Goal: Task Accomplishment & Management: Complete application form

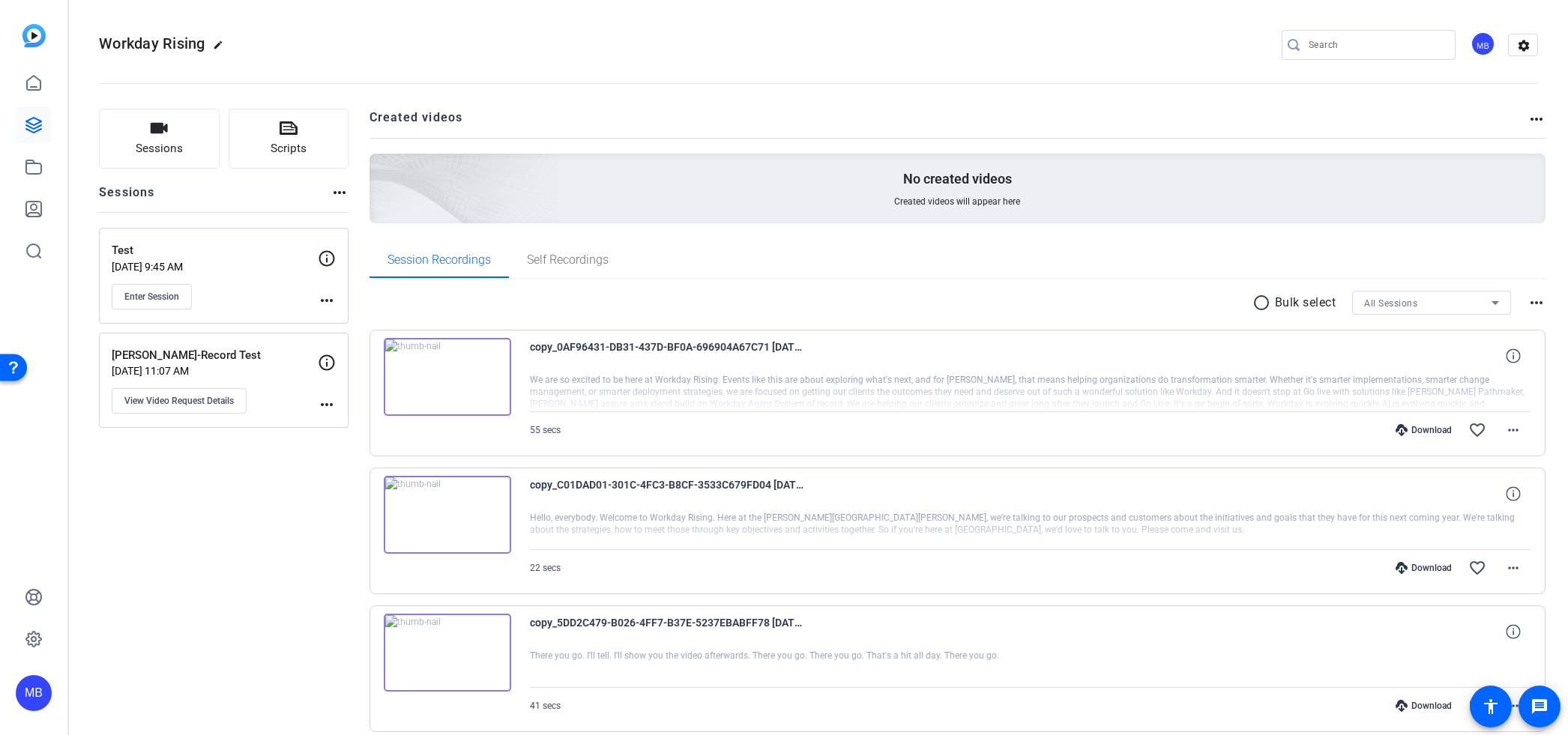
scroll to position [32, 0]
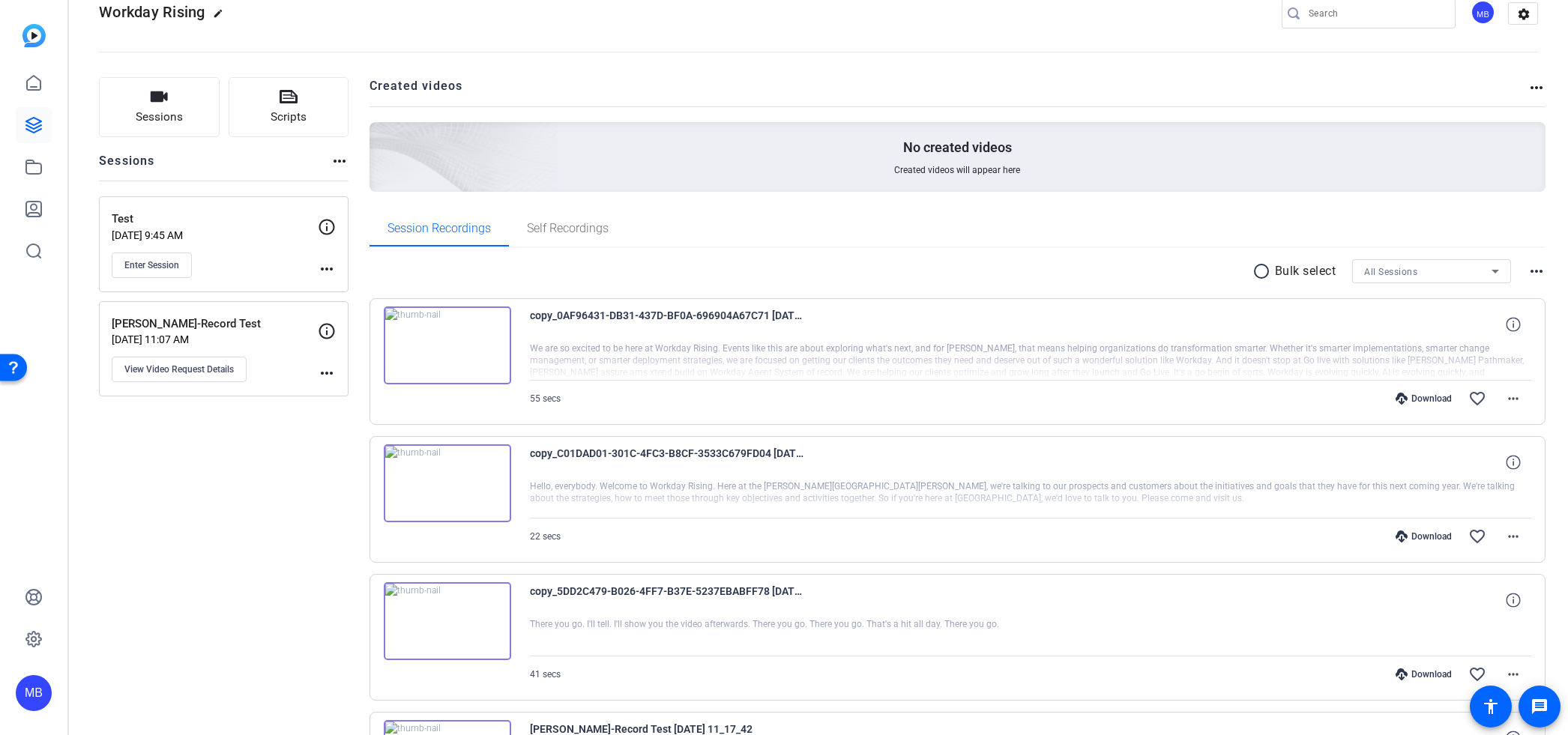
click at [607, 384] on div "55 secs Download favorite_border more_horiz" at bounding box center [1031, 399] width 1002 height 36
click at [1408, 353] on div at bounding box center [1031, 361] width 1002 height 37
drag, startPoint x: 1408, startPoint y: 353, endPoint x: 1393, endPoint y: 353, distance: 15.0
click at [1400, 353] on div at bounding box center [1031, 361] width 1002 height 37
click at [1355, 353] on div at bounding box center [1031, 361] width 1002 height 37
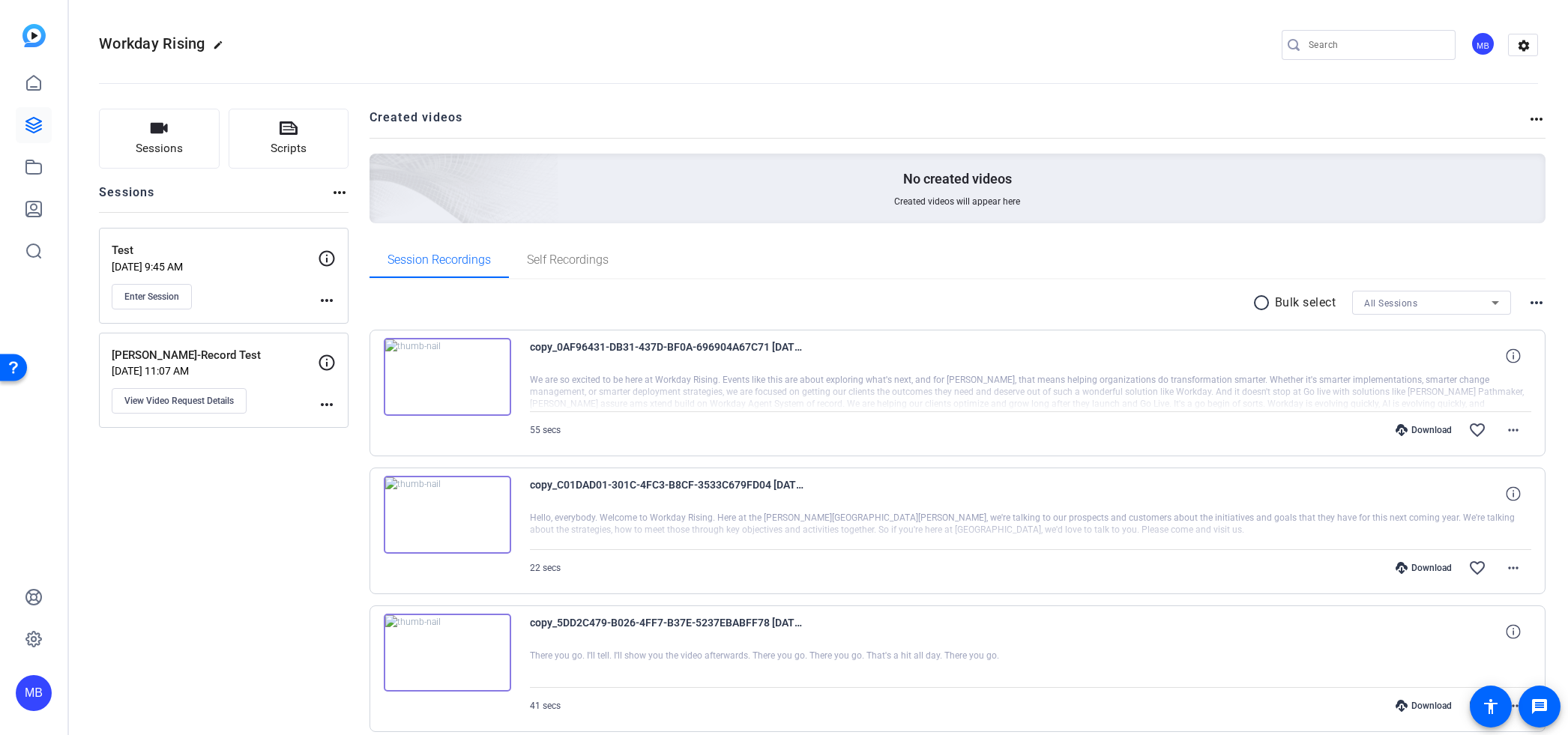
scroll to position [19, 0]
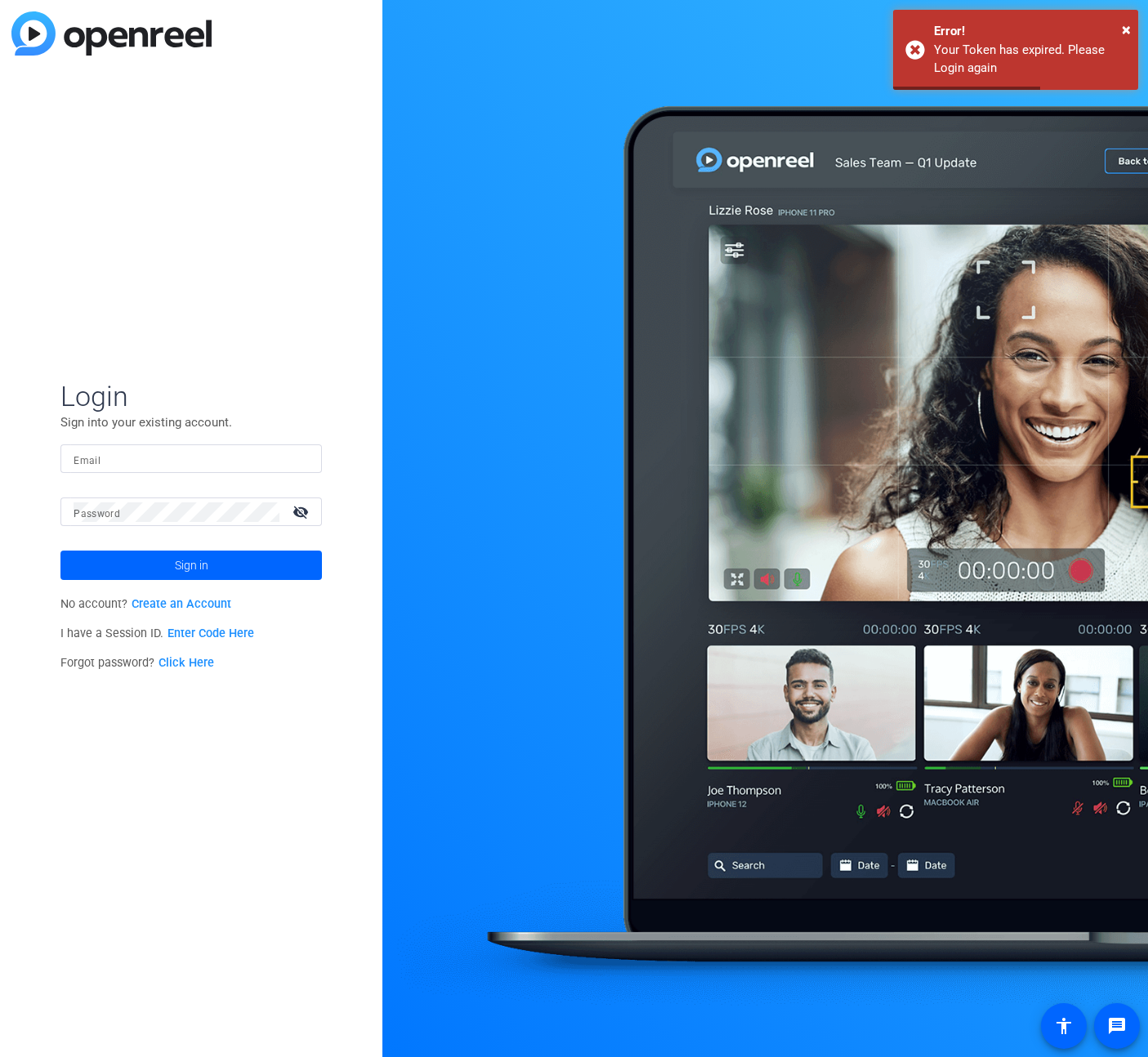
click at [111, 460] on input "Email" at bounding box center [191, 459] width 236 height 20
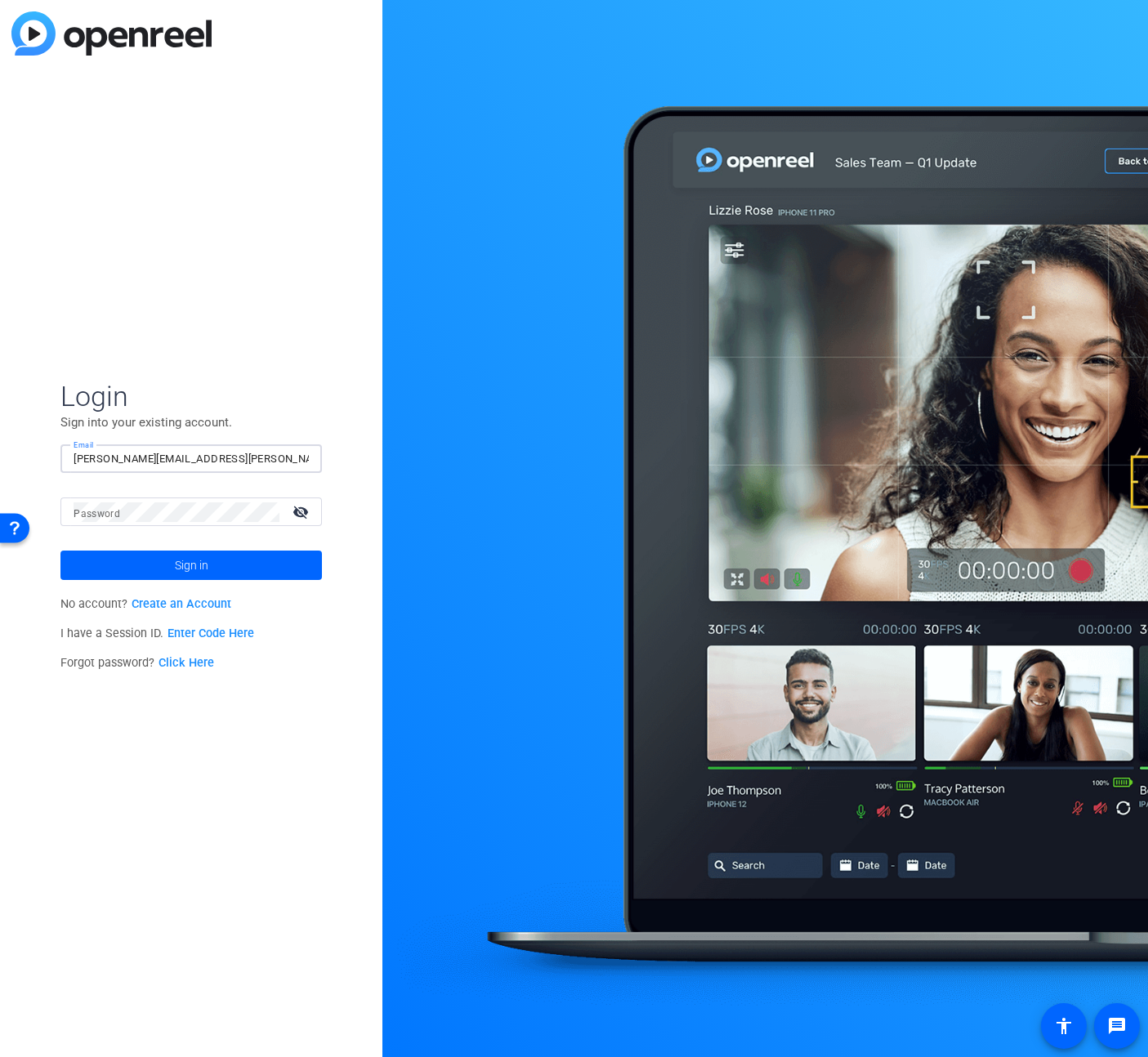
type input "matthew.barraro@mercer.com"
click at [60, 551] on button "Sign in" at bounding box center [190, 565] width 261 height 30
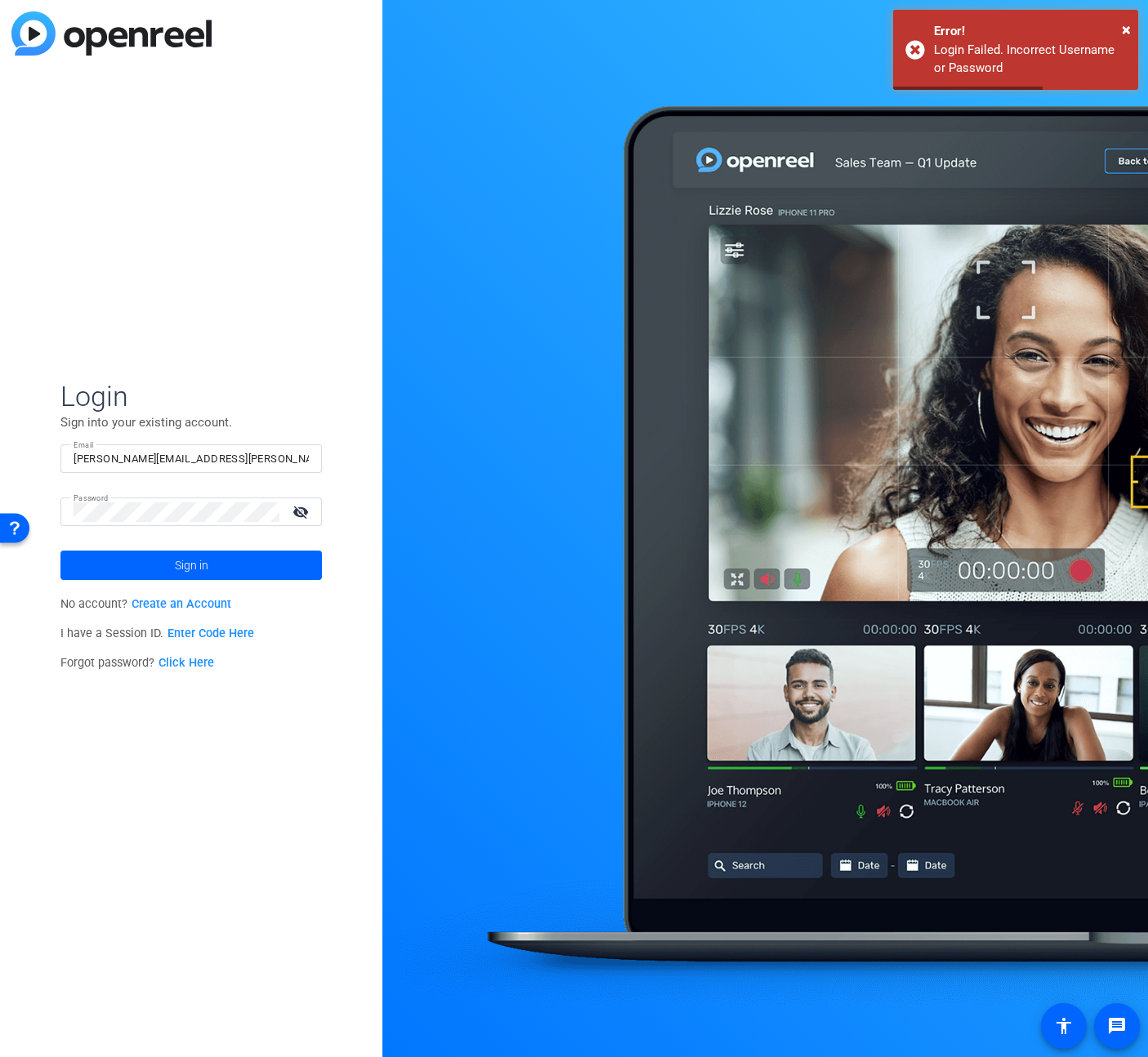
click at [143, 499] on div at bounding box center [176, 511] width 206 height 29
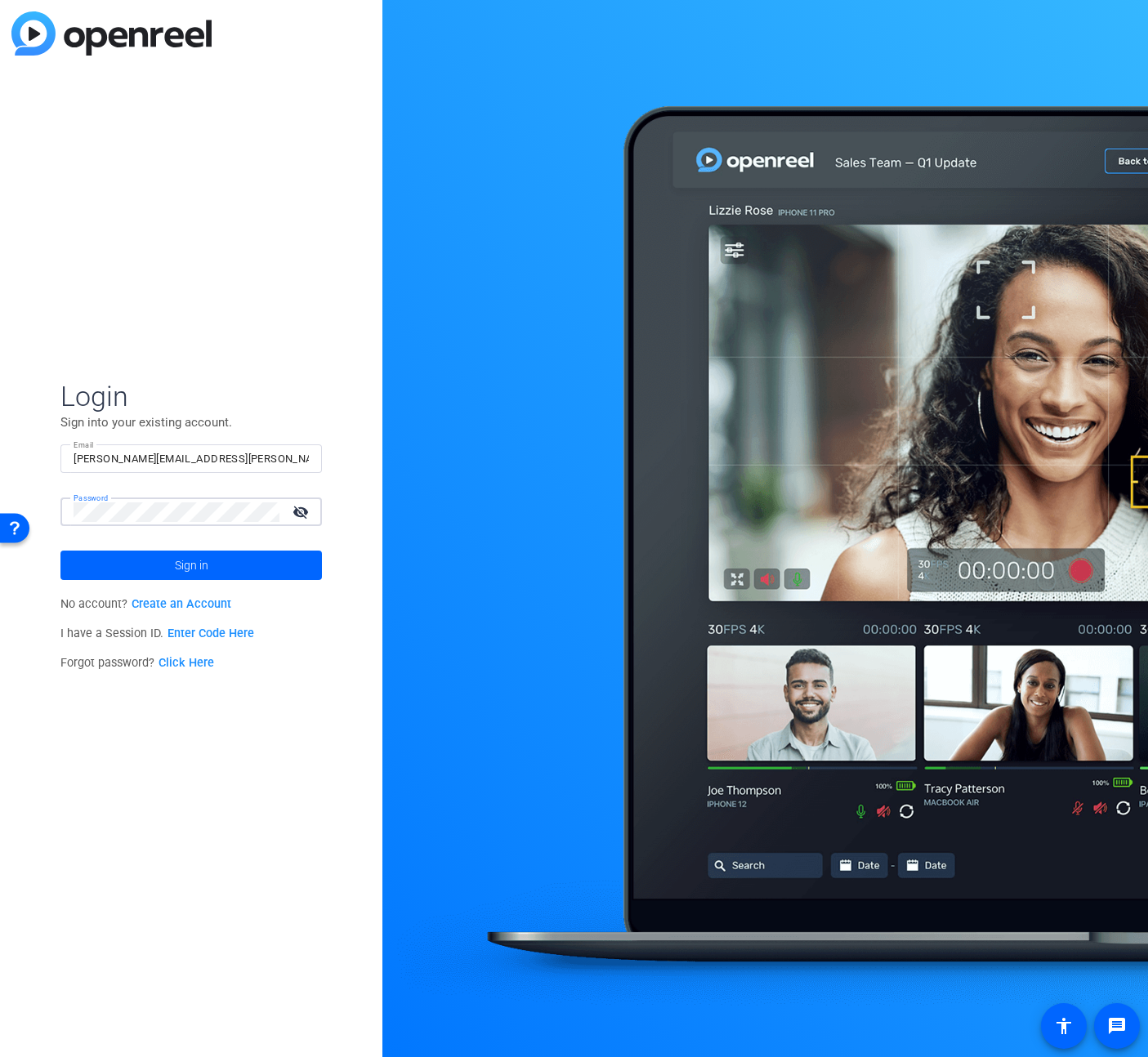
click at [60, 551] on button "Sign in" at bounding box center [190, 565] width 261 height 30
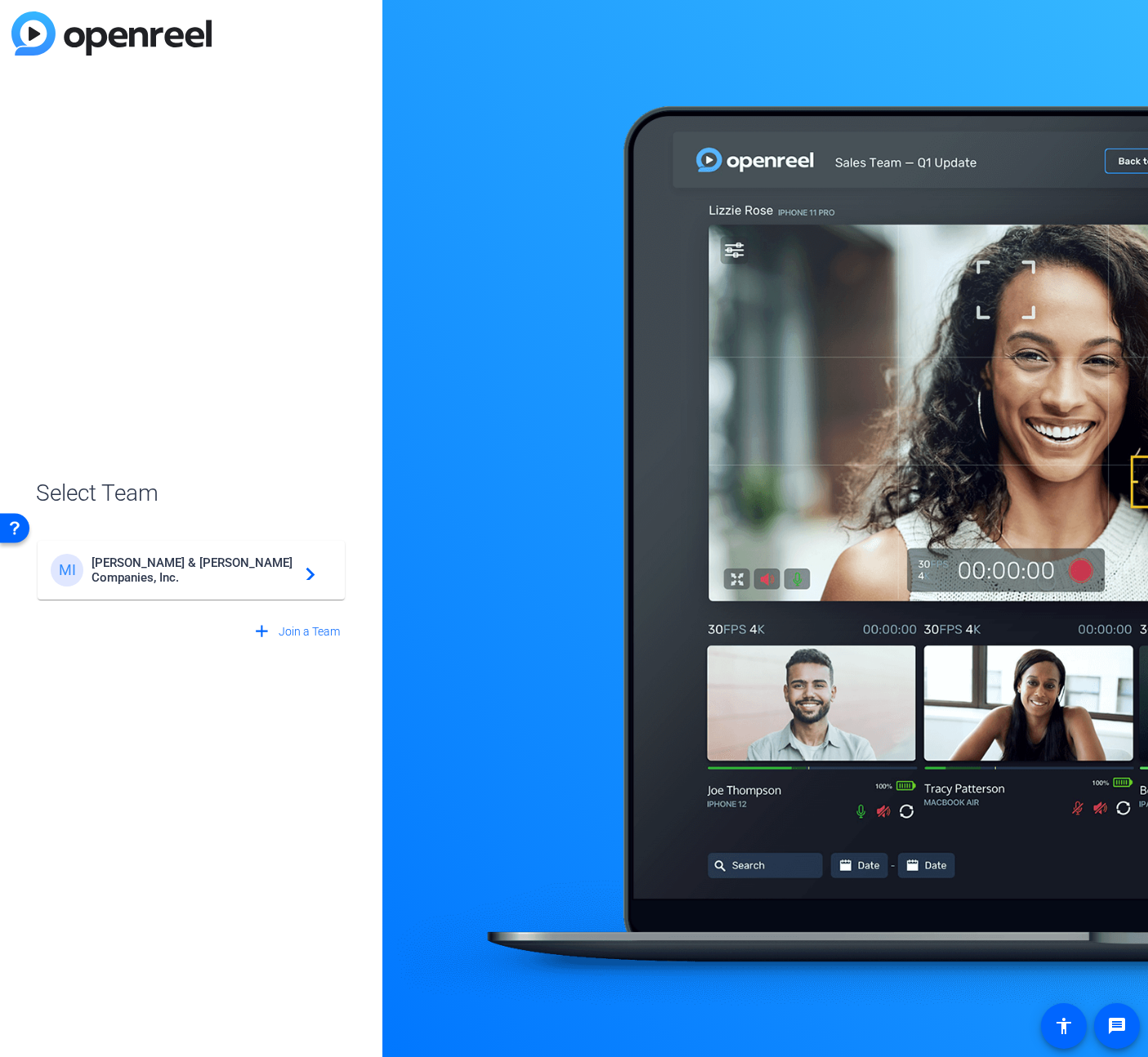
click at [151, 565] on span "Marsh & McLennan Companies, Inc." at bounding box center [193, 570] width 204 height 30
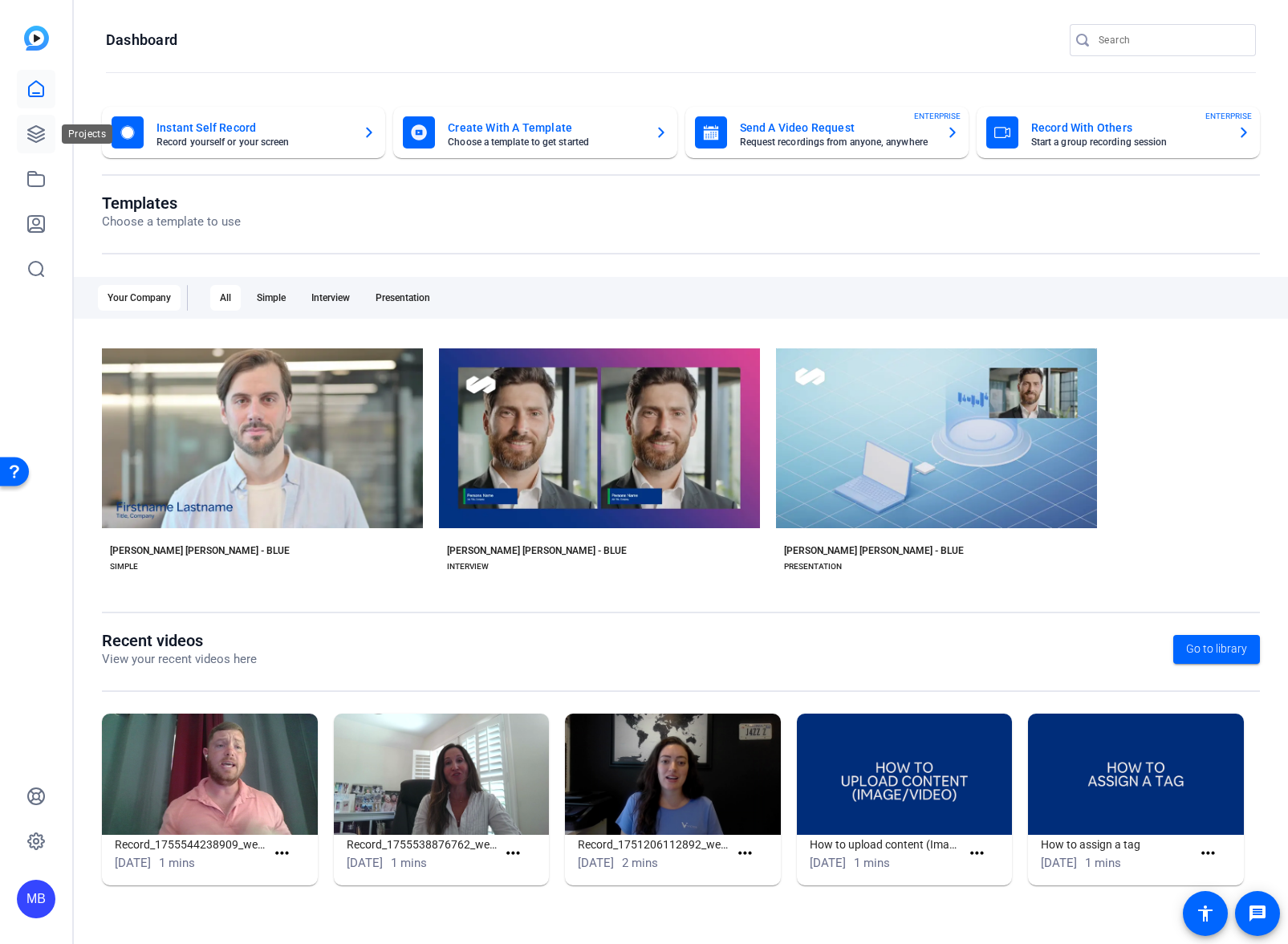
click at [43, 139] on icon at bounding box center [36, 135] width 19 height 19
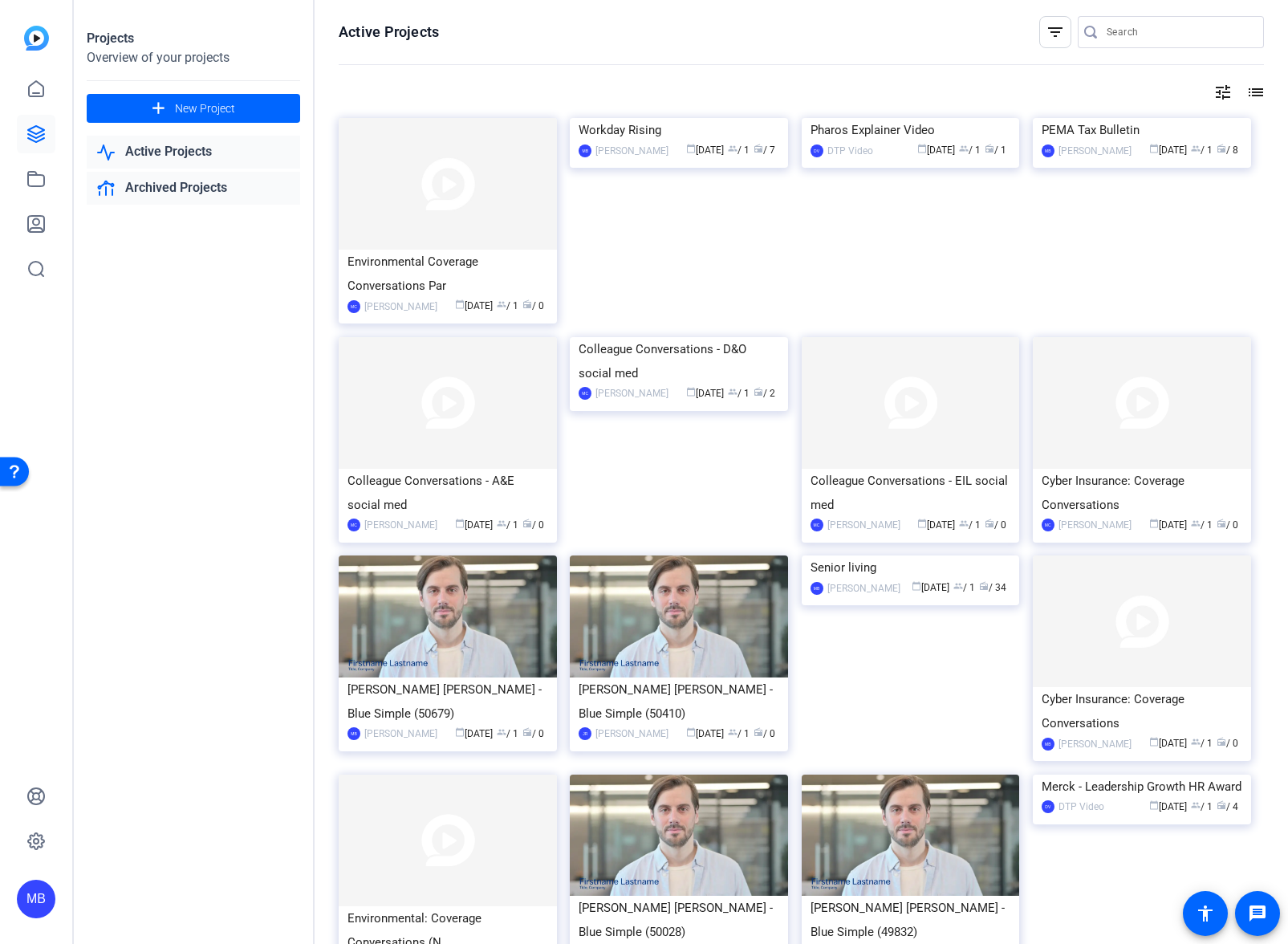
click at [192, 181] on link "Archived Projects" at bounding box center [194, 188] width 214 height 33
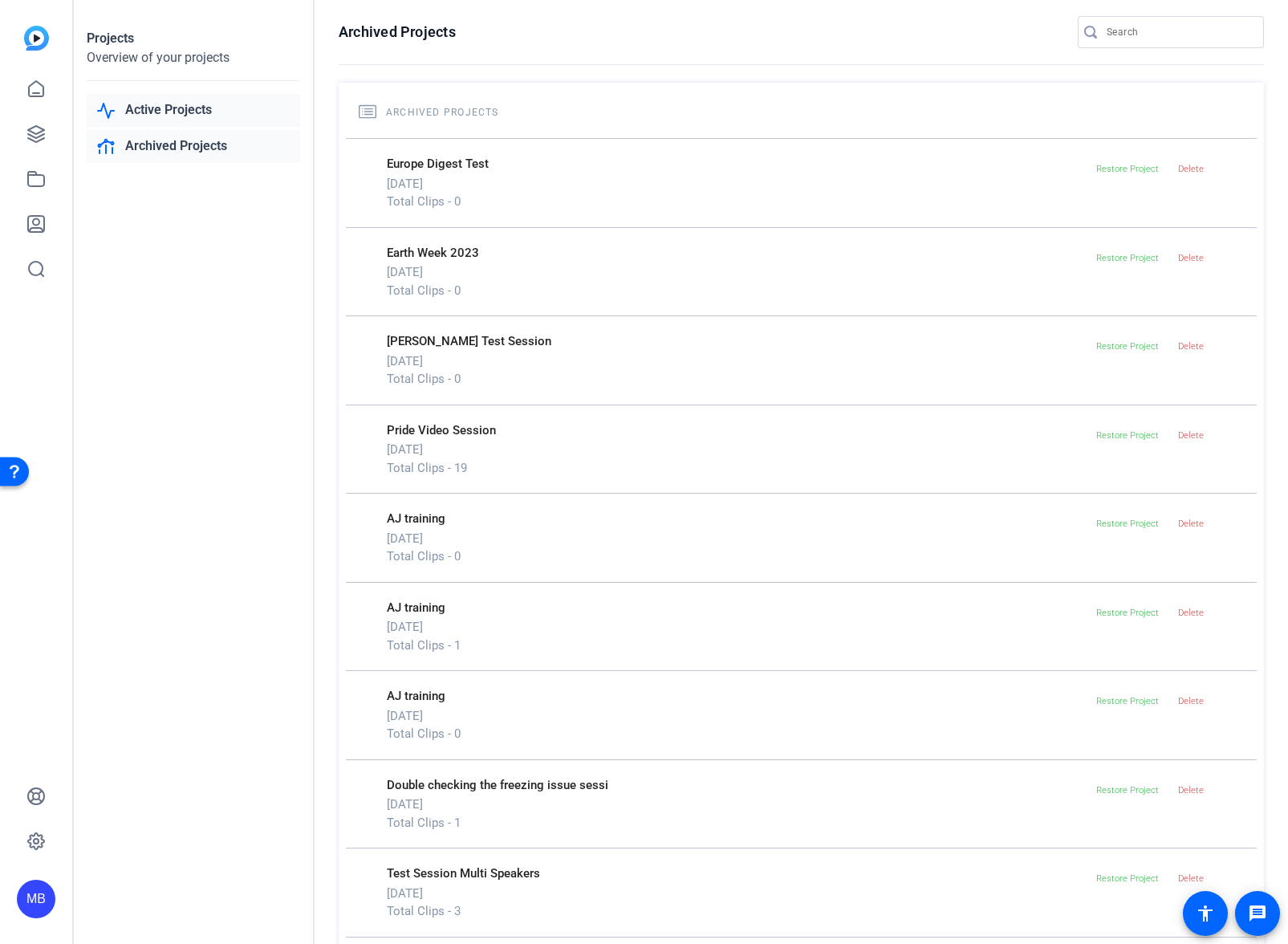
click at [190, 113] on link "Active Projects" at bounding box center [194, 110] width 214 height 33
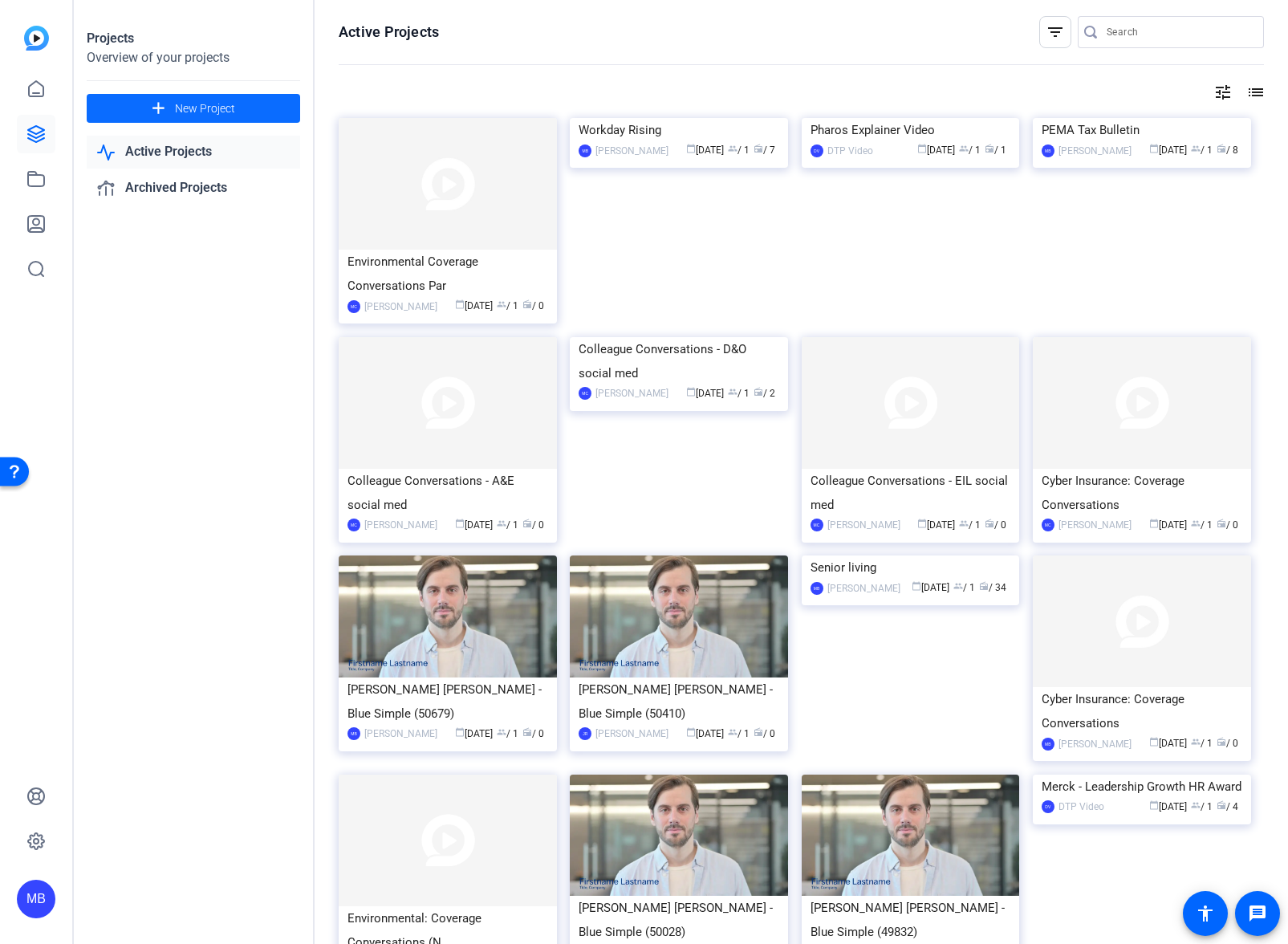
click at [180, 110] on span "New Project" at bounding box center [205, 108] width 60 height 16
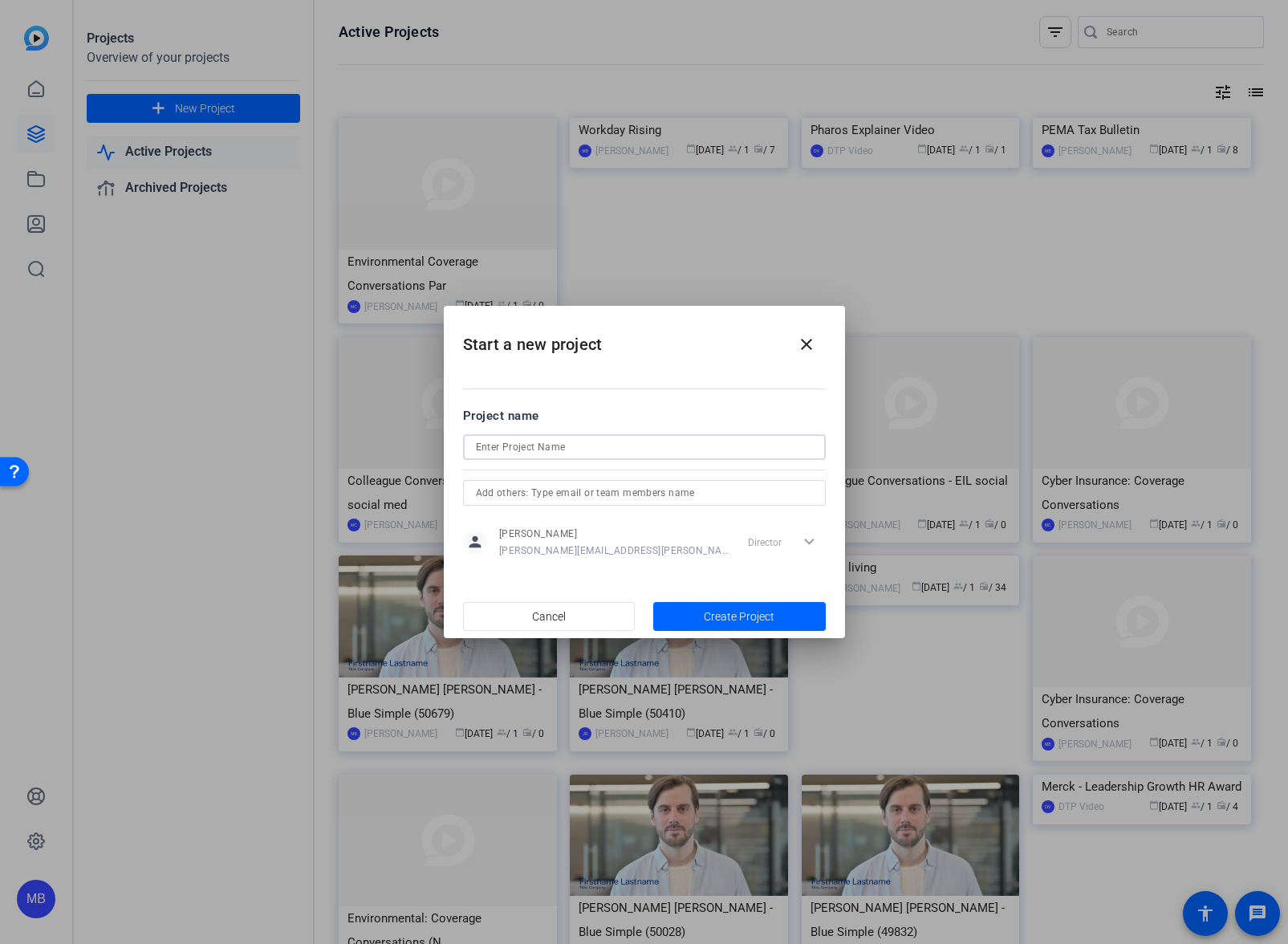
click at [552, 445] on input at bounding box center [644, 447] width 337 height 19
type input "Victor Test"
click at [743, 617] on span "Create Project" at bounding box center [738, 616] width 71 height 16
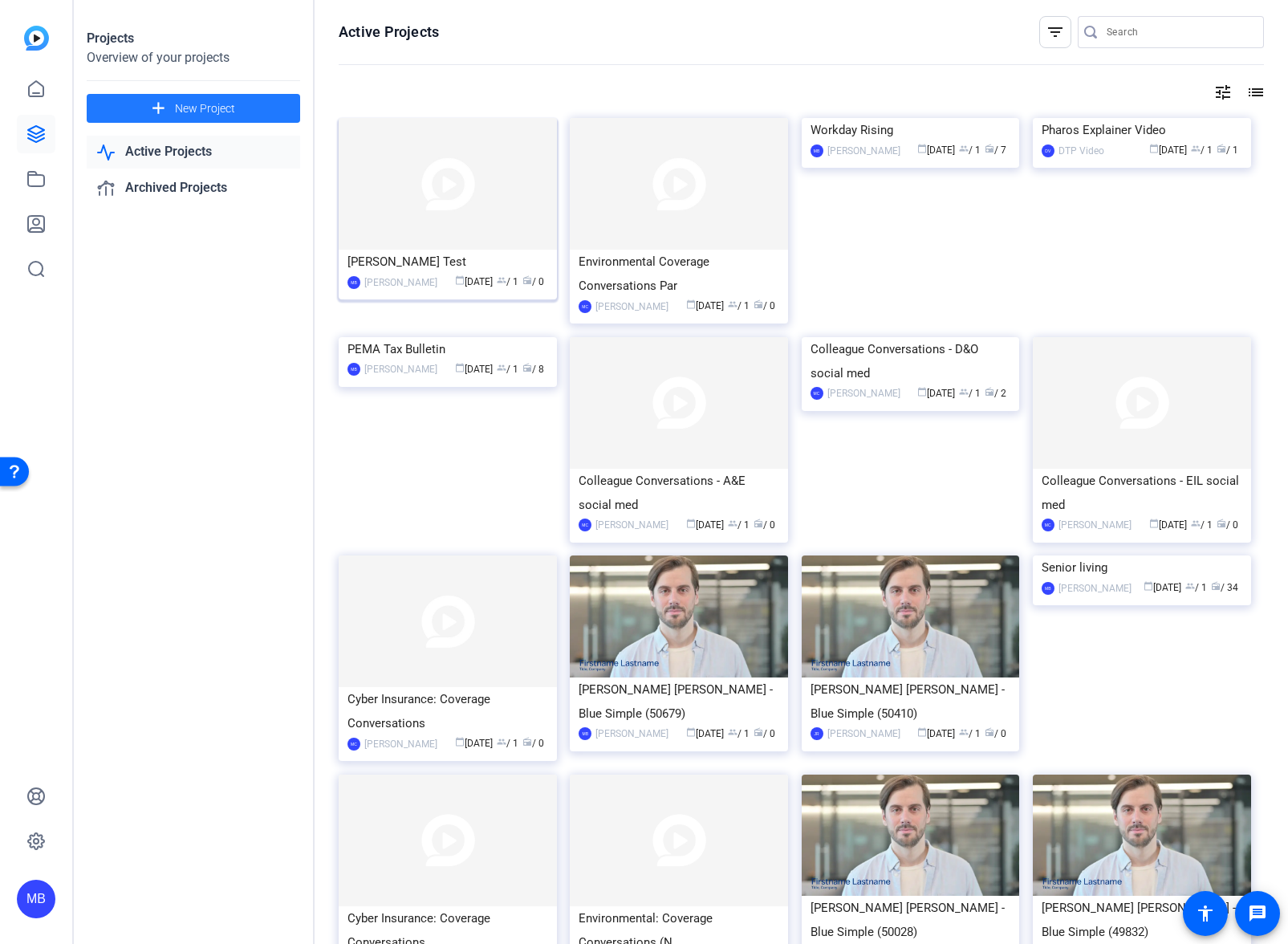
click at [460, 209] on img at bounding box center [448, 184] width 219 height 132
click at [447, 260] on div "Victor Test" at bounding box center [447, 261] width 200 height 24
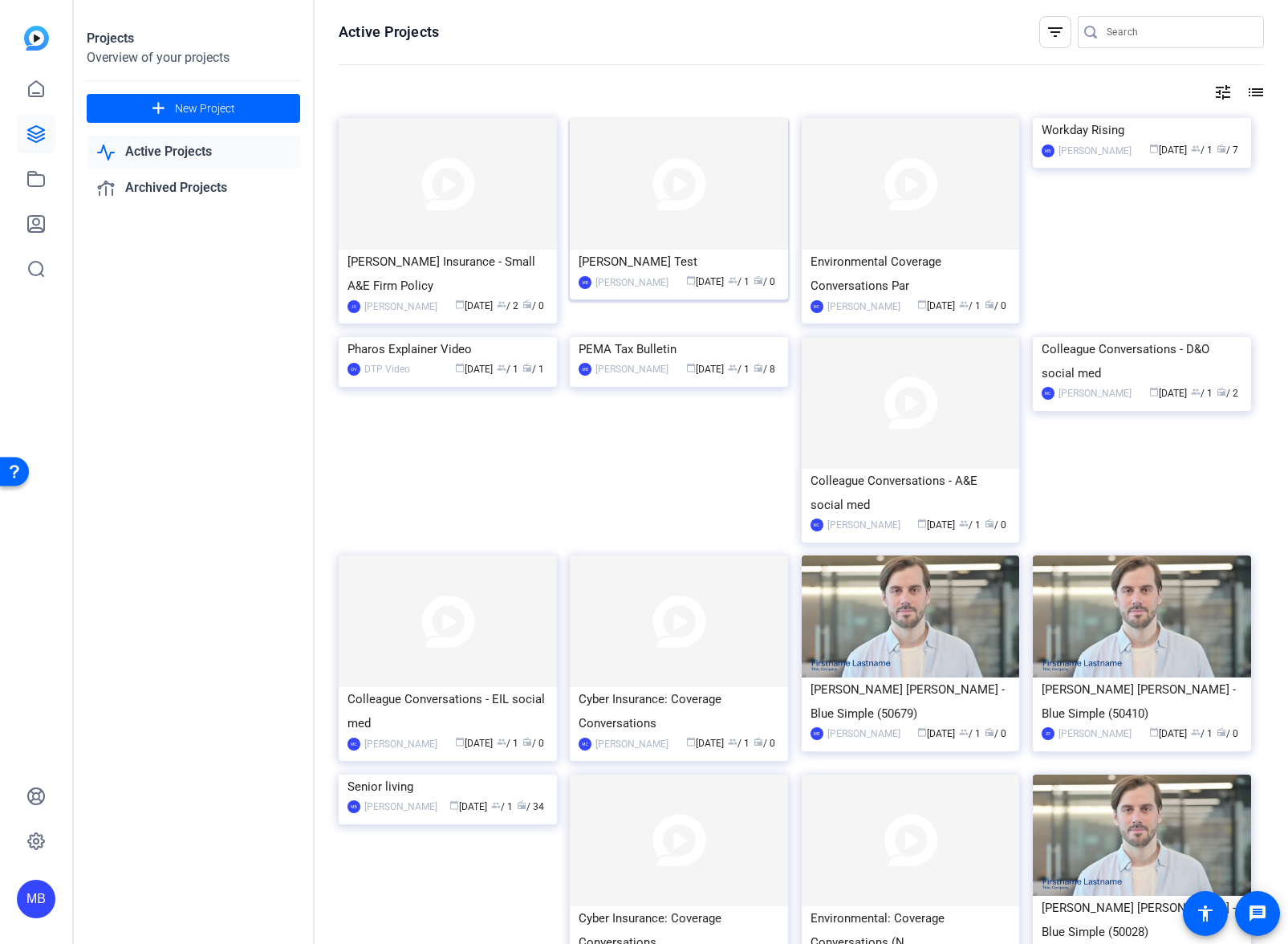
click at [684, 223] on img at bounding box center [679, 184] width 219 height 132
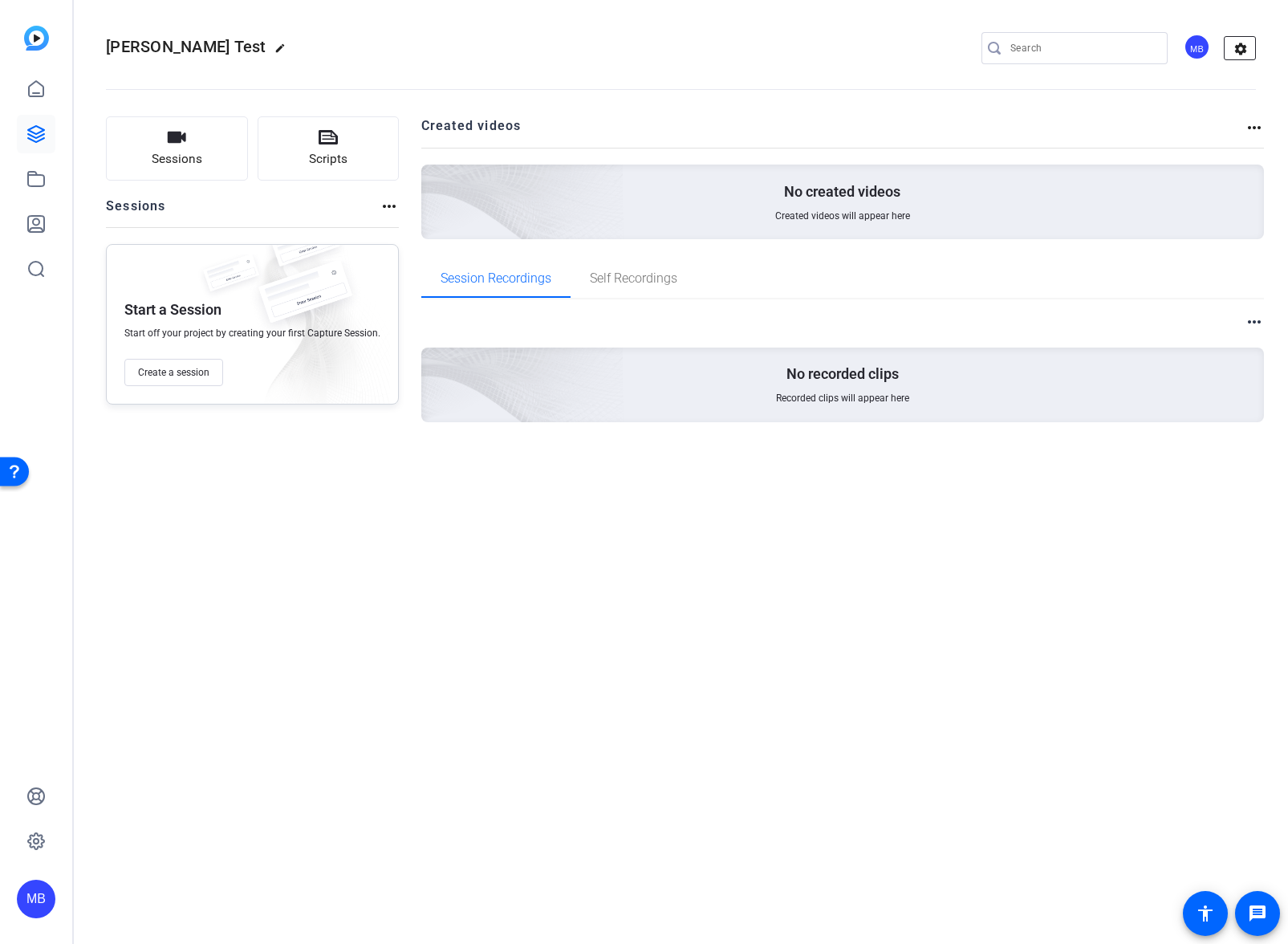
click at [1246, 45] on mat-icon "settings" at bounding box center [1240, 48] width 32 height 24
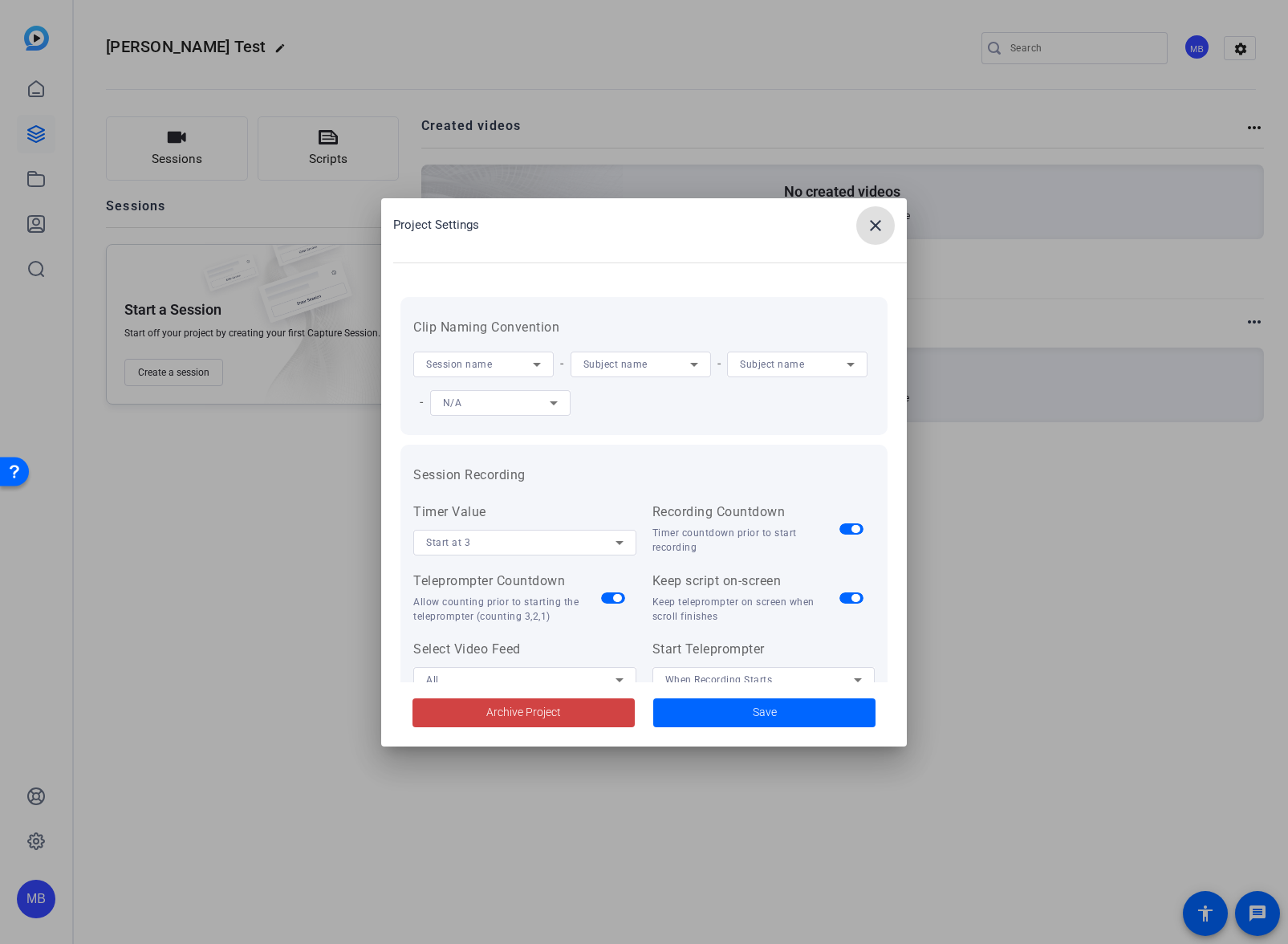
click at [885, 218] on span at bounding box center [876, 226] width 39 height 39
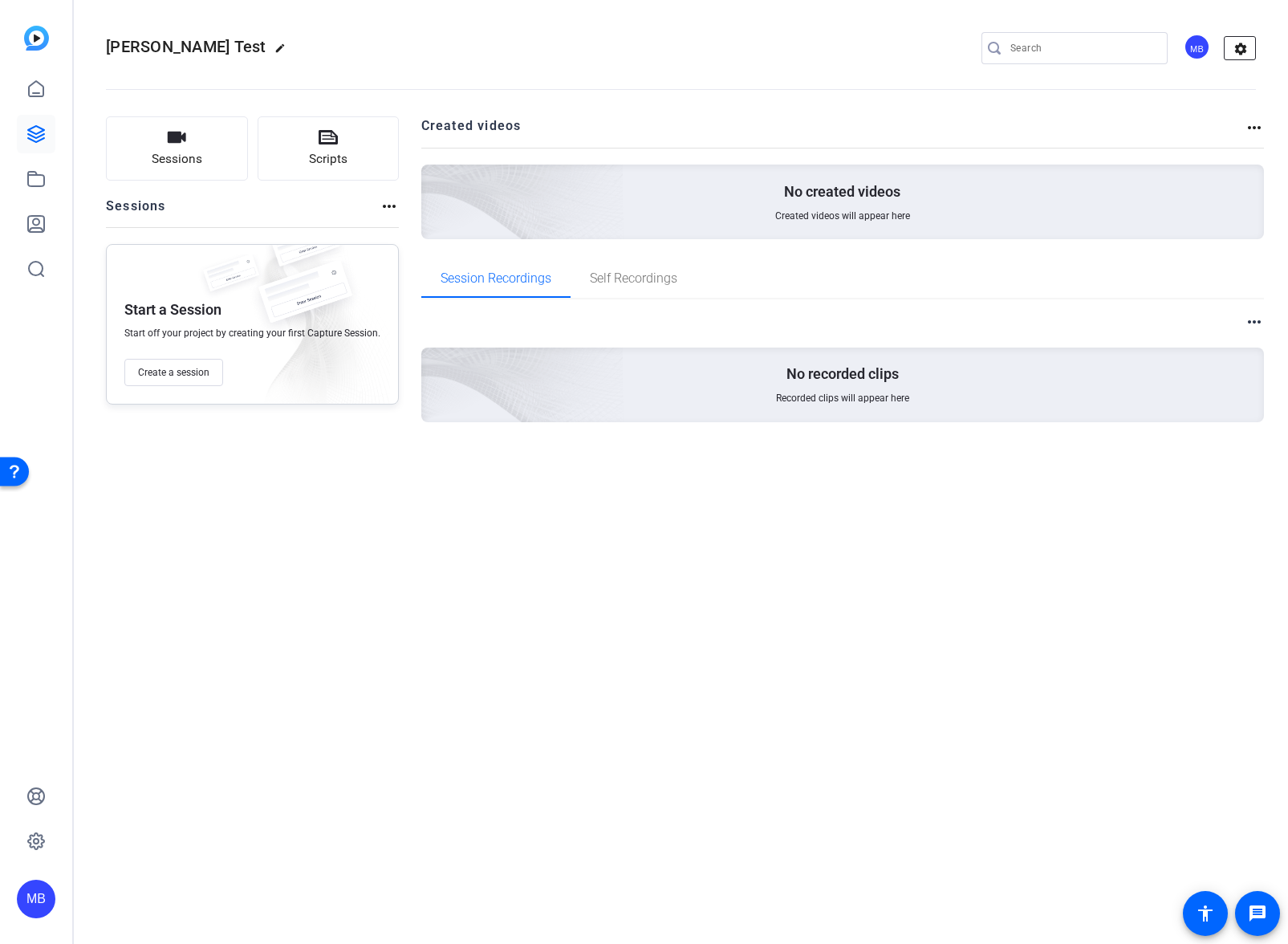
click at [1240, 46] on mat-icon "settings" at bounding box center [1240, 48] width 32 height 24
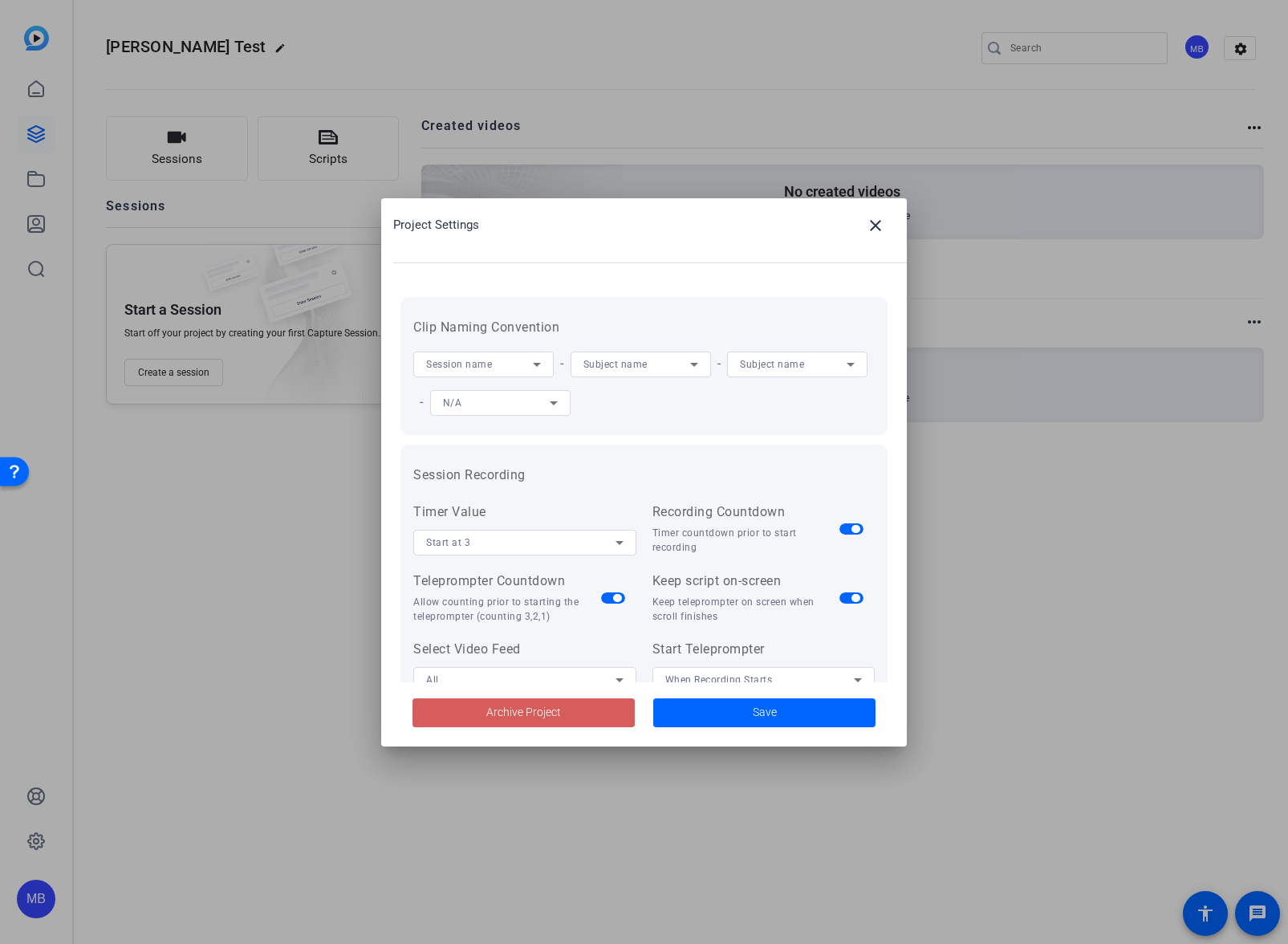
click at [536, 715] on span "Archive Project" at bounding box center [523, 712] width 75 height 16
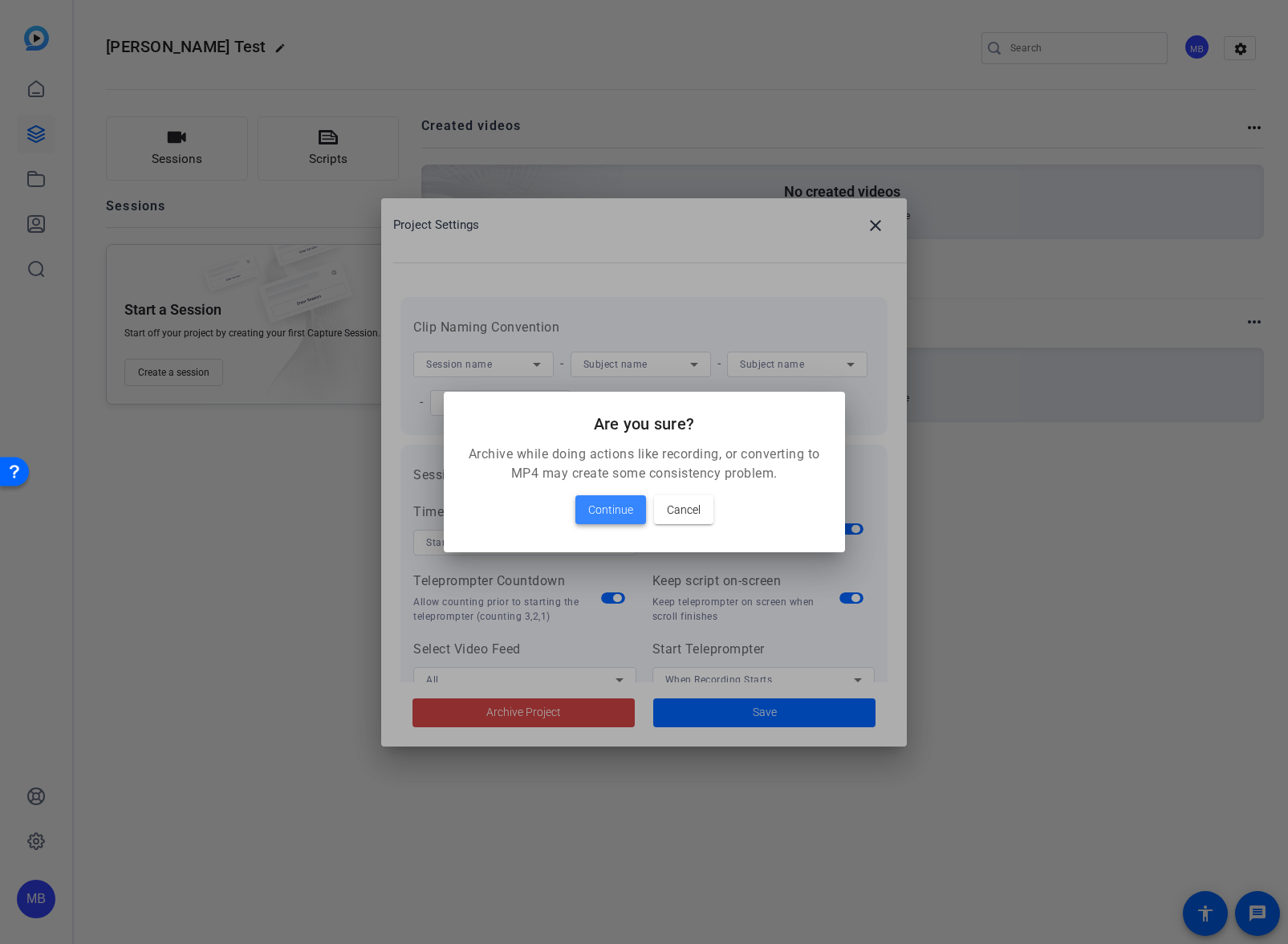
click at [621, 520] on span at bounding box center [610, 510] width 71 height 39
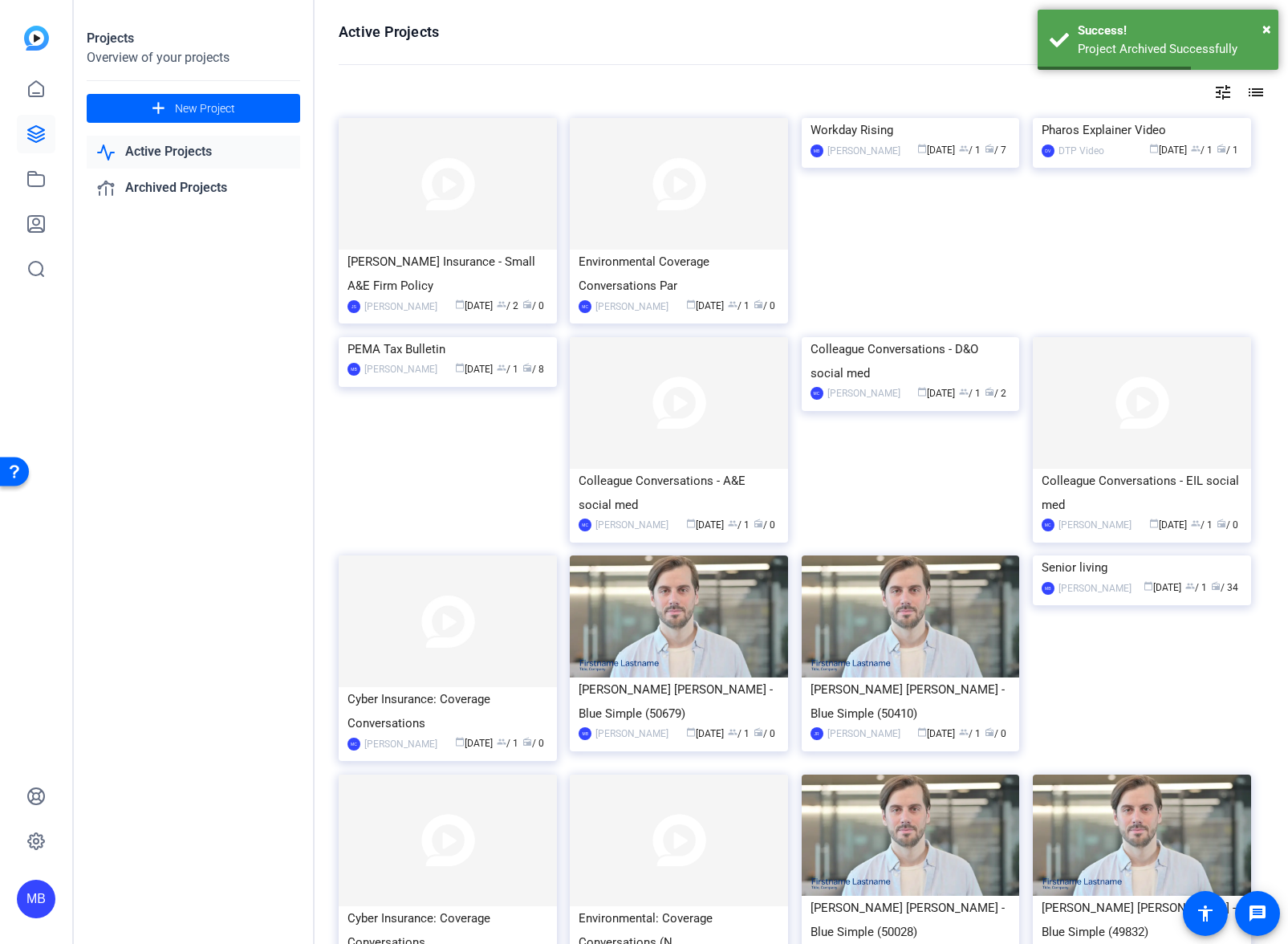
click at [176, 148] on link "Active Projects" at bounding box center [194, 152] width 214 height 33
click at [440, 251] on div "Victor Insurance - Small A&E Firm Policy" at bounding box center [447, 274] width 200 height 48
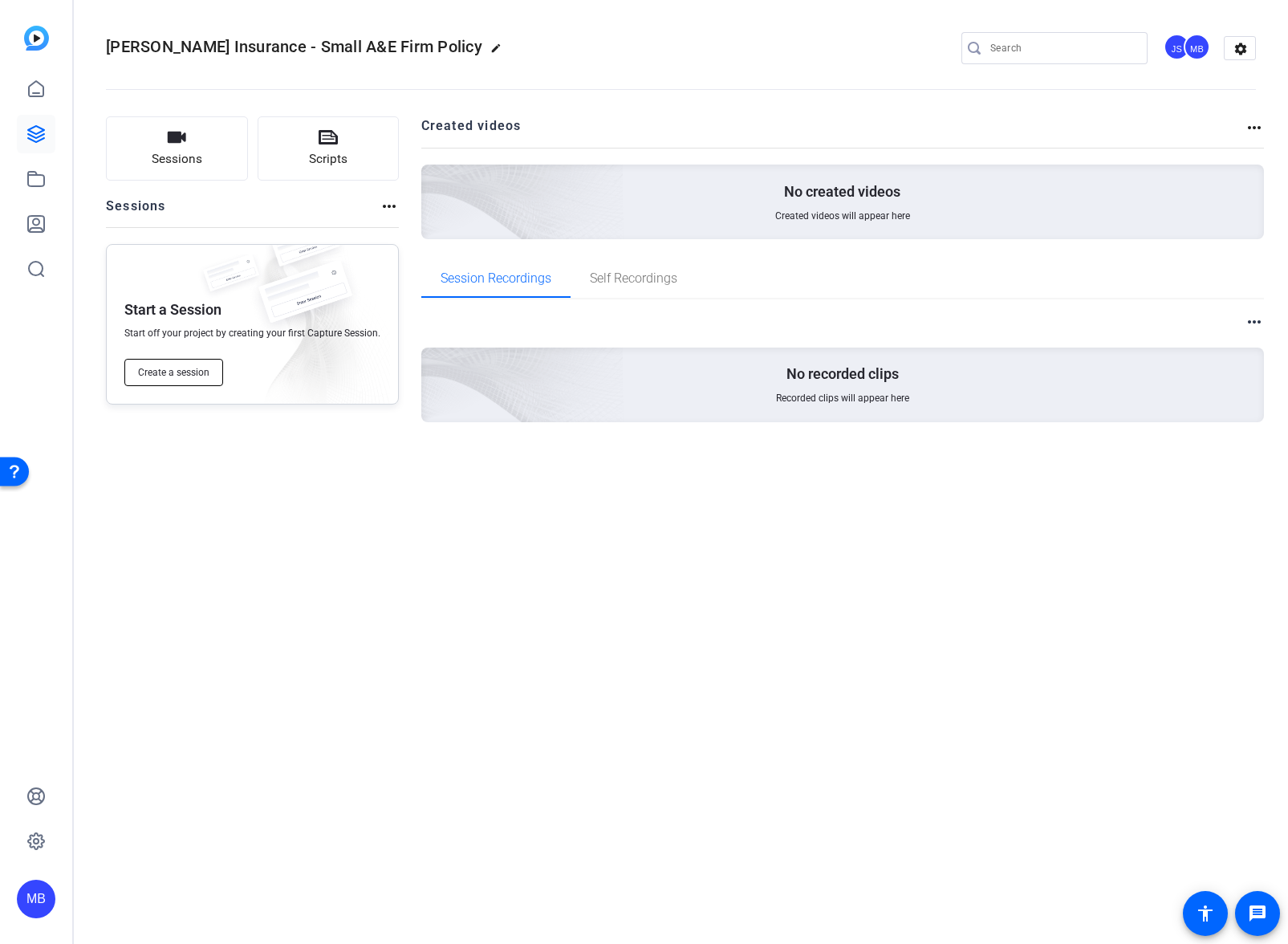
click at [199, 378] on span "Create a session" at bounding box center [174, 372] width 72 height 13
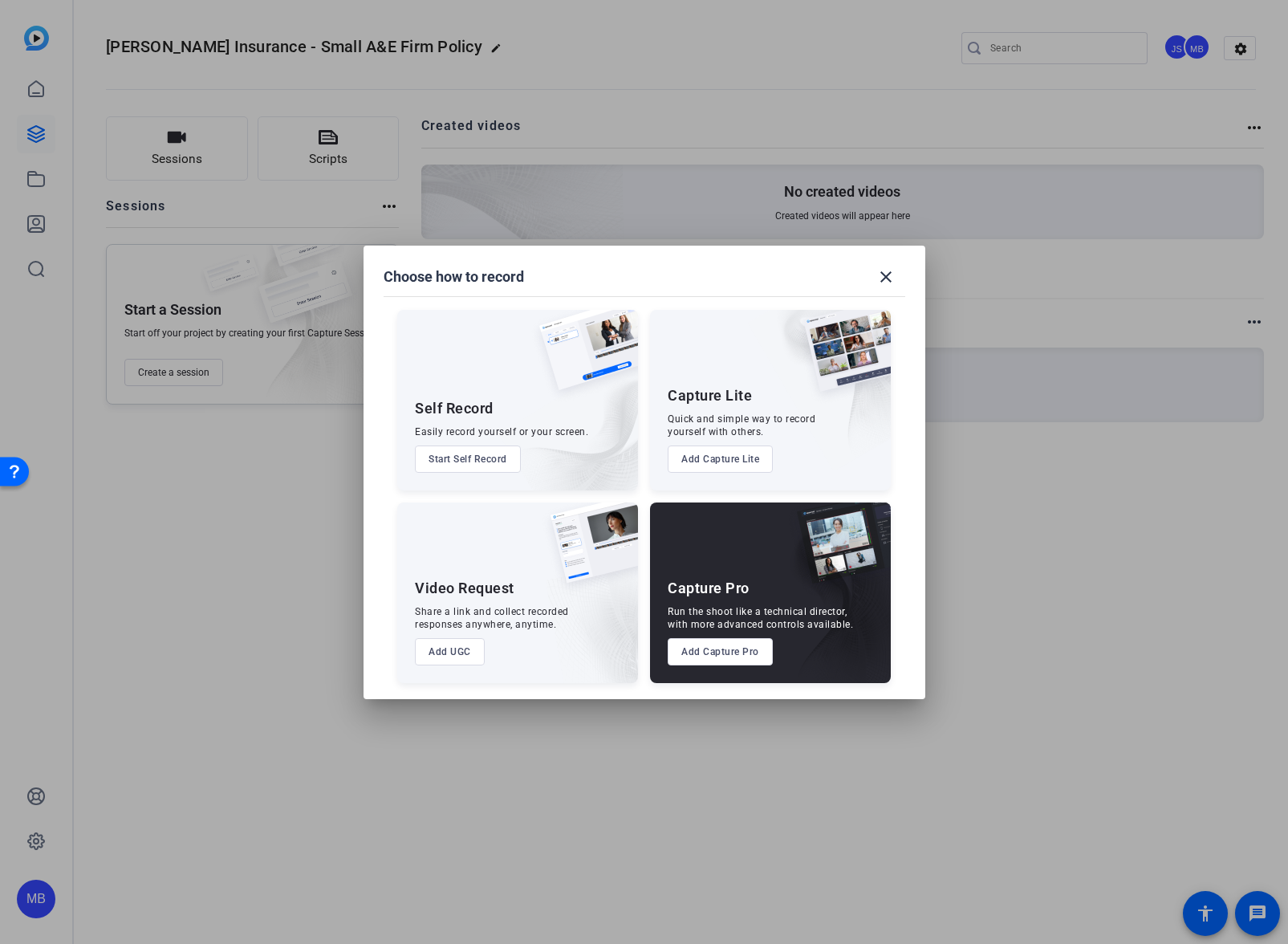
click at [479, 463] on button "Start Self Record" at bounding box center [467, 459] width 105 height 27
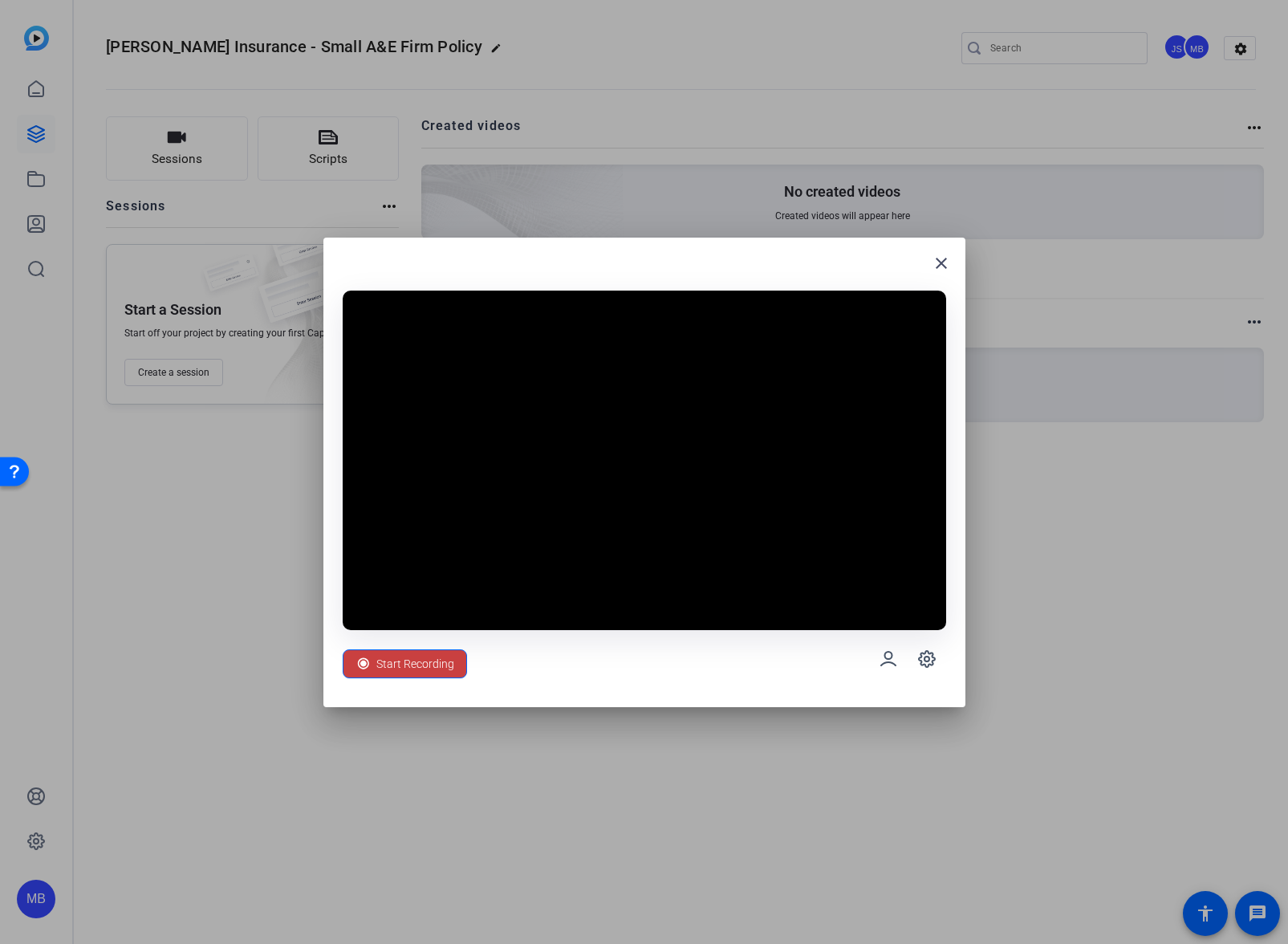
click at [377, 663] on span "Start Recording" at bounding box center [415, 664] width 77 height 31
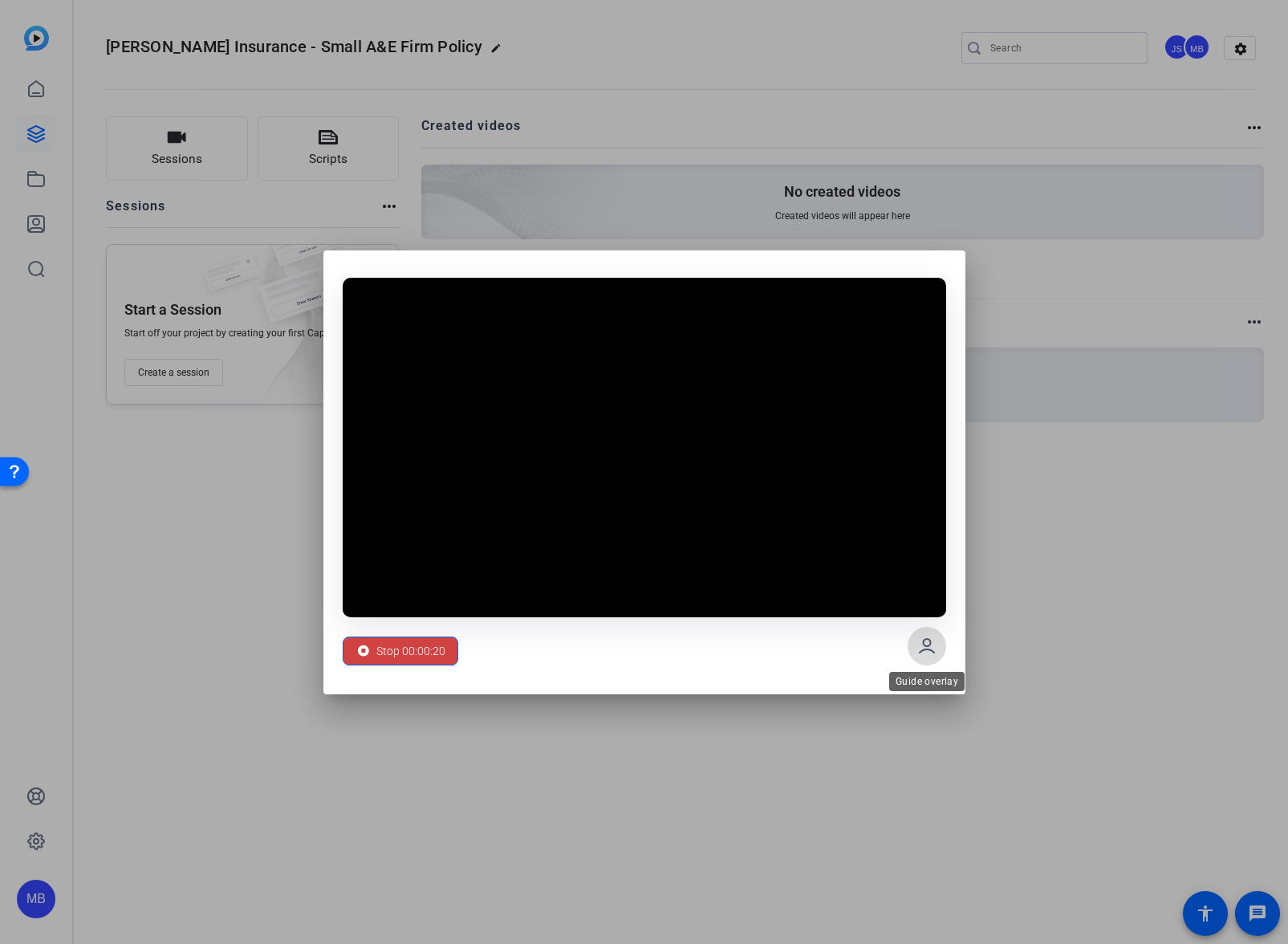
click at [928, 643] on icon at bounding box center [927, 646] width 19 height 19
click at [408, 651] on span "Stop 00:00:38" at bounding box center [410, 652] width 69 height 31
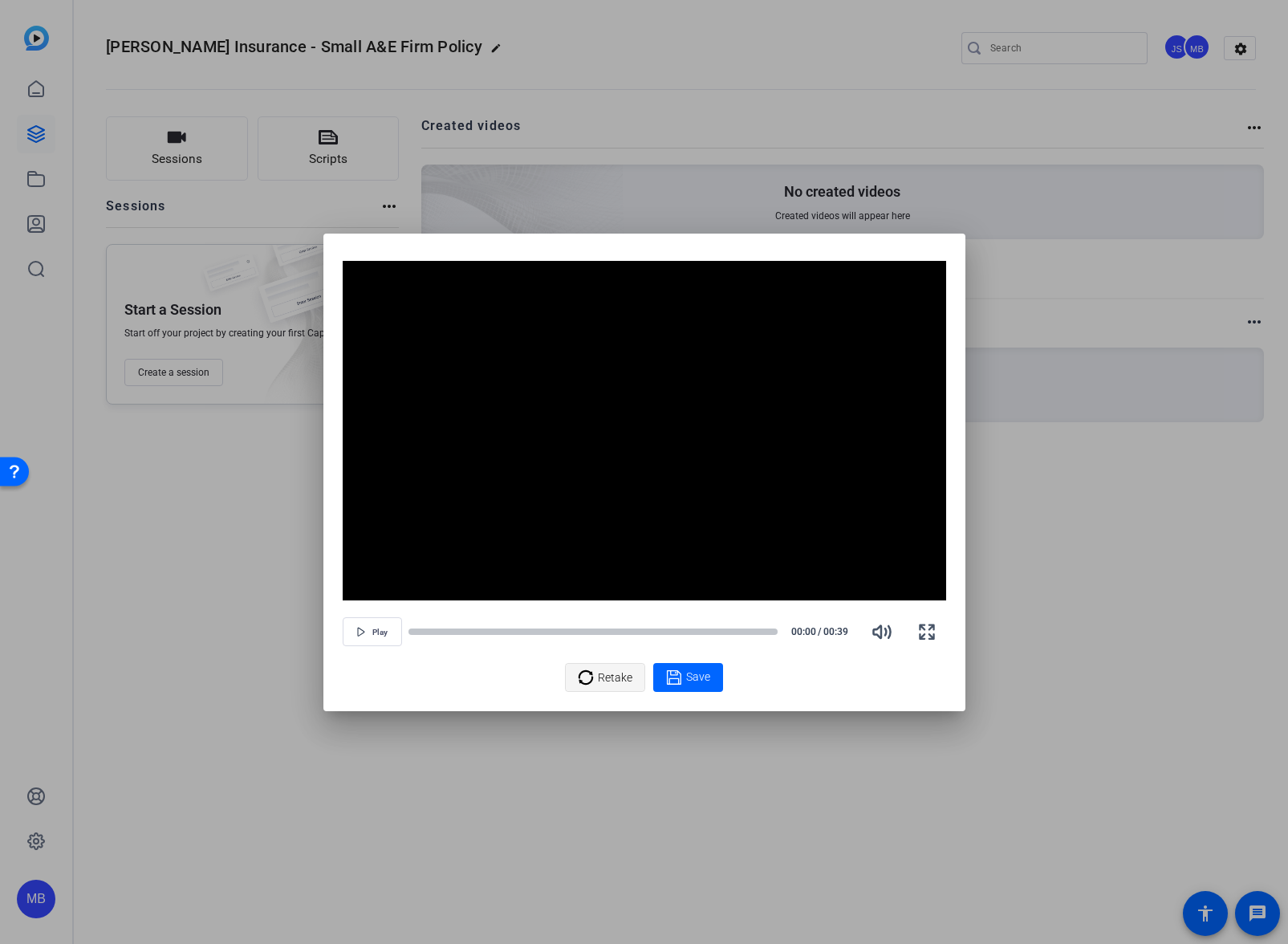
click at [583, 681] on icon at bounding box center [585, 678] width 16 height 19
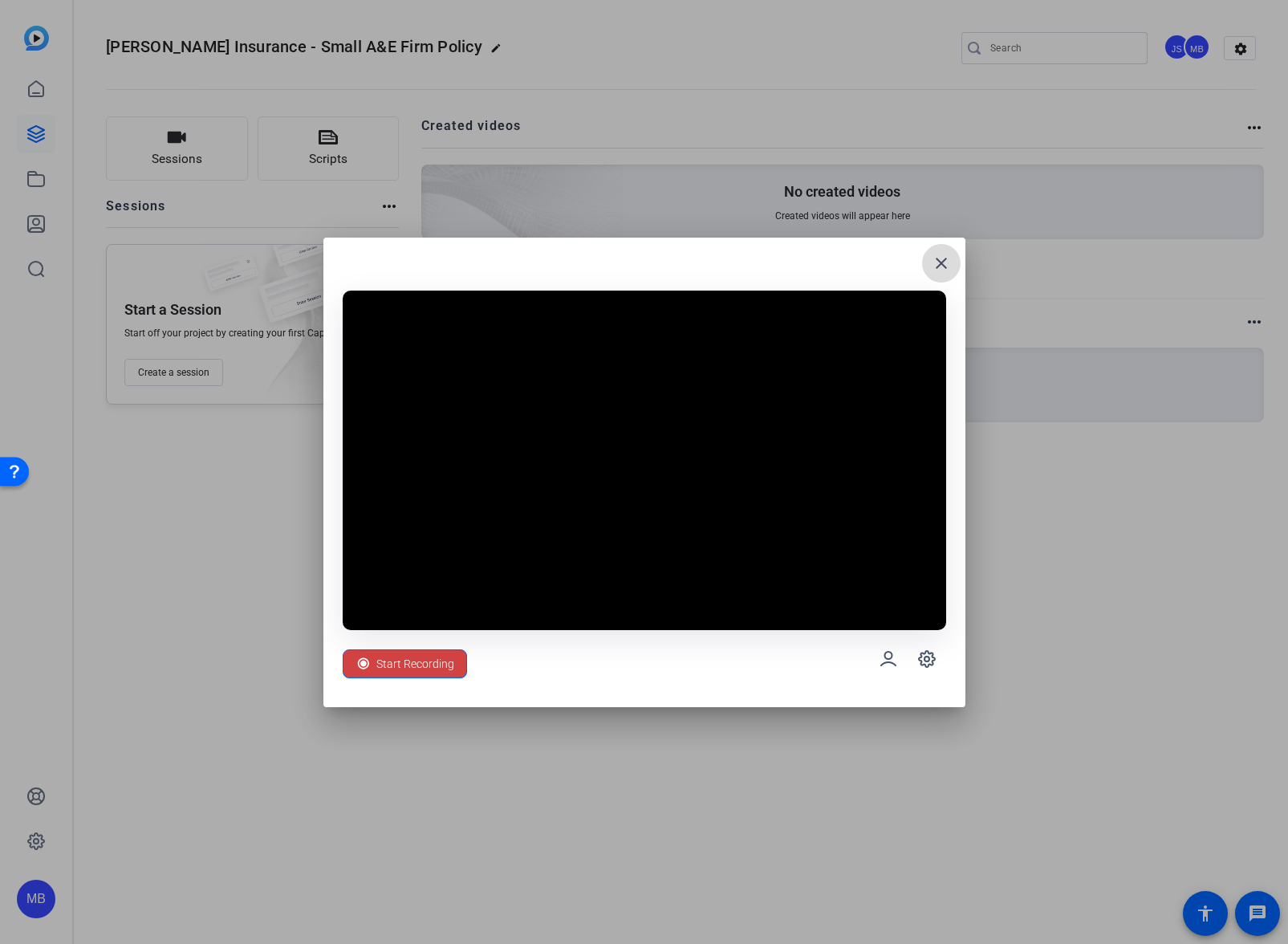
click at [940, 256] on mat-icon "close" at bounding box center [942, 263] width 19 height 19
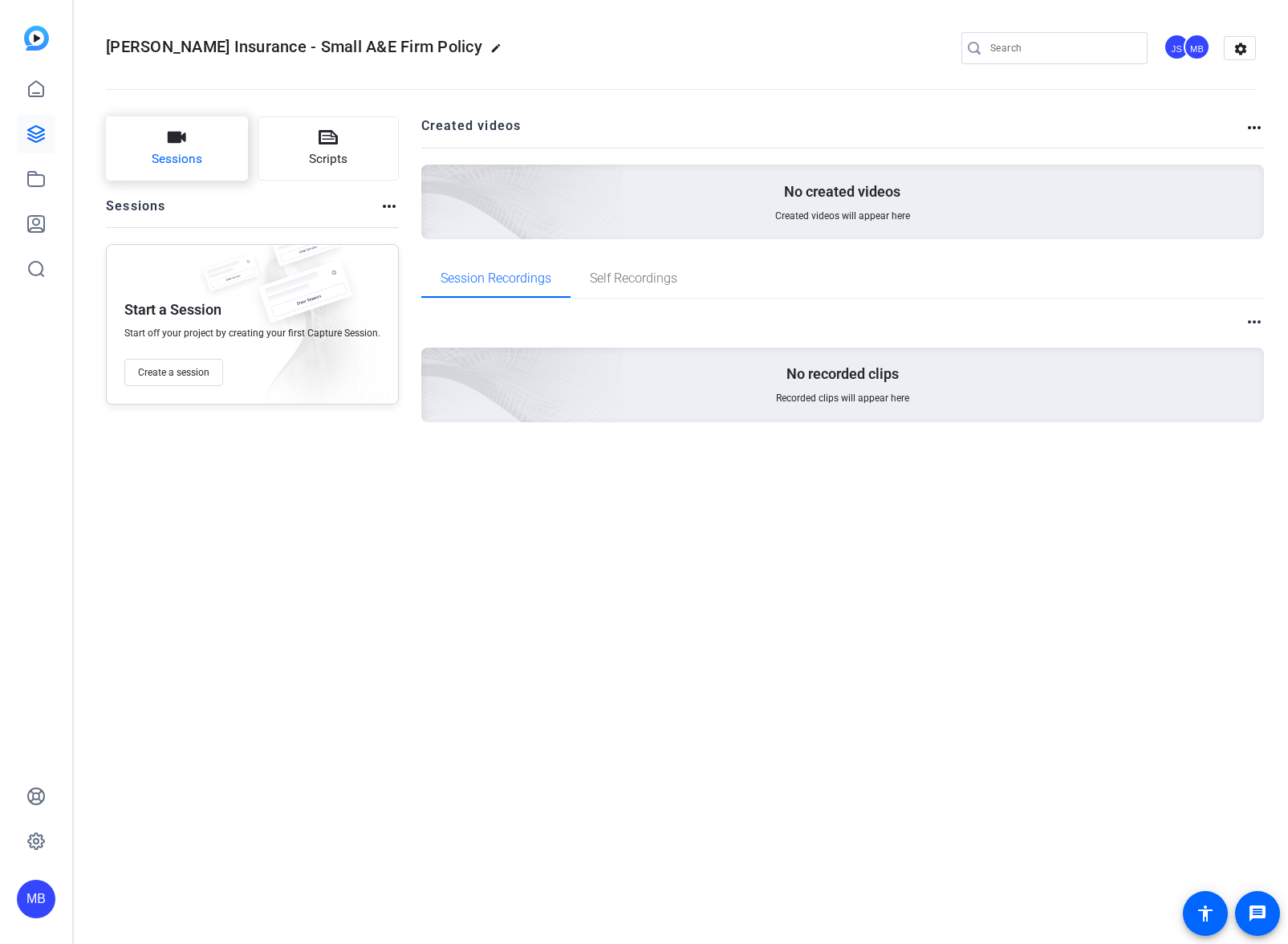
click at [195, 176] on button "Sessions" at bounding box center [176, 148] width 142 height 64
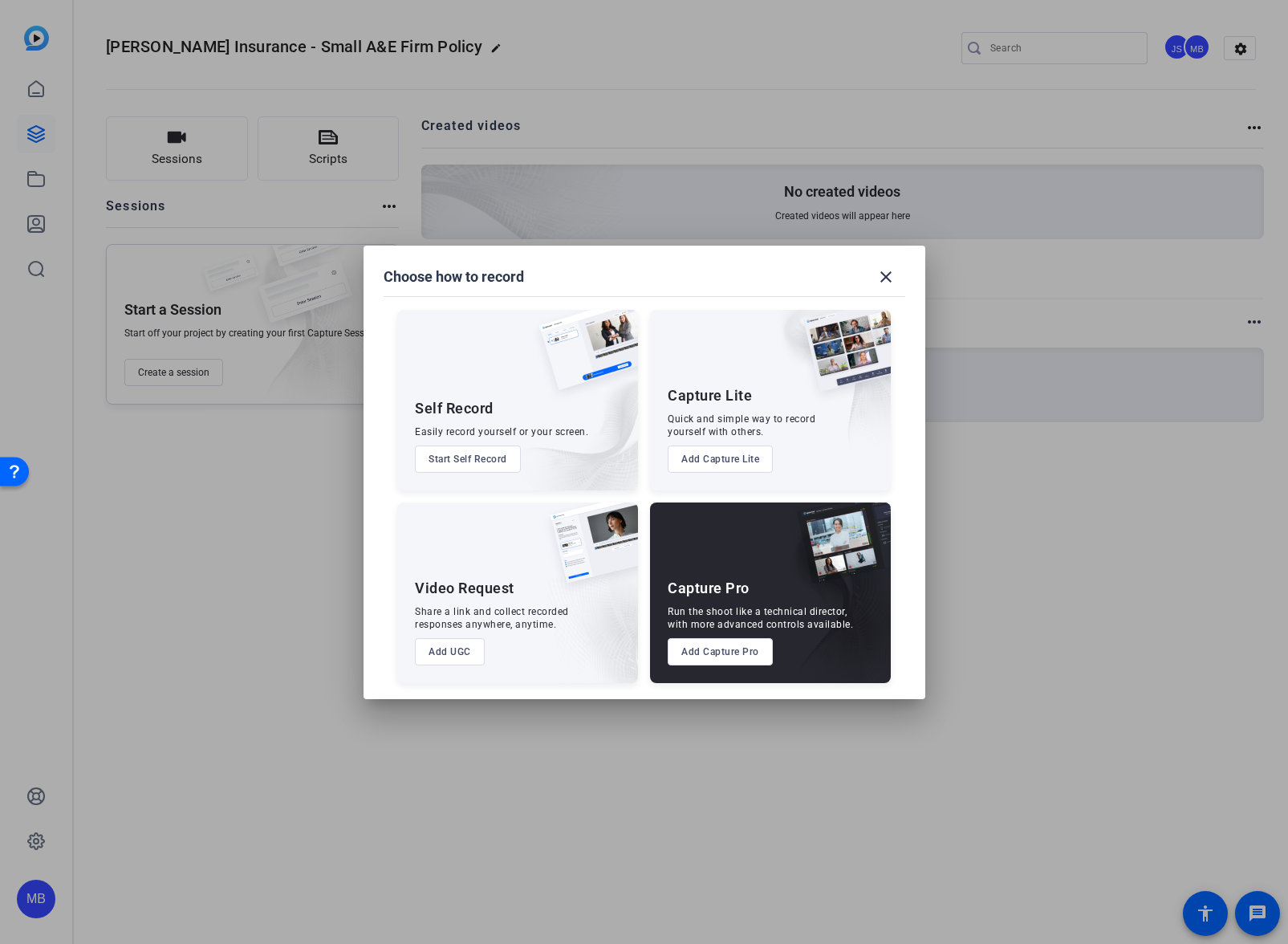
click at [503, 459] on button "Start Self Record" at bounding box center [467, 459] width 105 height 27
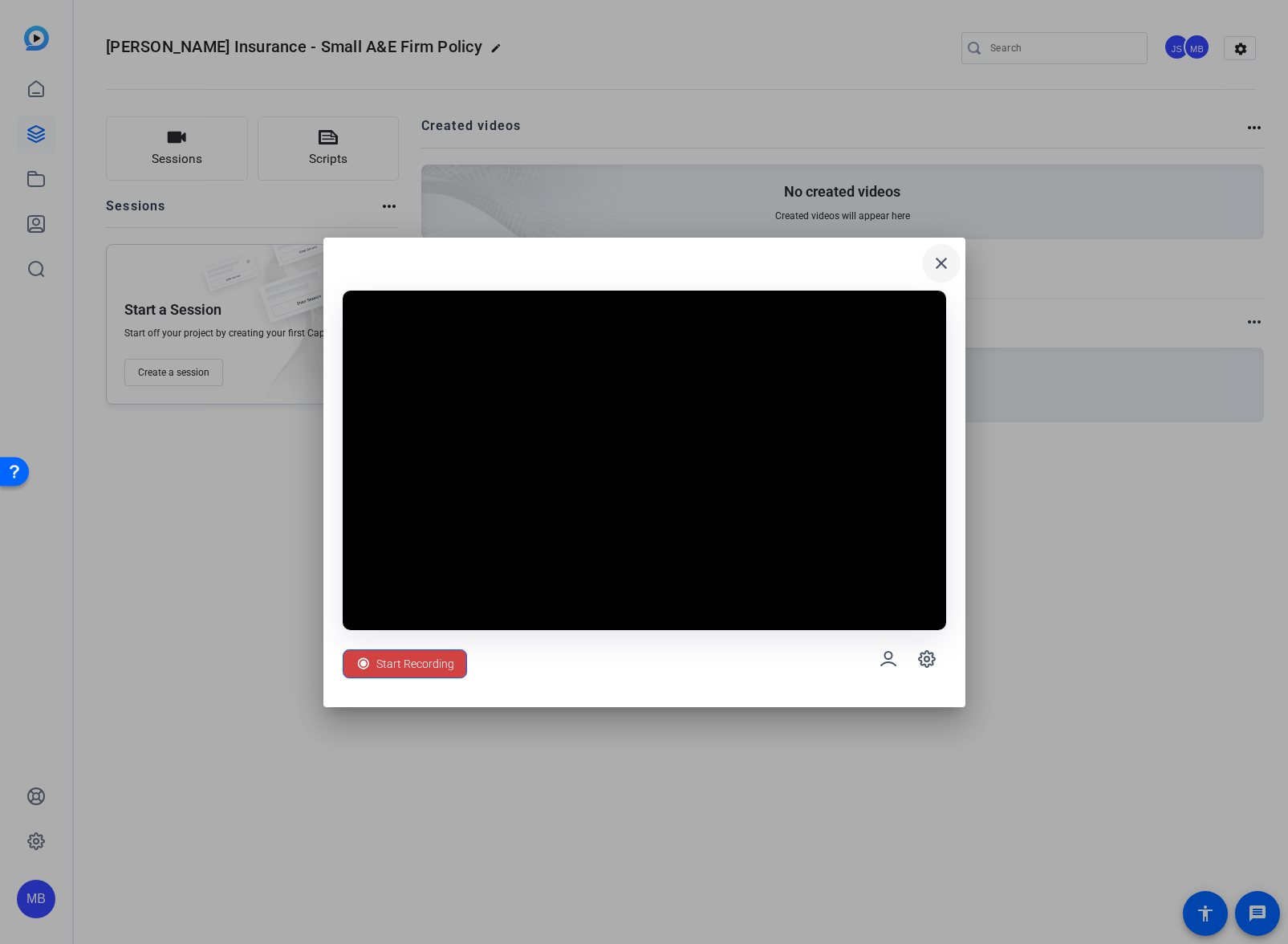
click at [945, 261] on mat-icon "close" at bounding box center [942, 263] width 19 height 19
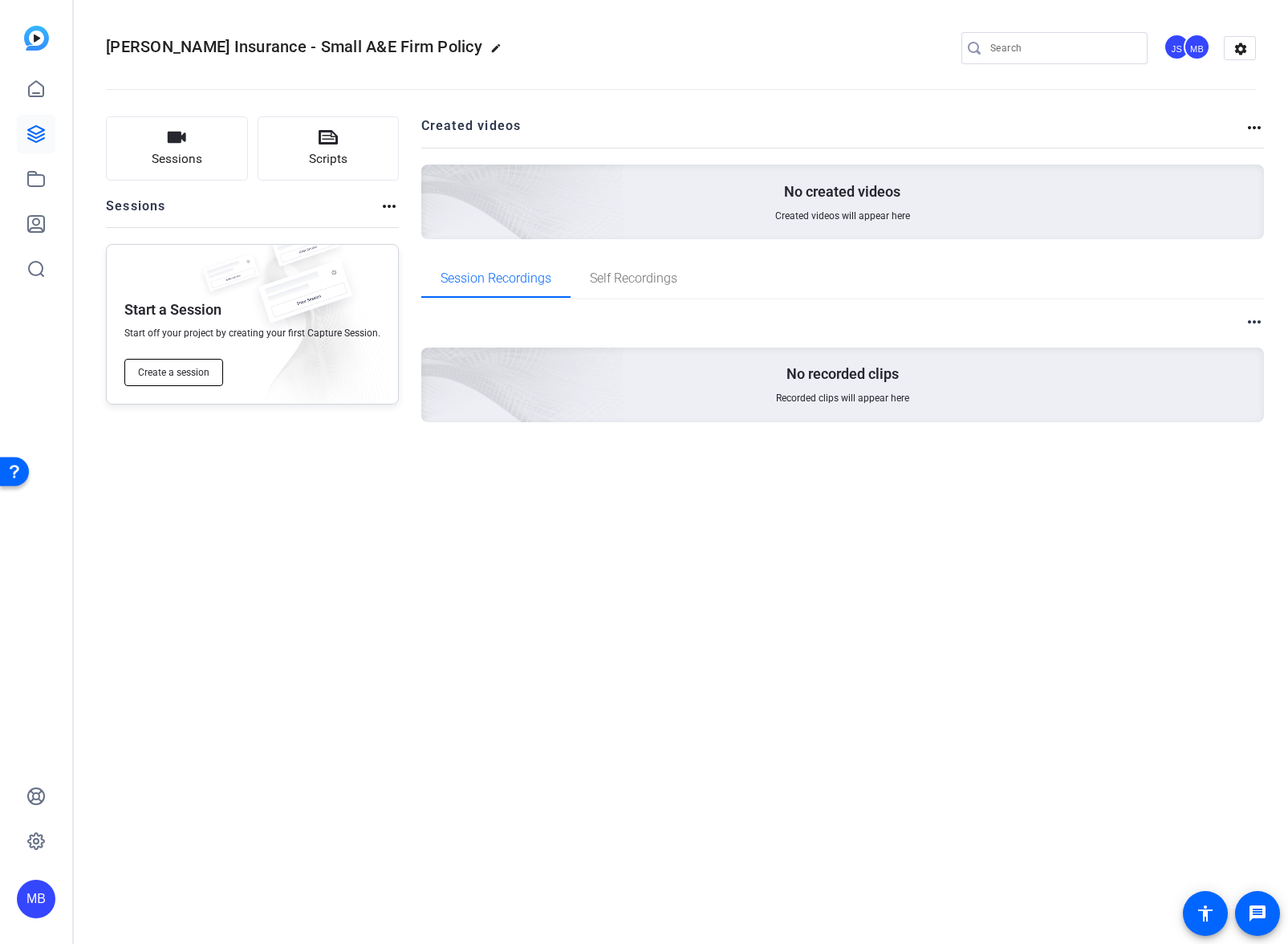
click at [186, 375] on span "Create a session" at bounding box center [174, 372] width 72 height 13
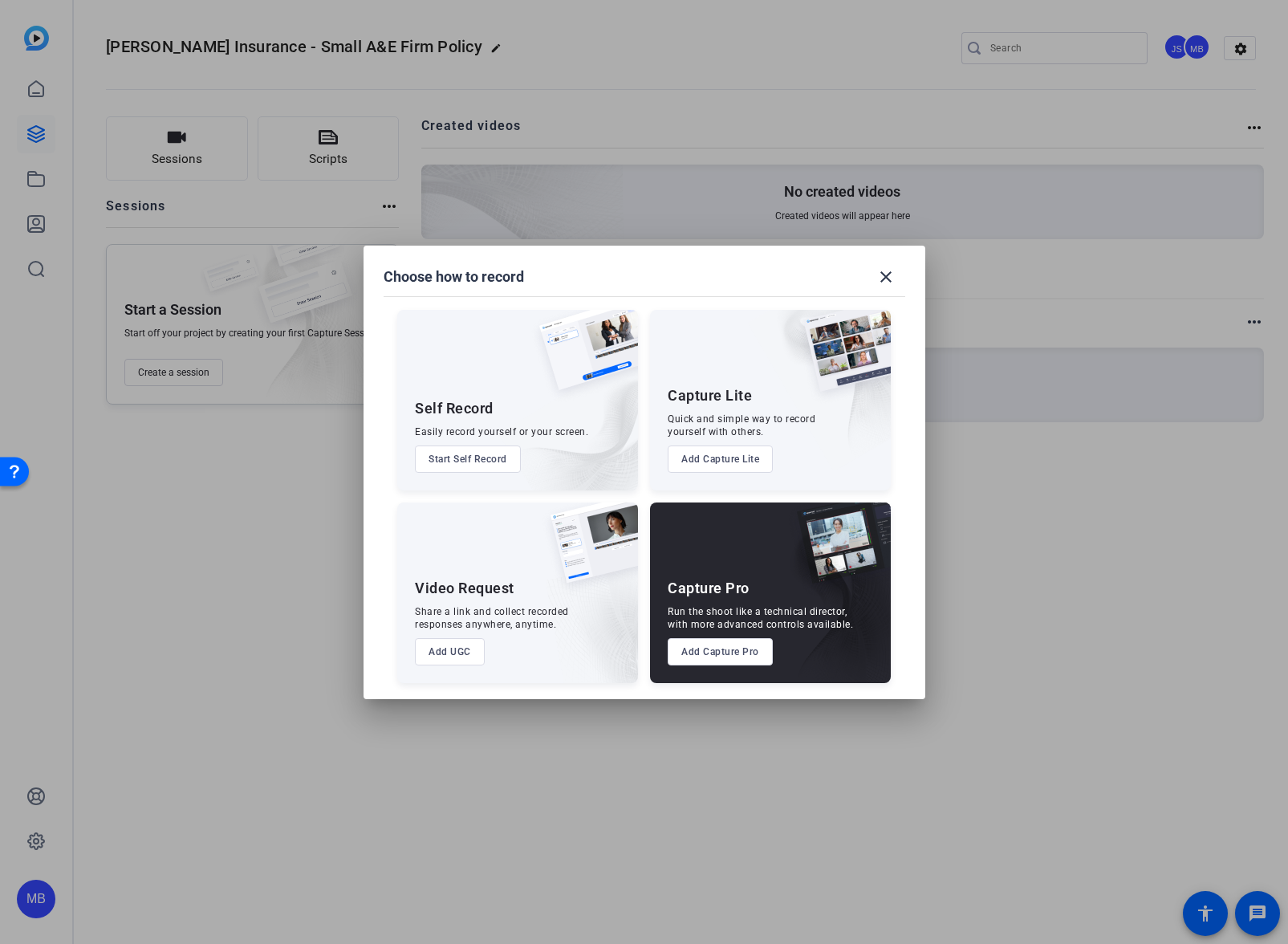
click at [513, 338] on div "Self Record Easily record yourself or your screen. Start Self Record" at bounding box center [517, 400] width 241 height 181
click at [452, 654] on button "Add UGC" at bounding box center [450, 652] width 70 height 27
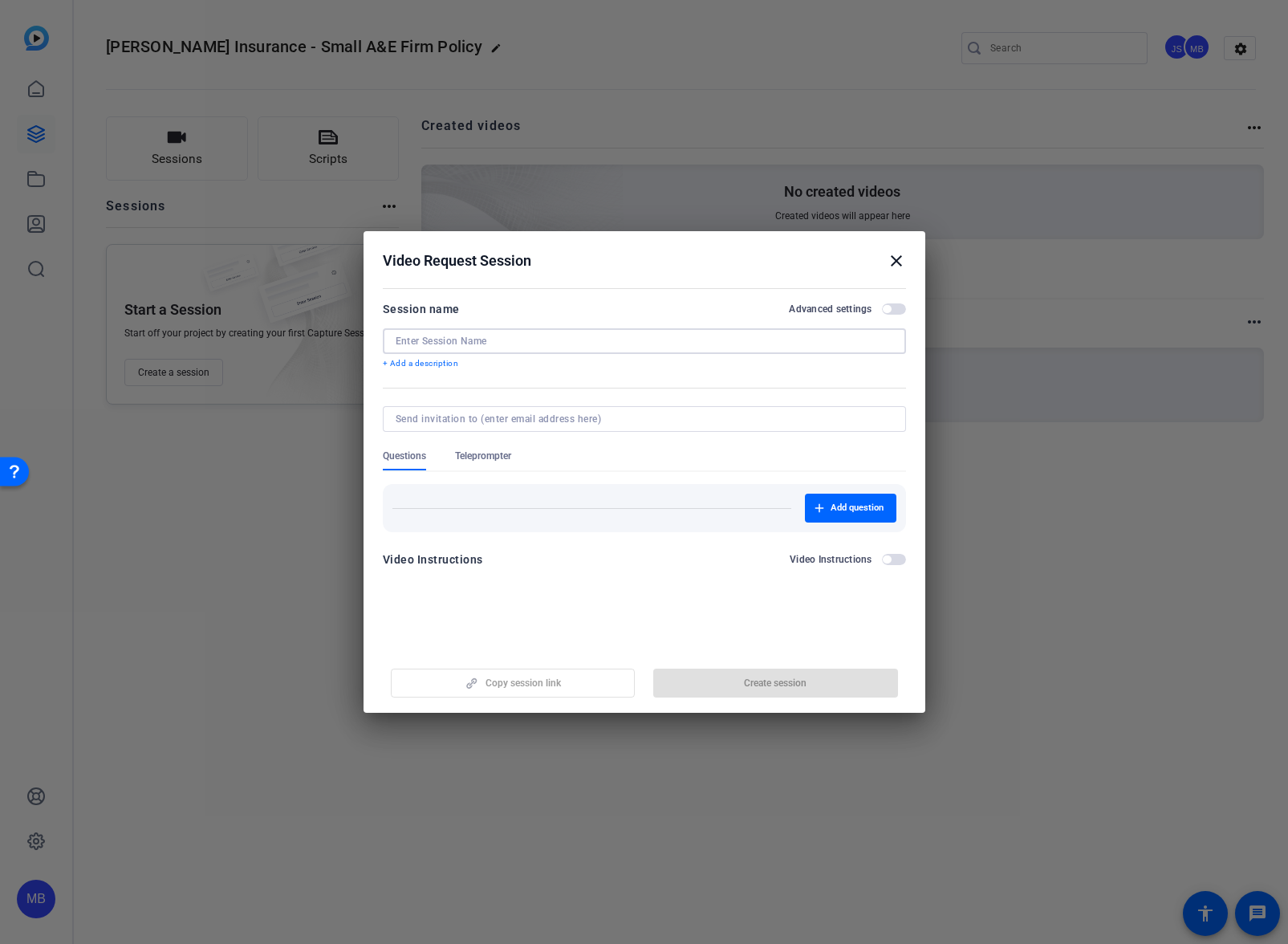
click at [432, 338] on input at bounding box center [644, 341] width 497 height 13
click at [586, 407] on form "Session name Advanced settings + Add a description Questions Teleprompter Add q…" at bounding box center [644, 439] width 524 height 280
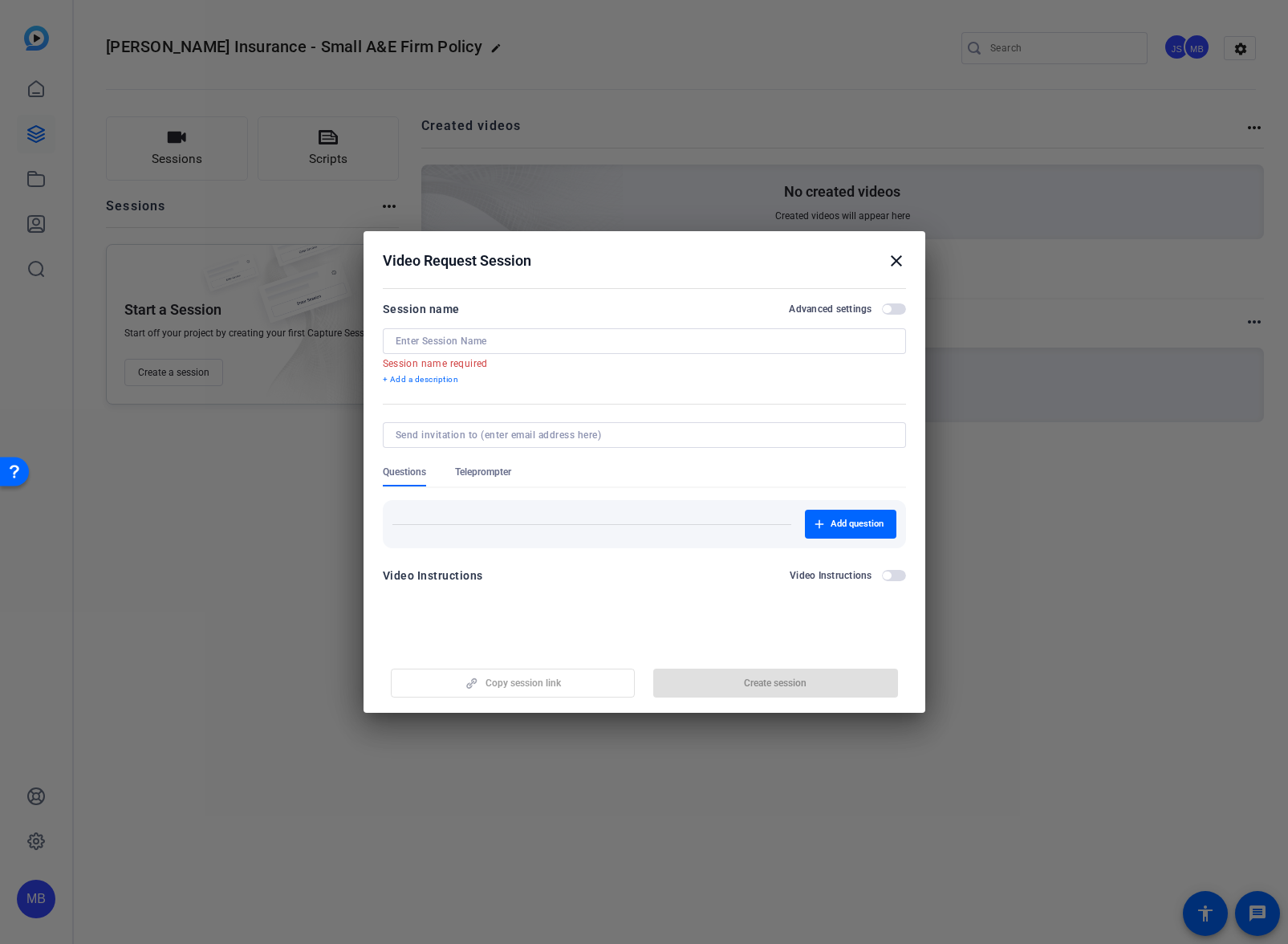
click at [573, 434] on input at bounding box center [641, 435] width 491 height 13
click at [496, 437] on input at bounding box center [641, 435] width 491 height 13
click at [463, 342] on input at bounding box center [644, 341] width 497 height 13
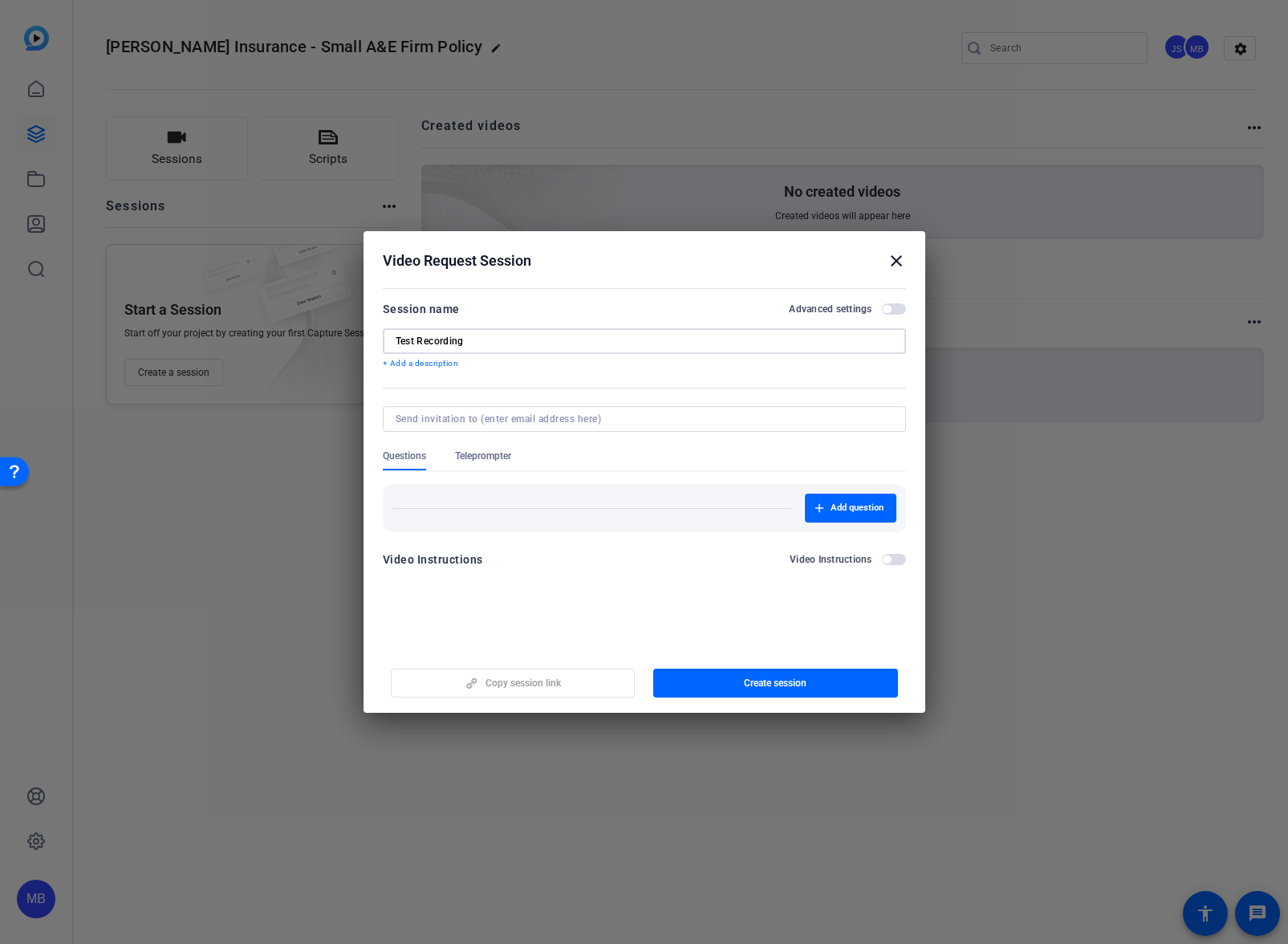
type input "Test Recording"
click at [617, 506] on div "Add question" at bounding box center [644, 508] width 504 height 29
click at [369, 447] on mat-dialog-content "Session name Advanced settings Test Recording + Add a description Questions Tel…" at bounding box center [644, 440] width 561 height 313
click at [408, 458] on span "Questions" at bounding box center [404, 455] width 44 height 13
click at [844, 510] on span "Add question" at bounding box center [856, 507] width 53 height 13
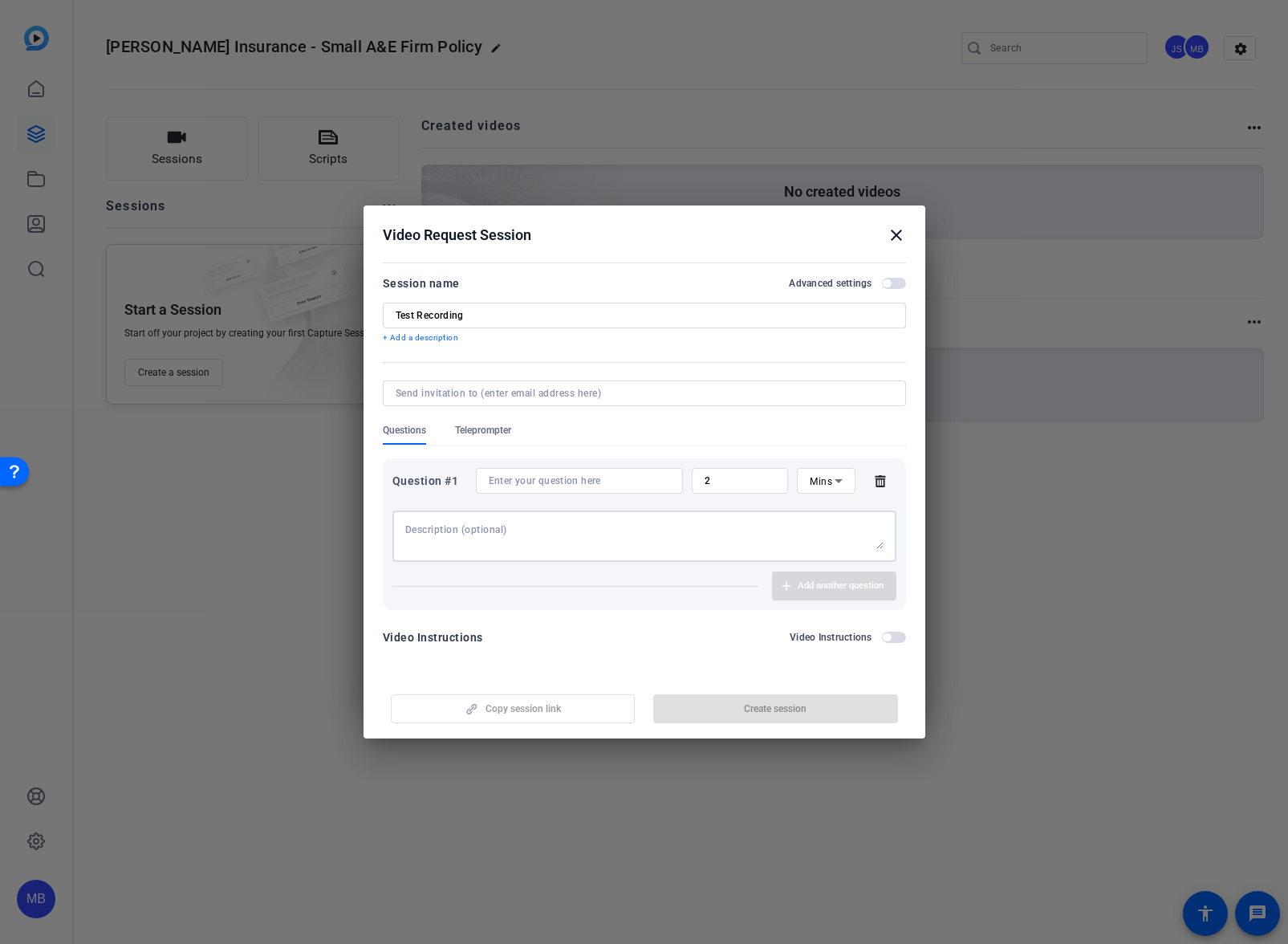
click at [480, 531] on textarea at bounding box center [644, 536] width 478 height 26
click at [554, 545] on textarea "Question 1" at bounding box center [644, 536] width 478 height 26
type textarea "Question 1"
click at [487, 430] on span "Teleprompter" at bounding box center [483, 430] width 56 height 13
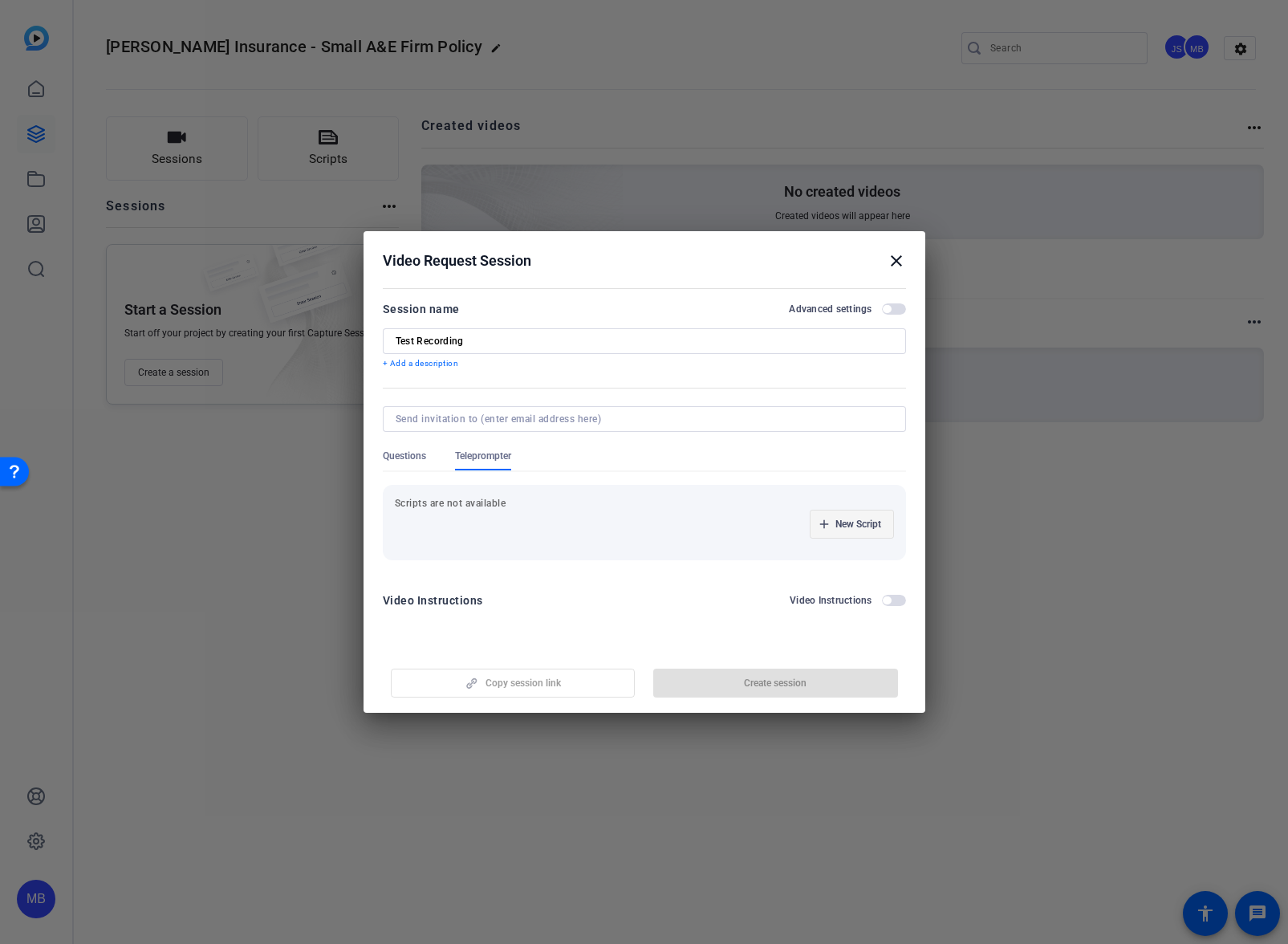
click at [871, 528] on span "New Script" at bounding box center [857, 524] width 45 height 13
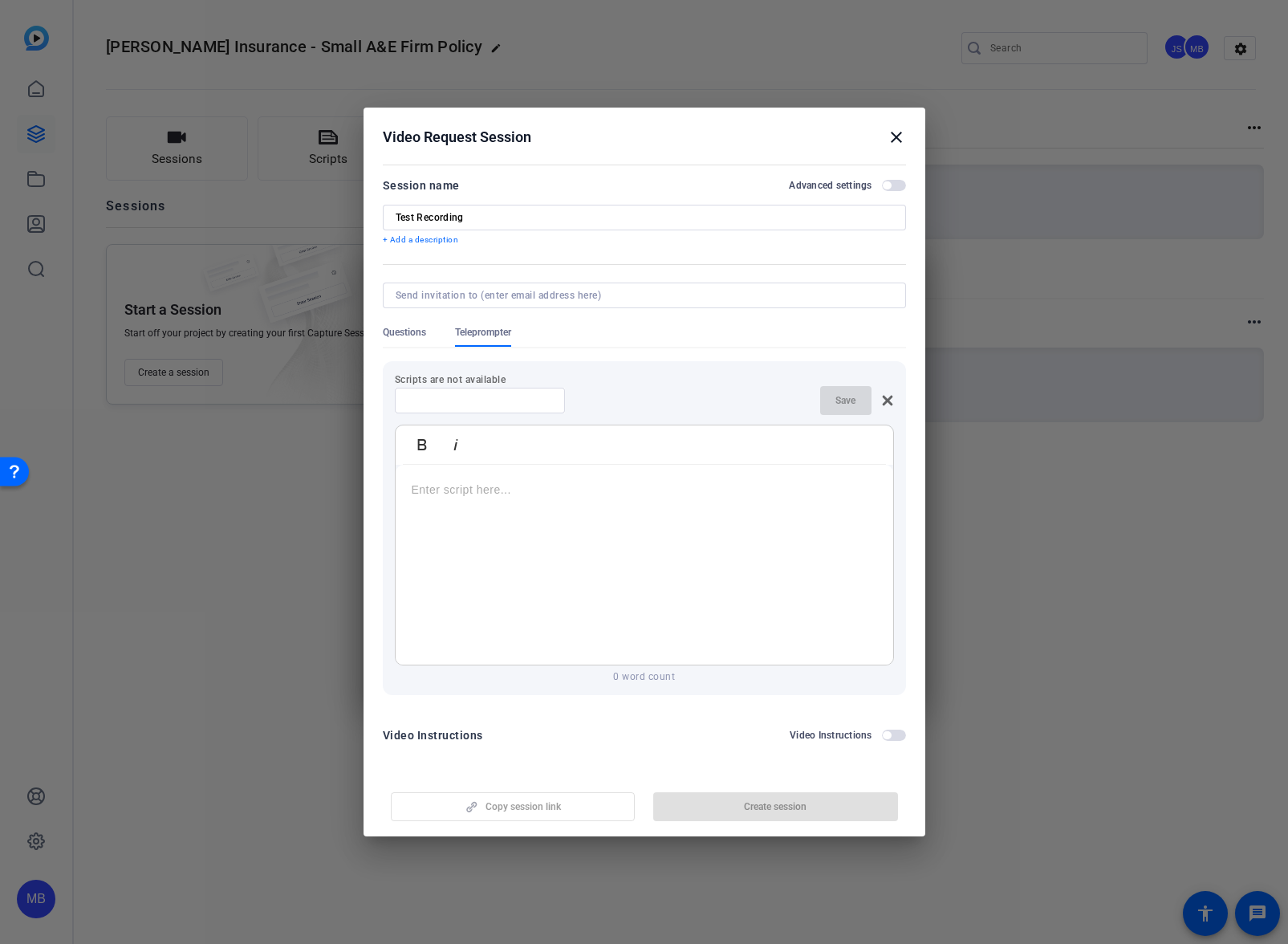
click at [1073, 426] on div at bounding box center [644, 472] width 1288 height 944
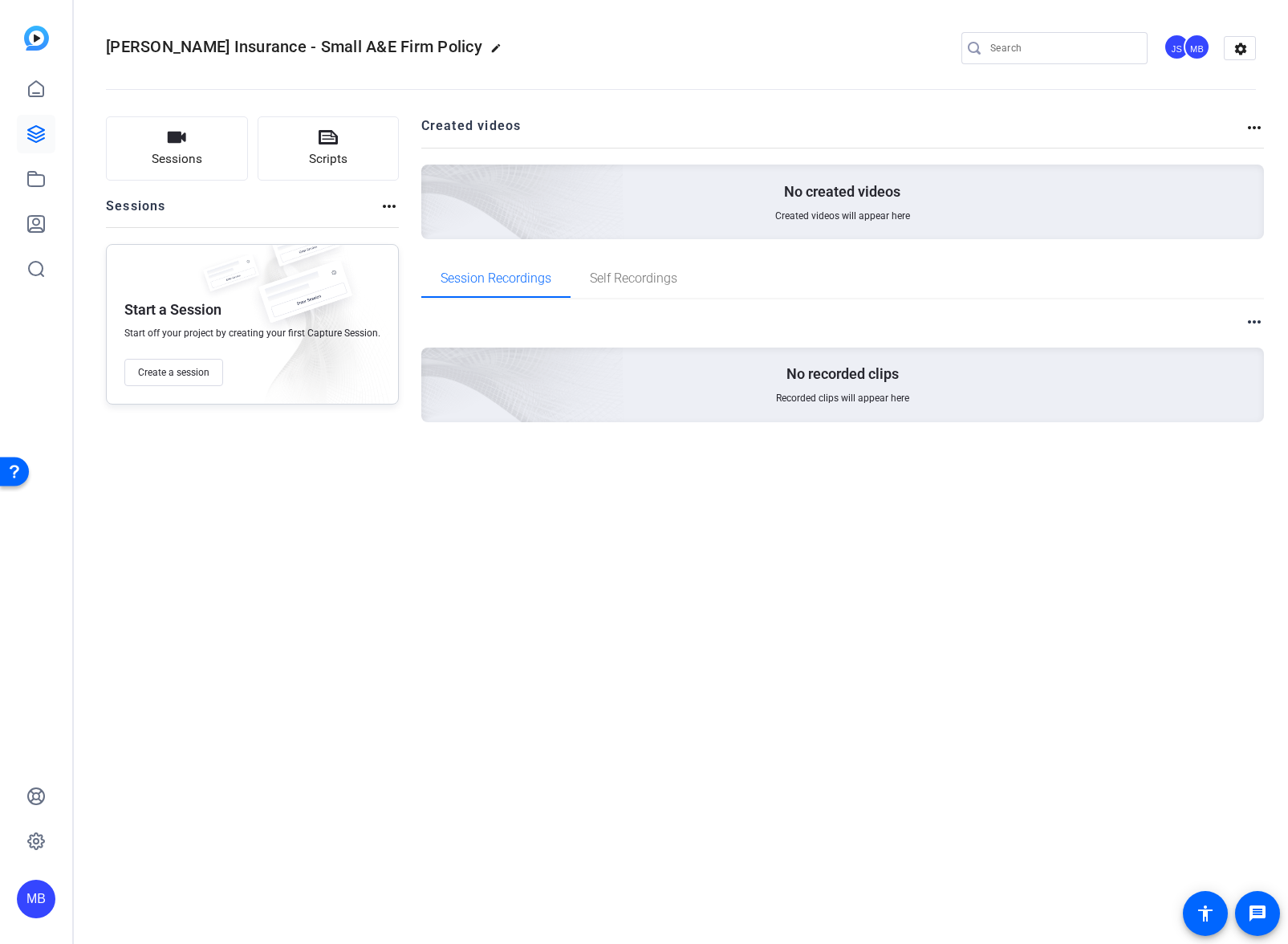
click at [272, 261] on img at bounding box center [305, 300] width 120 height 79
click at [212, 363] on button "Create a session" at bounding box center [174, 373] width 99 height 27
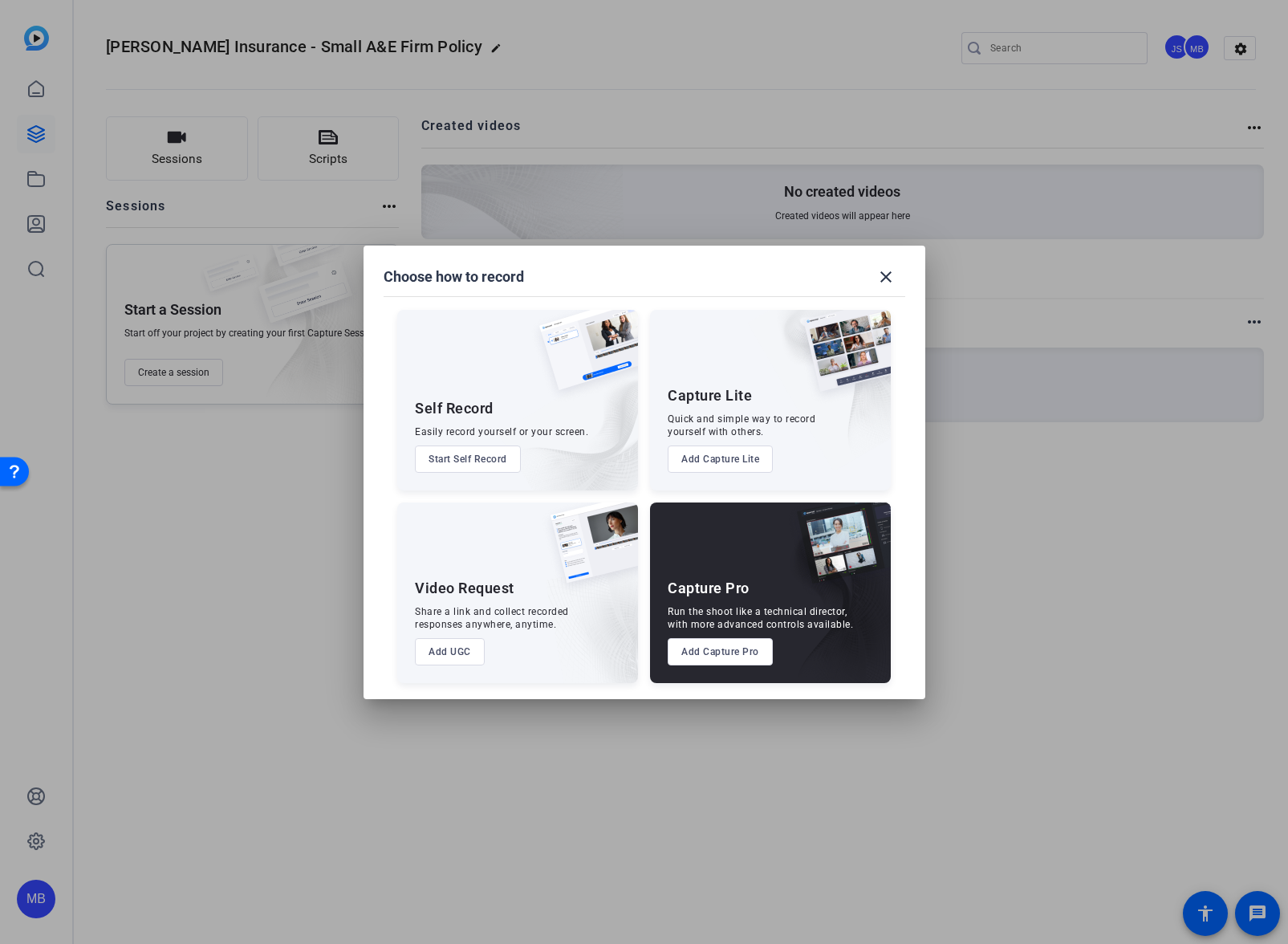
click at [462, 641] on button "Add UGC" at bounding box center [450, 652] width 70 height 27
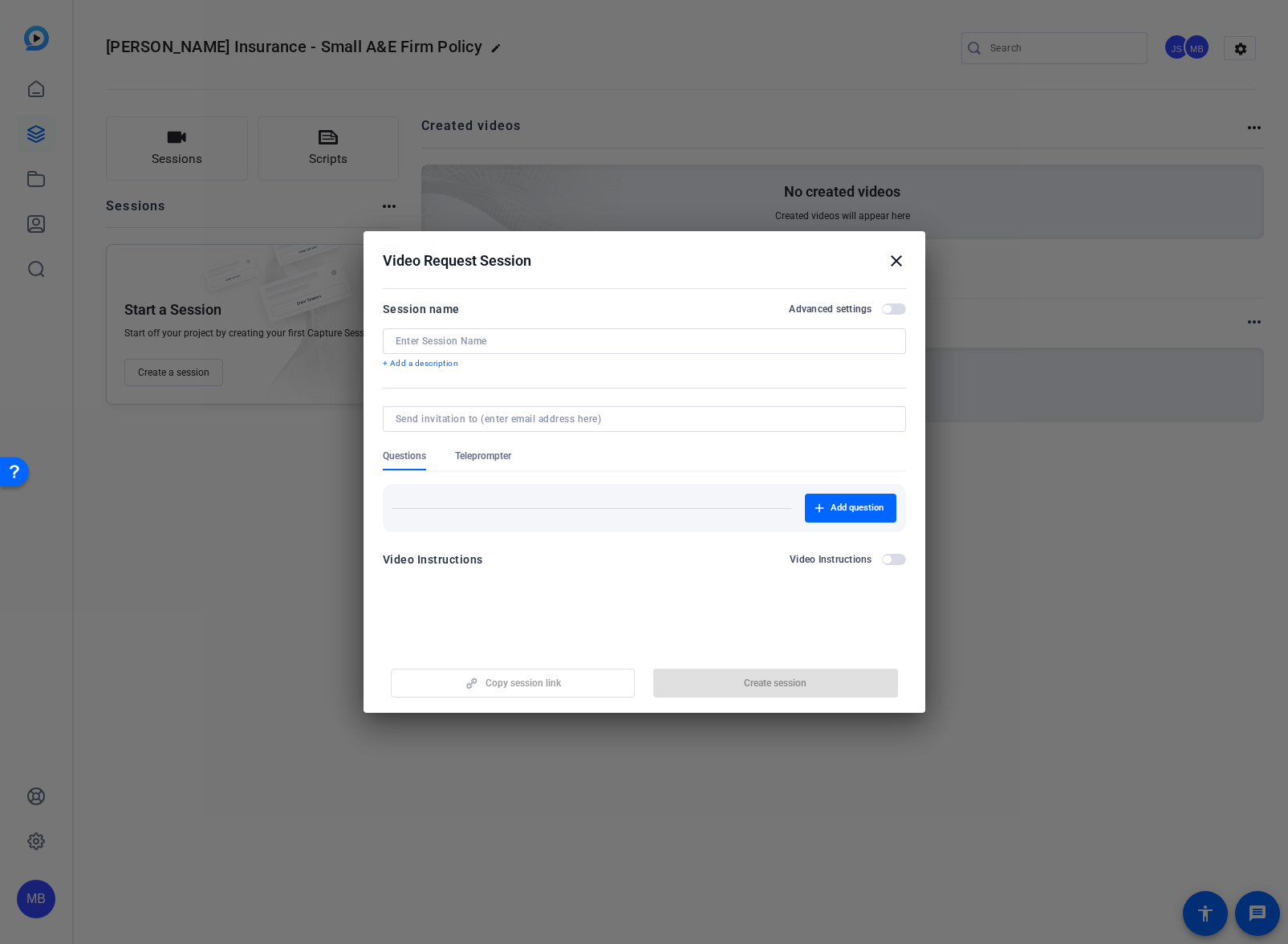
click at [481, 458] on span "Teleprompter" at bounding box center [483, 455] width 56 height 13
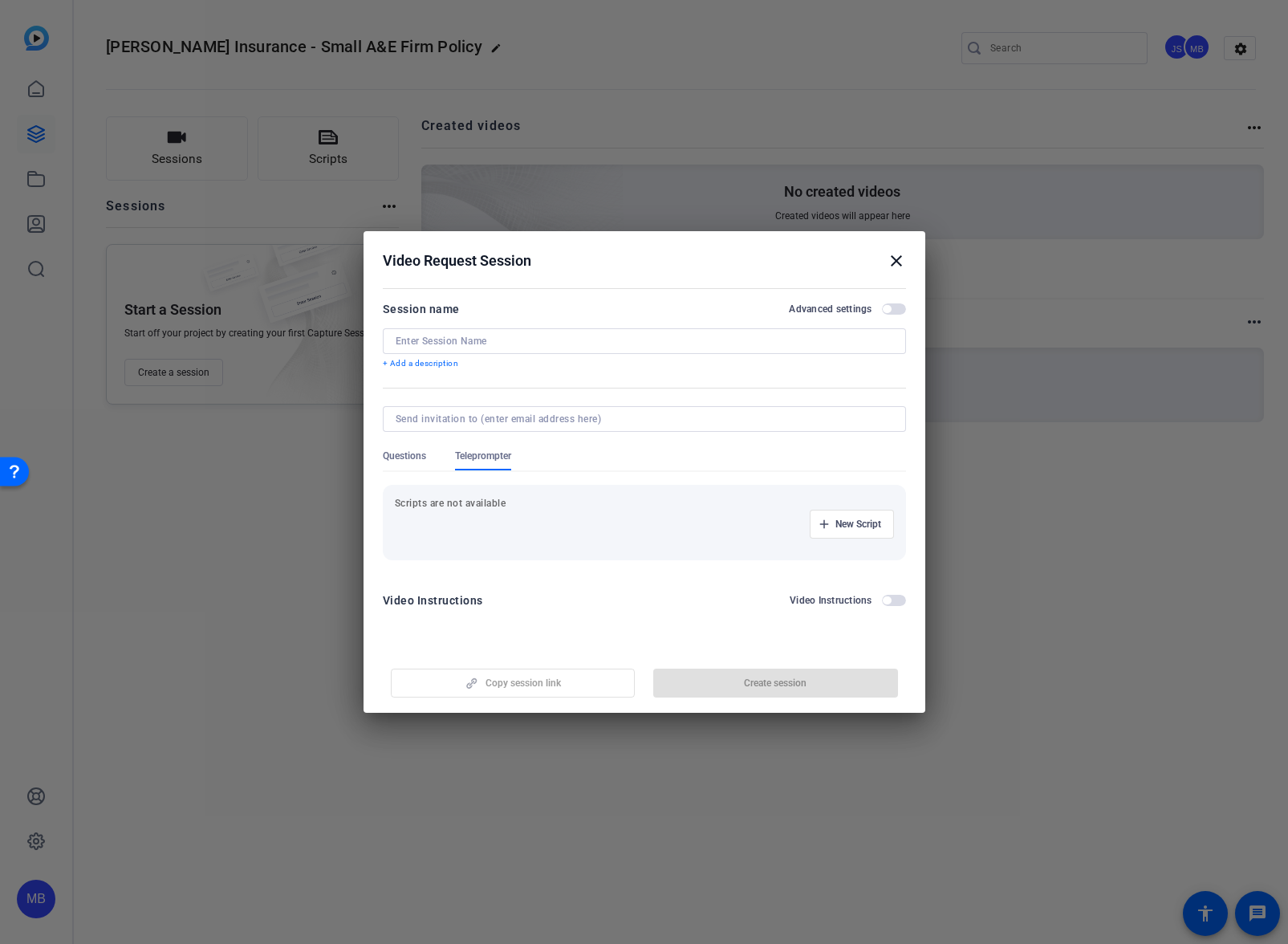
click at [521, 505] on p "Scripts are not available" at bounding box center [644, 502] width 499 height 13
click at [852, 522] on span "New Script" at bounding box center [857, 524] width 45 height 13
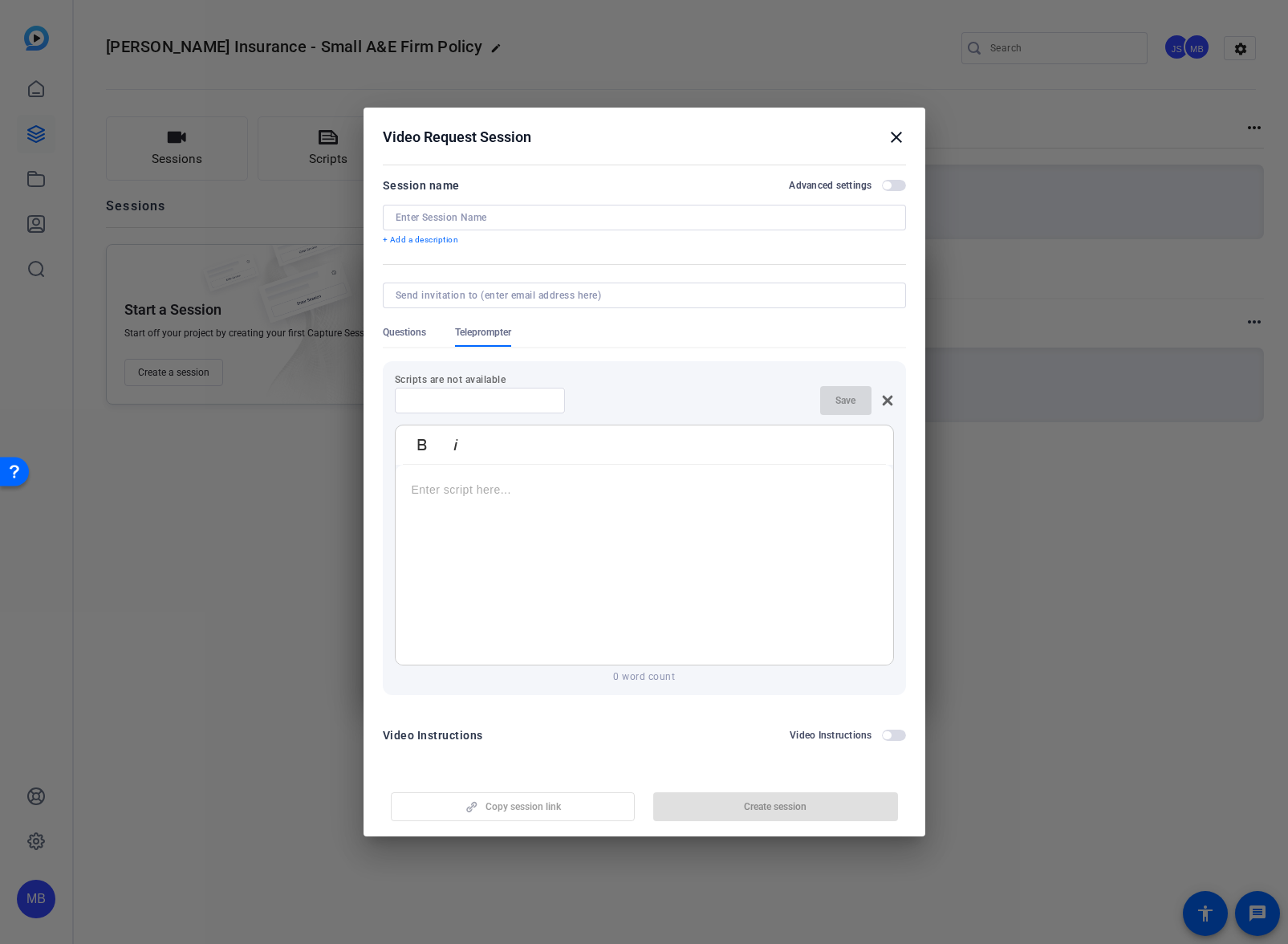
click at [587, 489] on p at bounding box center [644, 490] width 465 height 17
click at [420, 443] on icon "button" at bounding box center [422, 444] width 19 height 19
click at [561, 524] on strong "The templates are not quite ready. We'll still do all the editing for you if th…" at bounding box center [659, 519] width 433 height 49
click at [636, 494] on li "The templates are not quite ready. We'll still do all the editing for you if th…" at bounding box center [660, 519] width 434 height 54
click at [504, 407] on input at bounding box center [479, 400] width 144 height 13
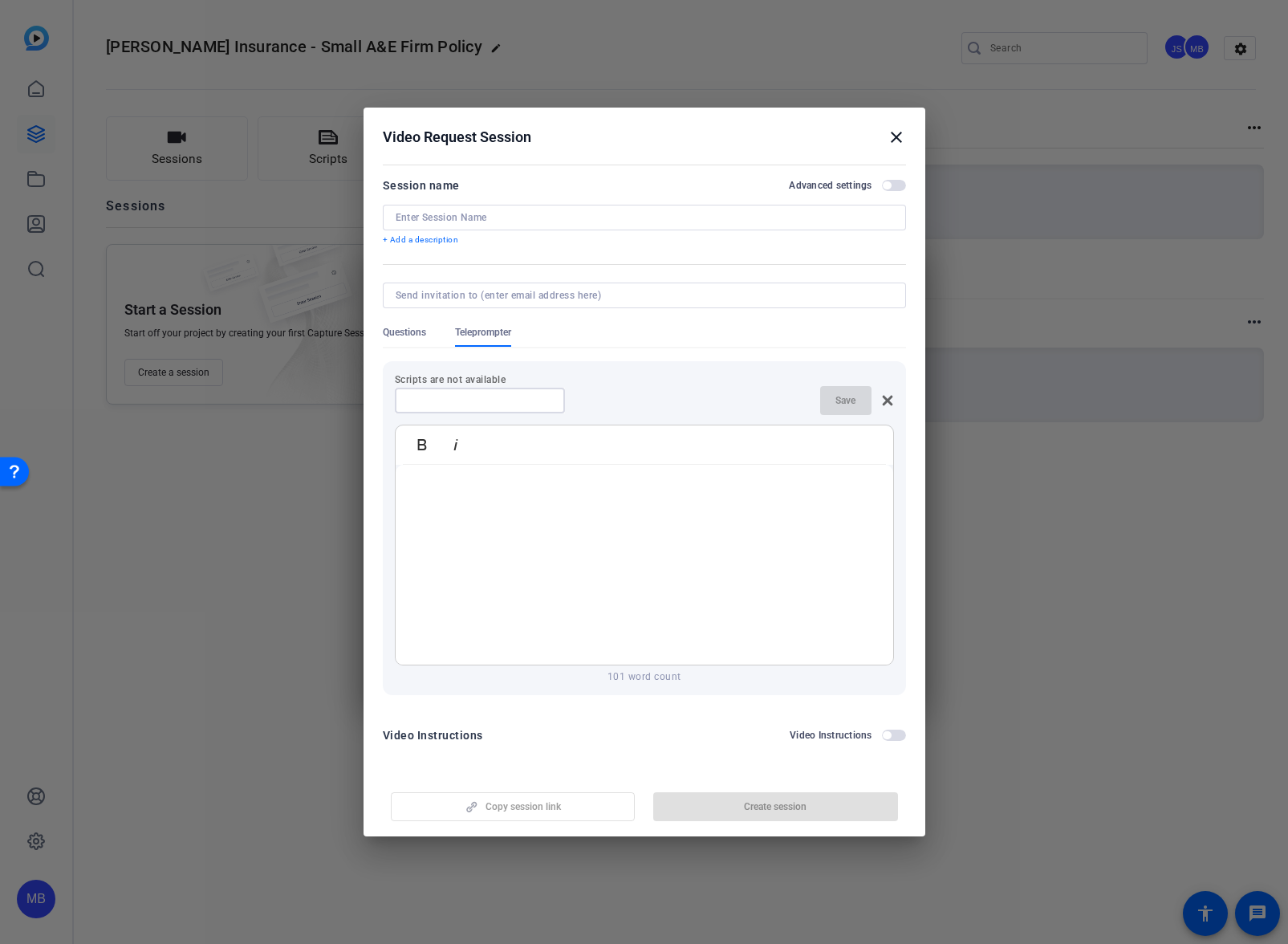
click at [476, 443] on div "Bold Italic" at bounding box center [644, 444] width 497 height 40
click at [734, 554] on ul "The templates are not quite ready. We'll still do all the editing for you if th…" at bounding box center [644, 572] width 465 height 162
drag, startPoint x: 821, startPoint y: 651, endPoint x: 808, endPoint y: 635, distance: 20.6
click at [820, 651] on li "Yes, you can add scripts in both the Capture Pro and add scripts to the "Self R…" at bounding box center [660, 648] width 434 height 36
copy ul "The templates are not quite ready. We'll still do all the editing for you if th…"
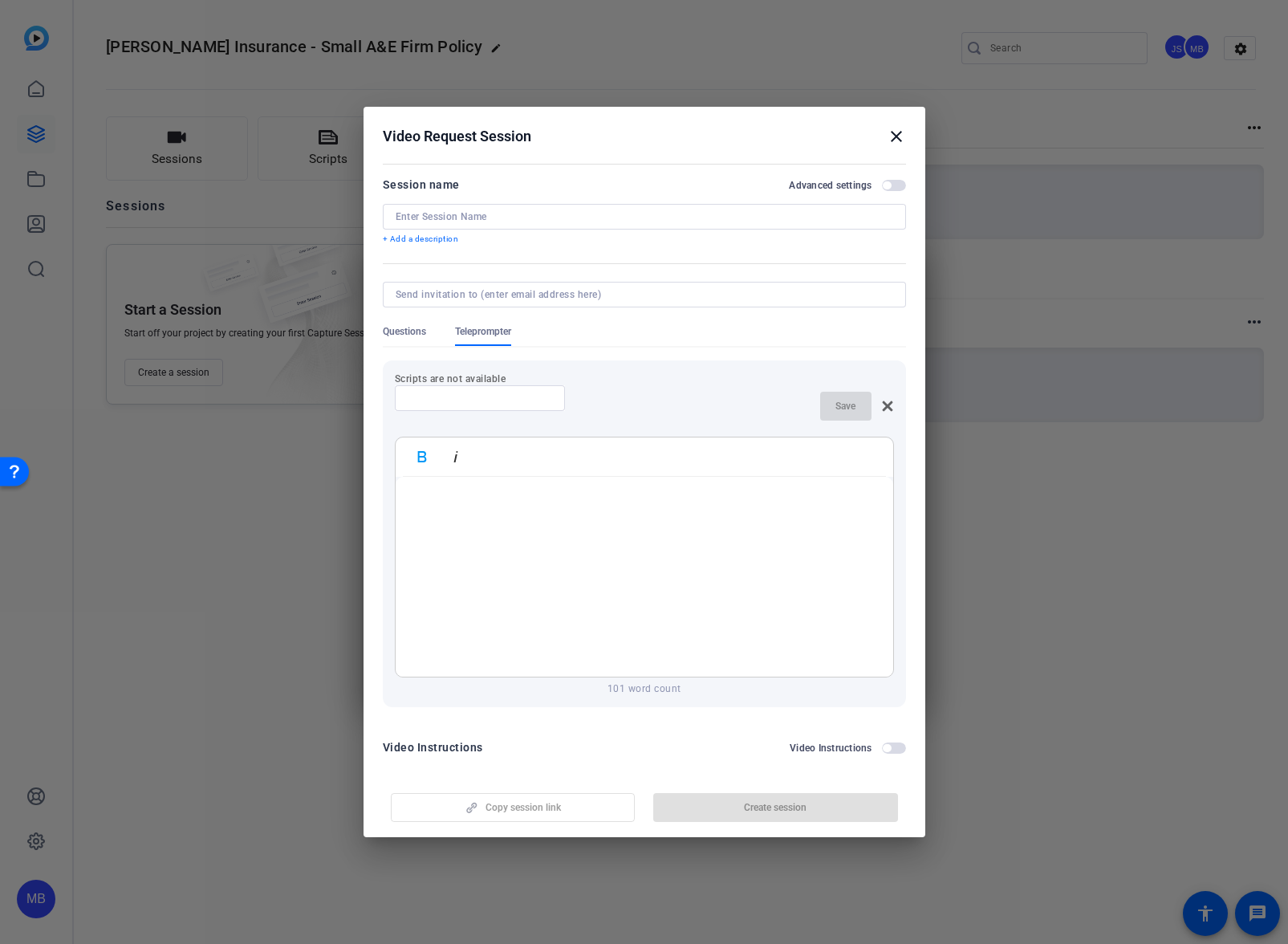
click at [625, 562] on strong "There are no backgrounds you can add in openreel. Macs have the ability to add …" at bounding box center [659, 594] width 432 height 67
click at [719, 598] on strong "There are no backgrounds you can add in openreel. Macs have the ability to add …" at bounding box center [659, 594] width 432 height 67
click at [842, 407] on div "Save" at bounding box center [856, 407] width 74 height 29
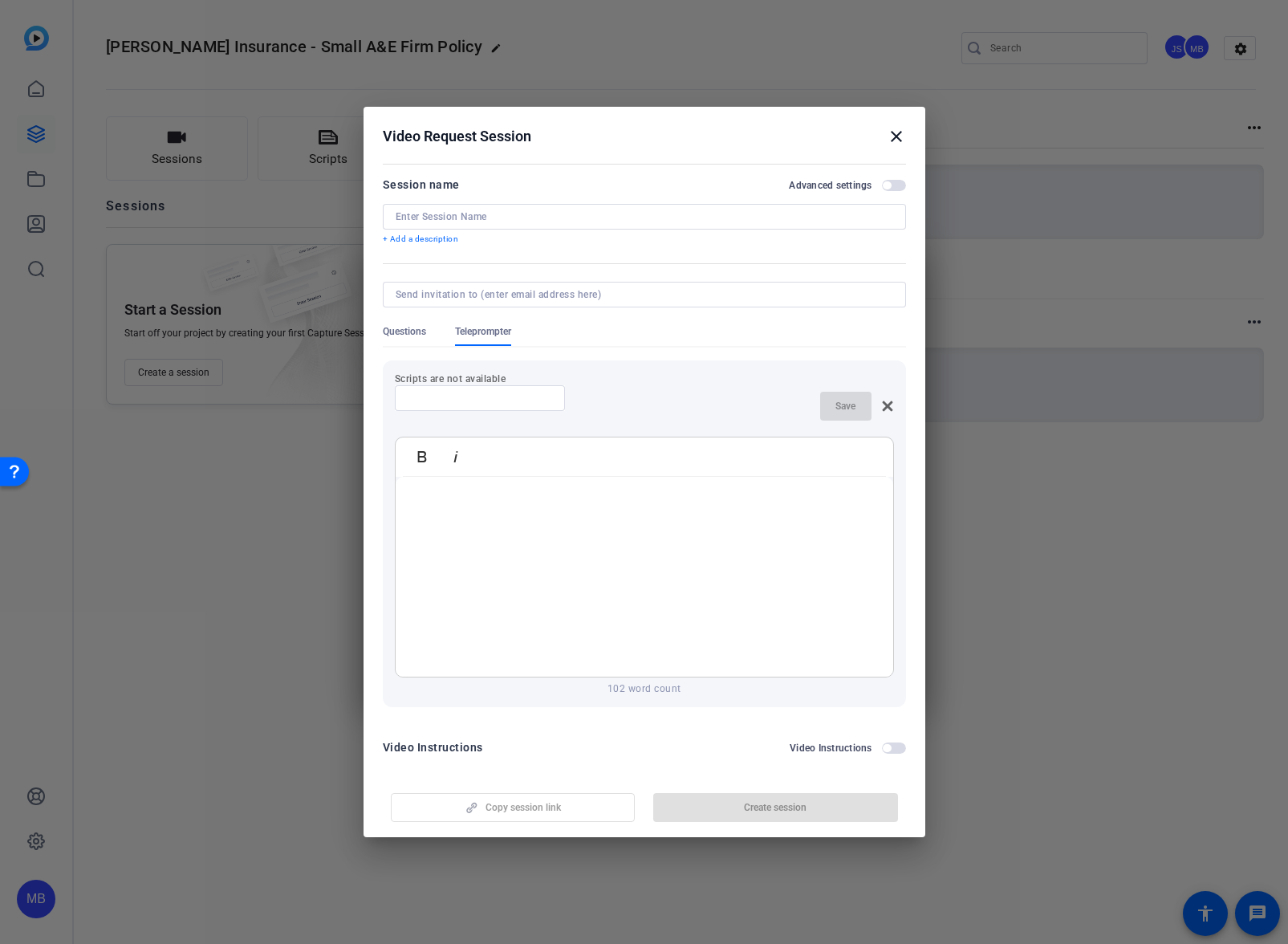
click at [460, 402] on input at bounding box center [479, 398] width 144 height 13
type input "S"
type input "Jack Message"
click at [842, 406] on span "Save" at bounding box center [845, 400] width 20 height 13
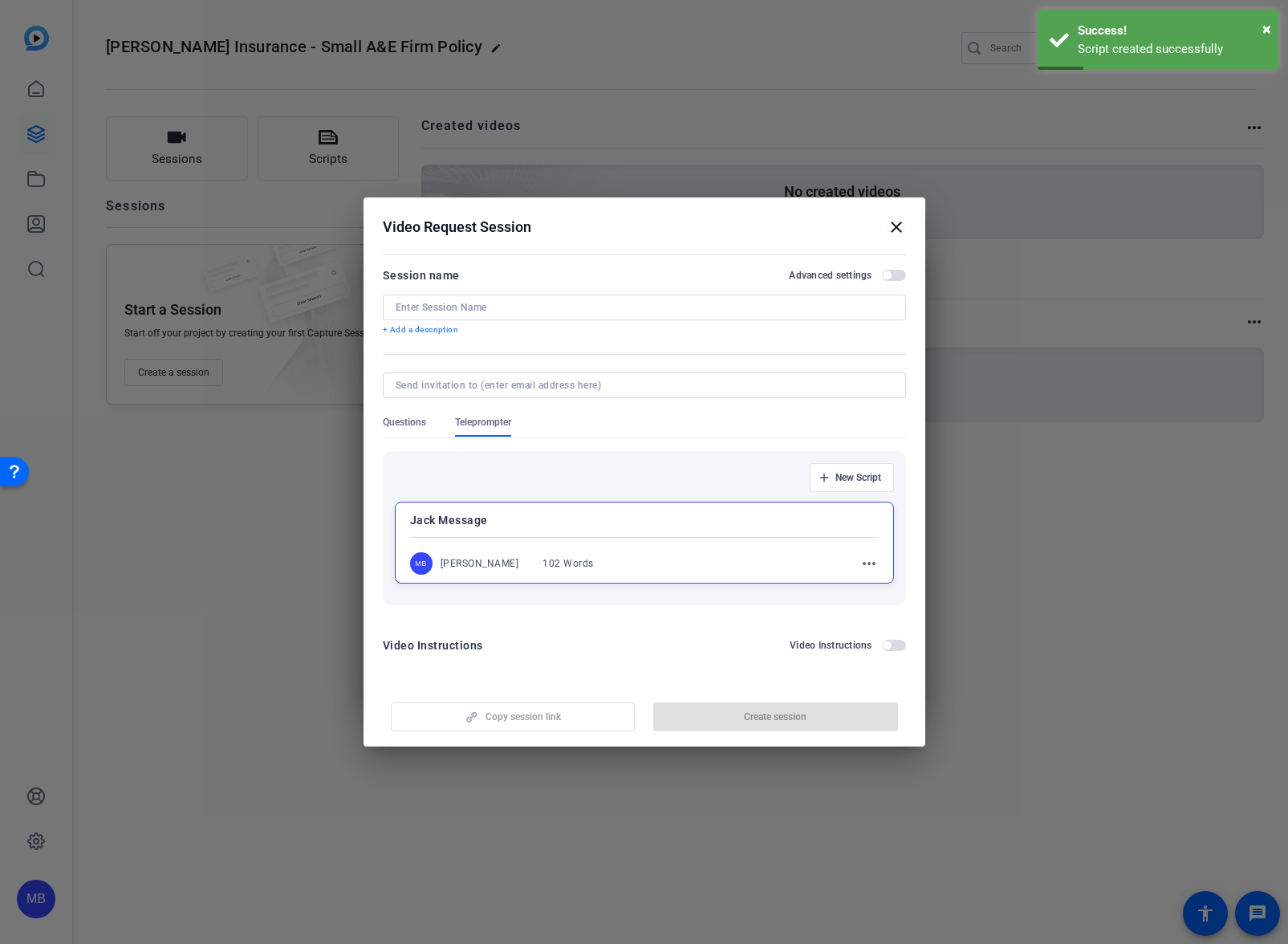
click at [441, 305] on input at bounding box center [644, 307] width 497 height 13
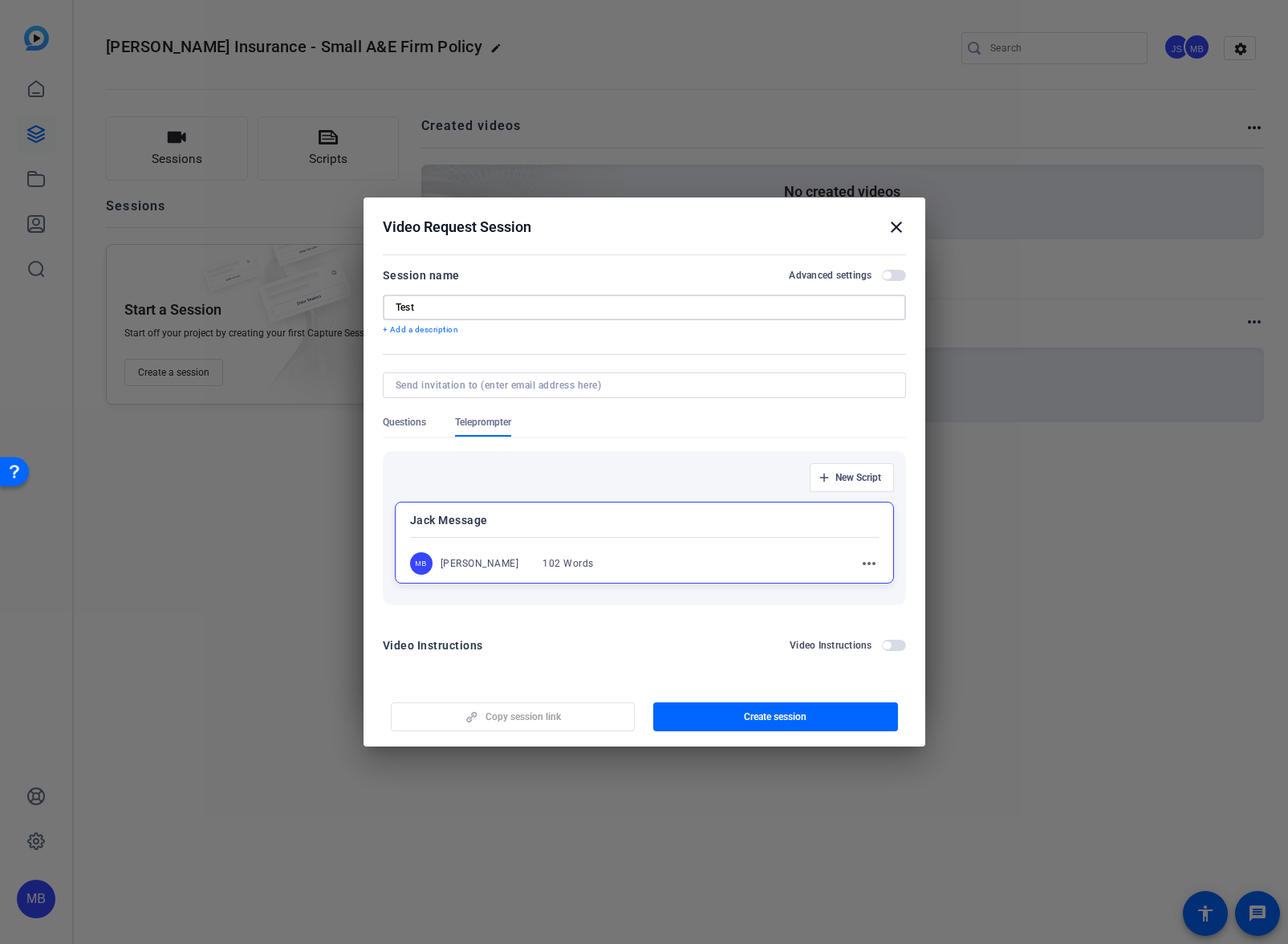
type input "Test"
click at [558, 721] on div "Copy session link Create session" at bounding box center [644, 711] width 524 height 41
click at [803, 722] on span "Create session" at bounding box center [775, 716] width 63 height 13
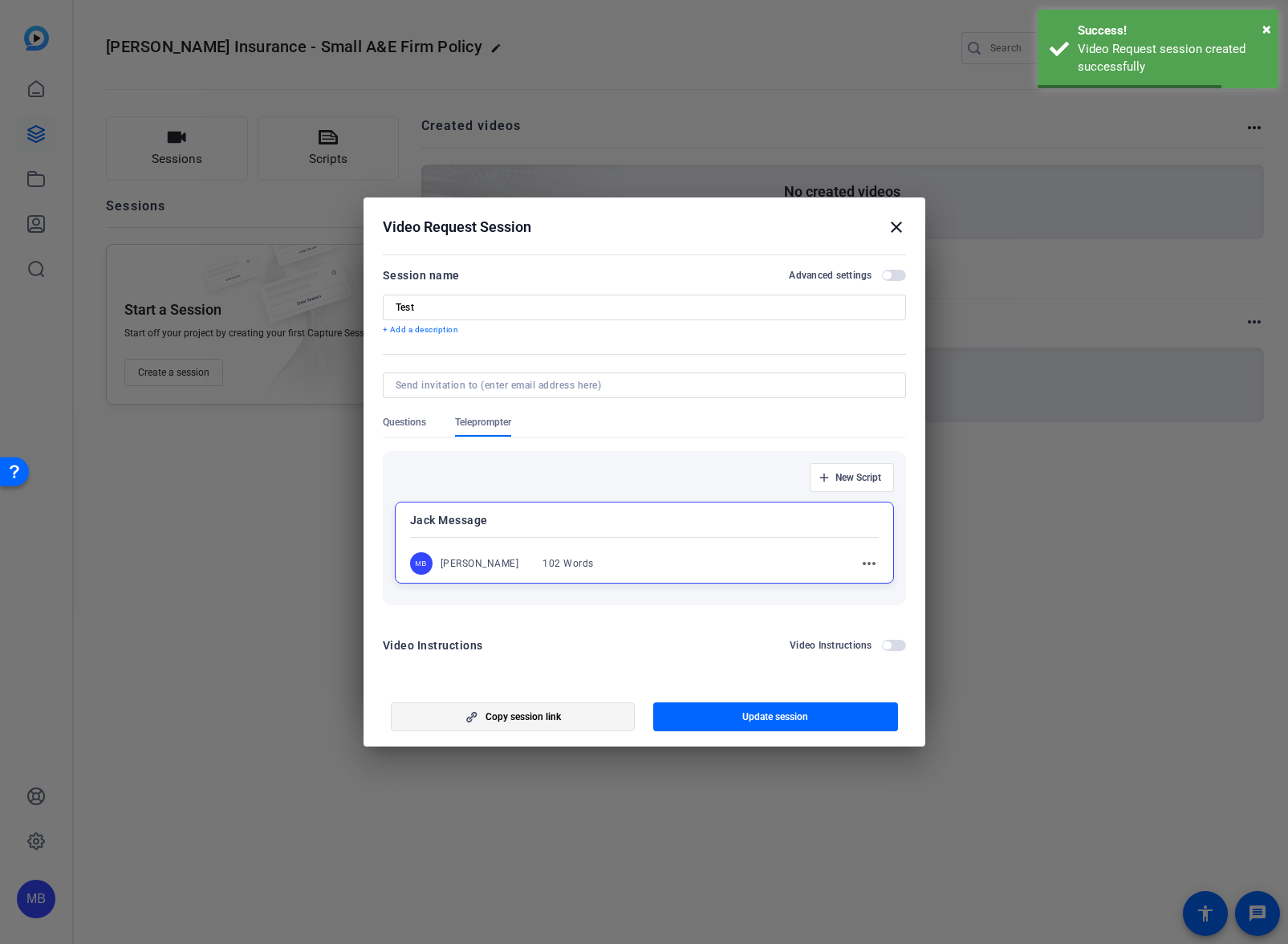
click at [494, 716] on span "Copy session link" at bounding box center [524, 716] width 75 height 13
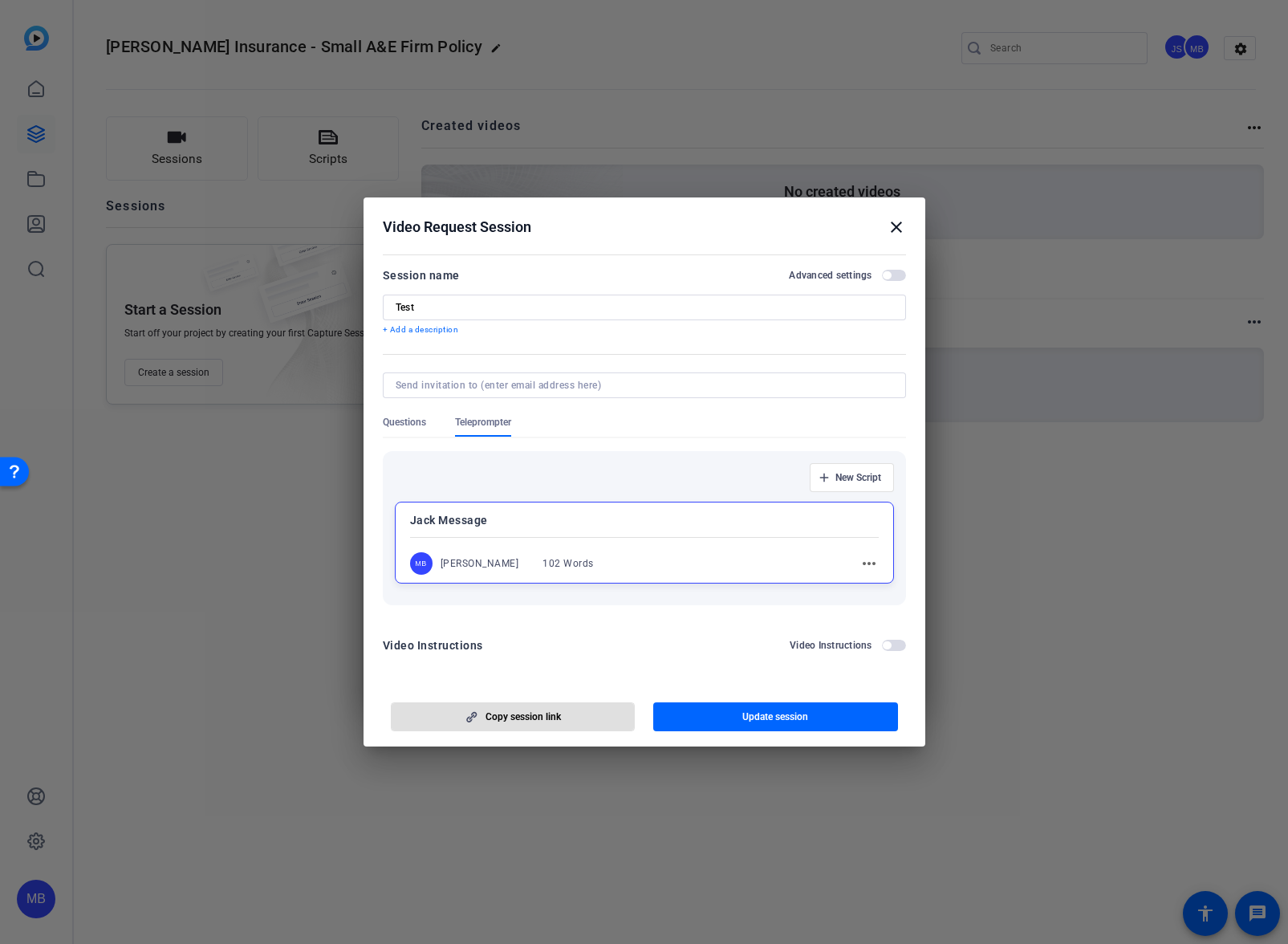
click at [895, 226] on mat-icon "close" at bounding box center [896, 228] width 19 height 19
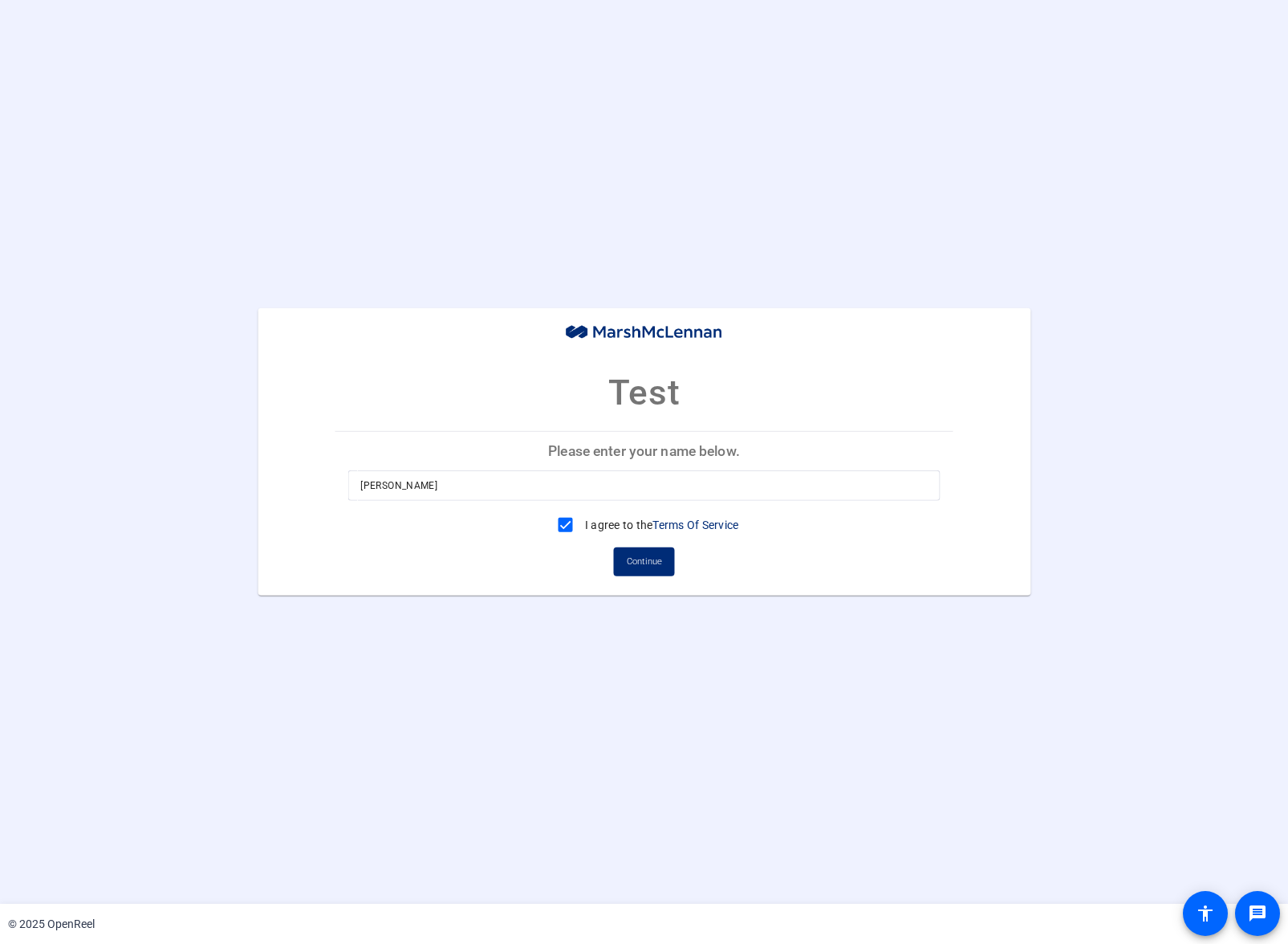
click at [594, 490] on input "[PERSON_NAME]" at bounding box center [643, 486] width 566 height 19
click at [634, 570] on span "Continue" at bounding box center [644, 562] width 35 height 24
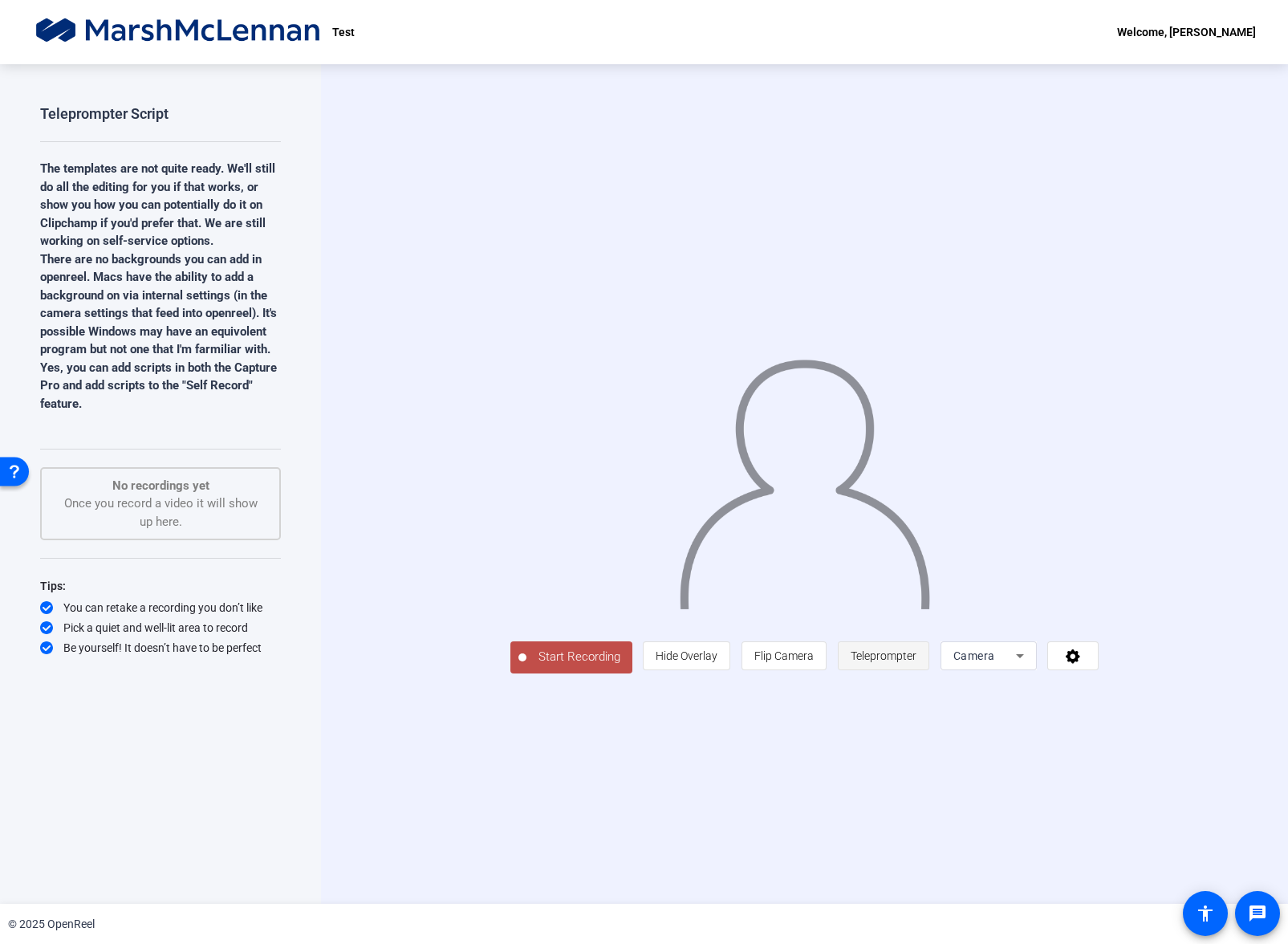
click at [916, 662] on span "Teleprompter" at bounding box center [884, 655] width 66 height 13
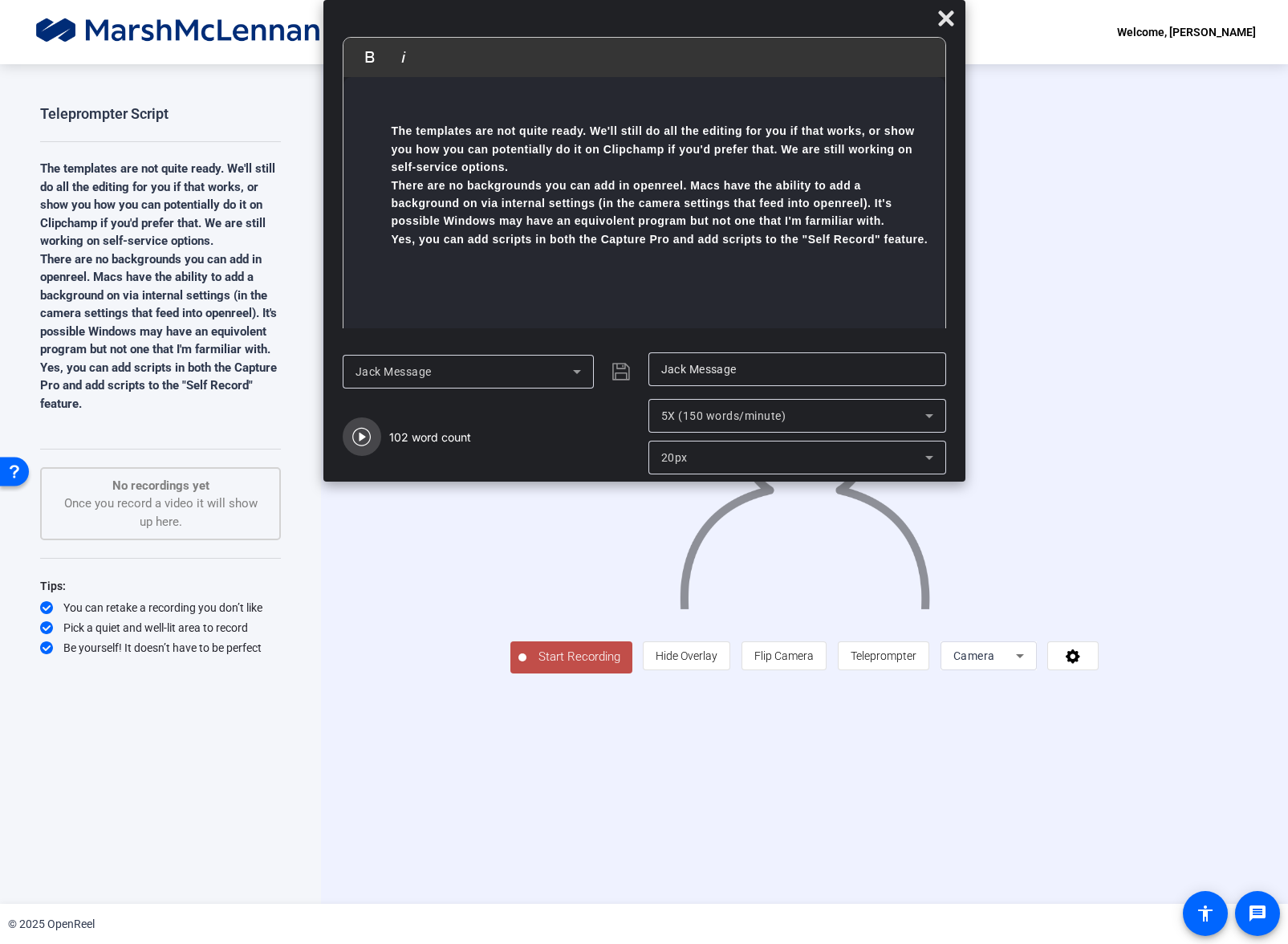
click at [364, 436] on icon "button" at bounding box center [362, 437] width 19 height 19
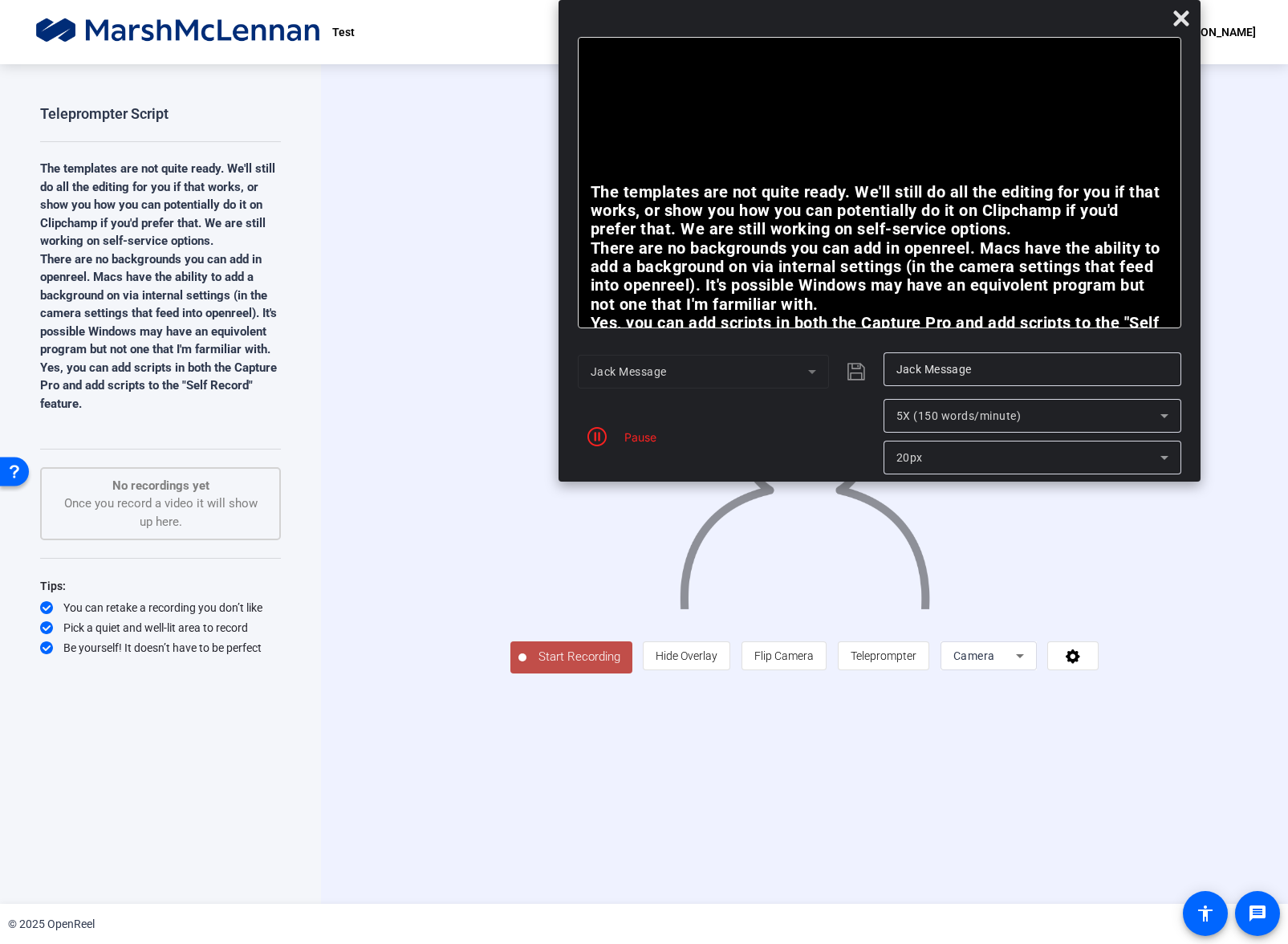
drag, startPoint x: 622, startPoint y: 21, endPoint x: 850, endPoint y: -71, distance: 245.9
click at [850, 0] on html "Accessibility Screen-Reader Guide, Feedback, and Issue Reporting | New window T…" at bounding box center [644, 472] width 1288 height 944
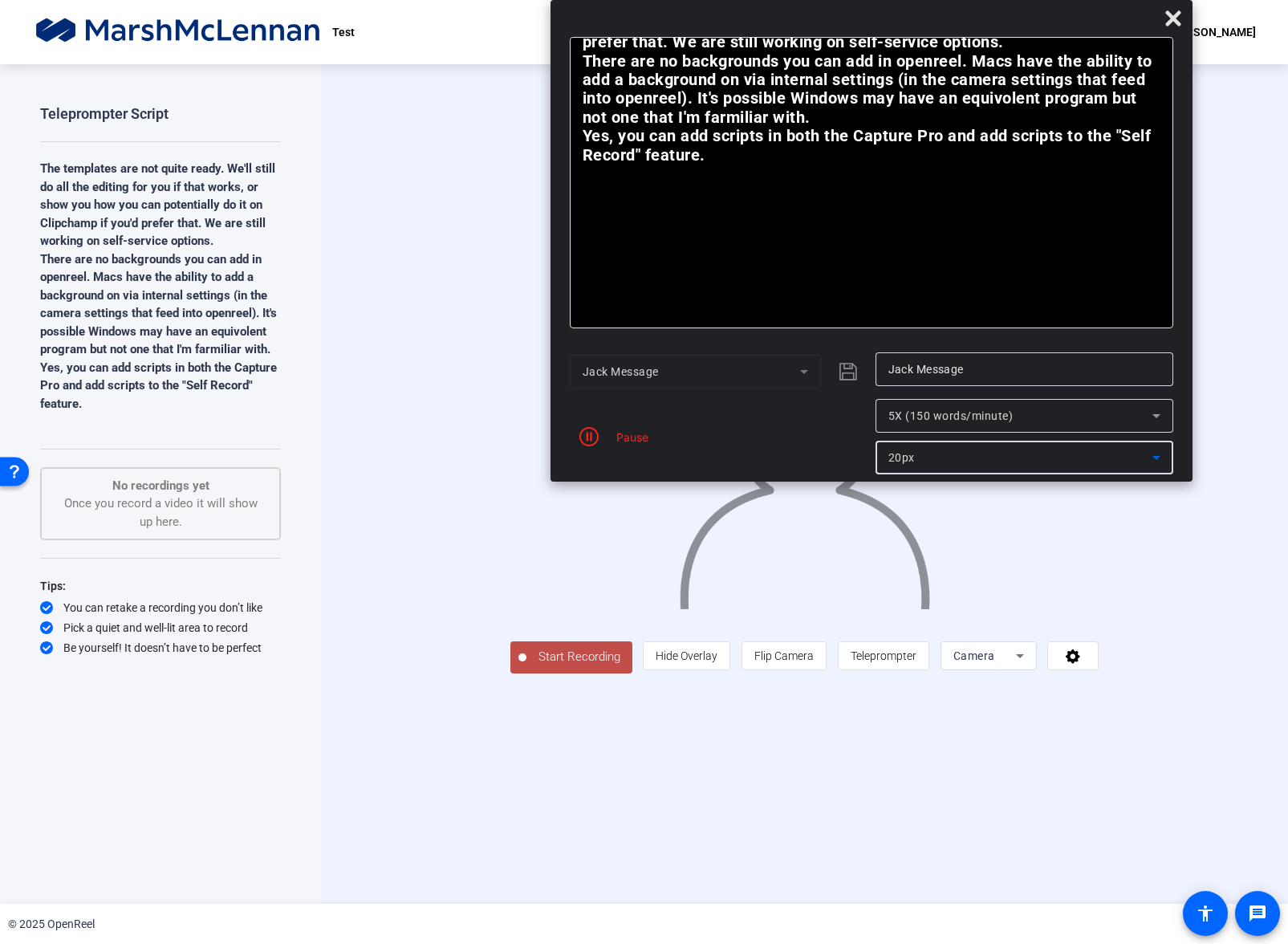
click at [980, 453] on div "20px" at bounding box center [1020, 458] width 264 height 19
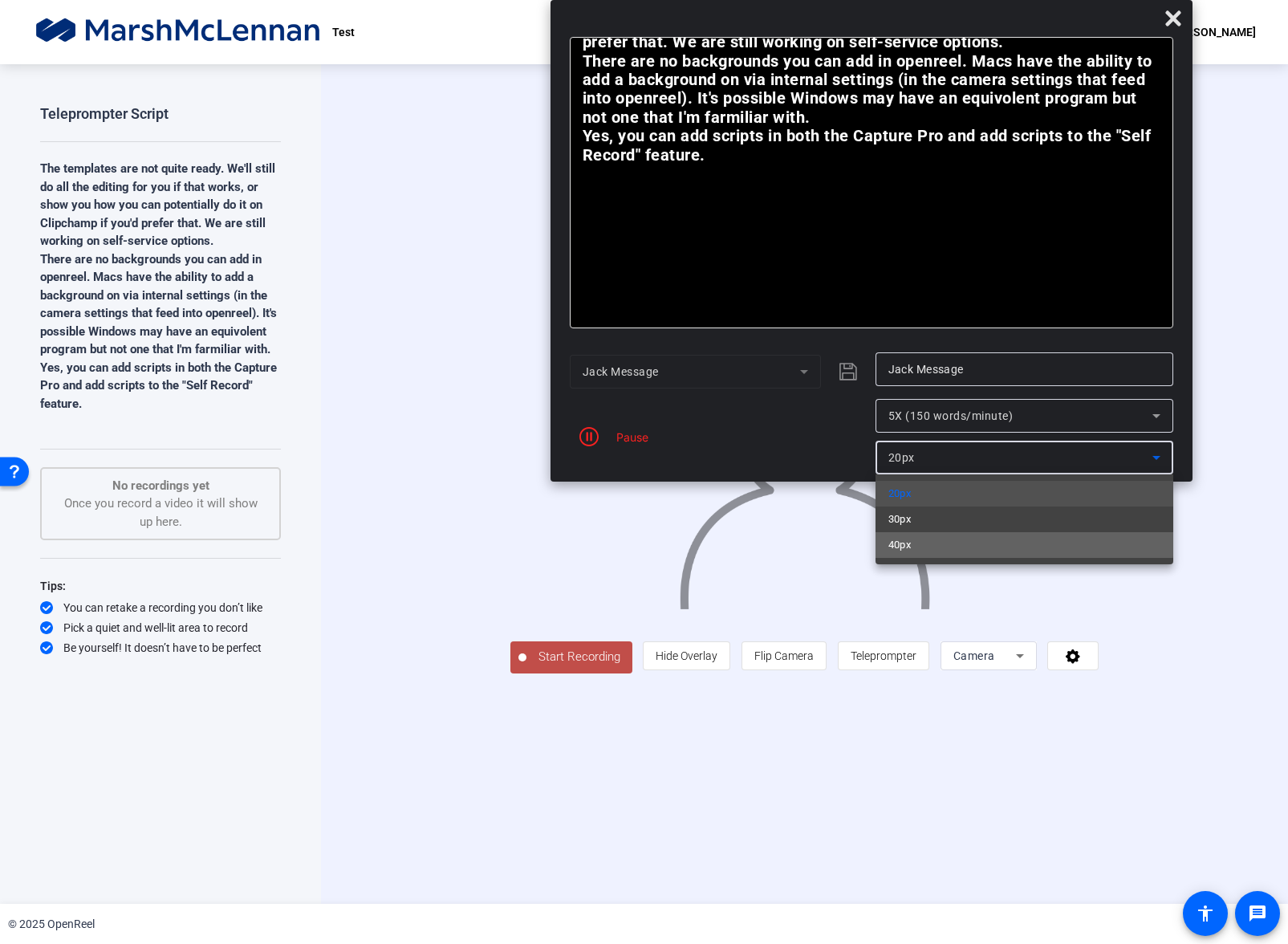
click at [992, 537] on mat-option "40px" at bounding box center [1025, 545] width 298 height 26
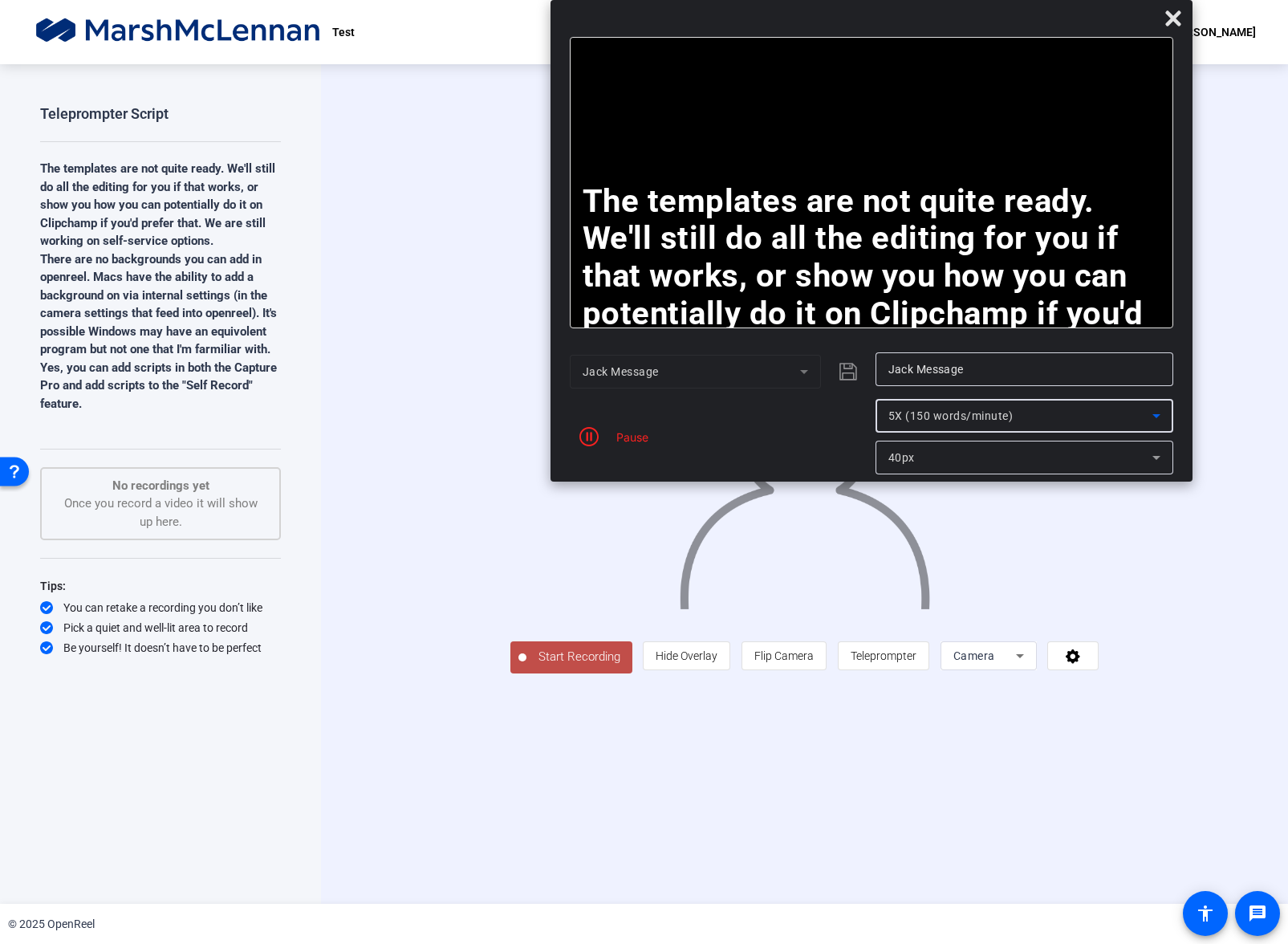
click at [977, 415] on span "5X (150 words/minute)" at bounding box center [950, 415] width 125 height 13
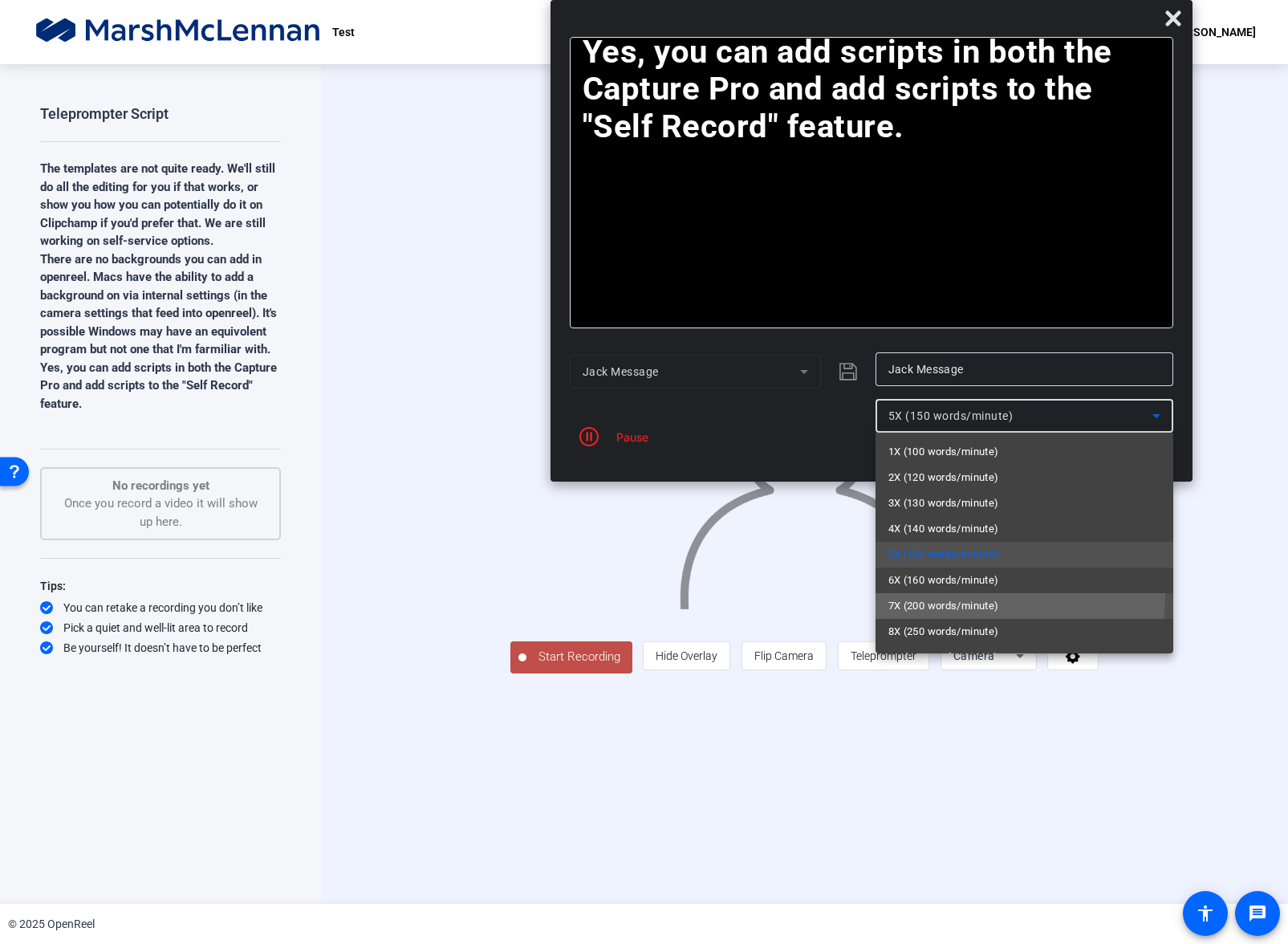
click at [975, 594] on mat-option "7X (200 words/minute)" at bounding box center [1025, 606] width 298 height 26
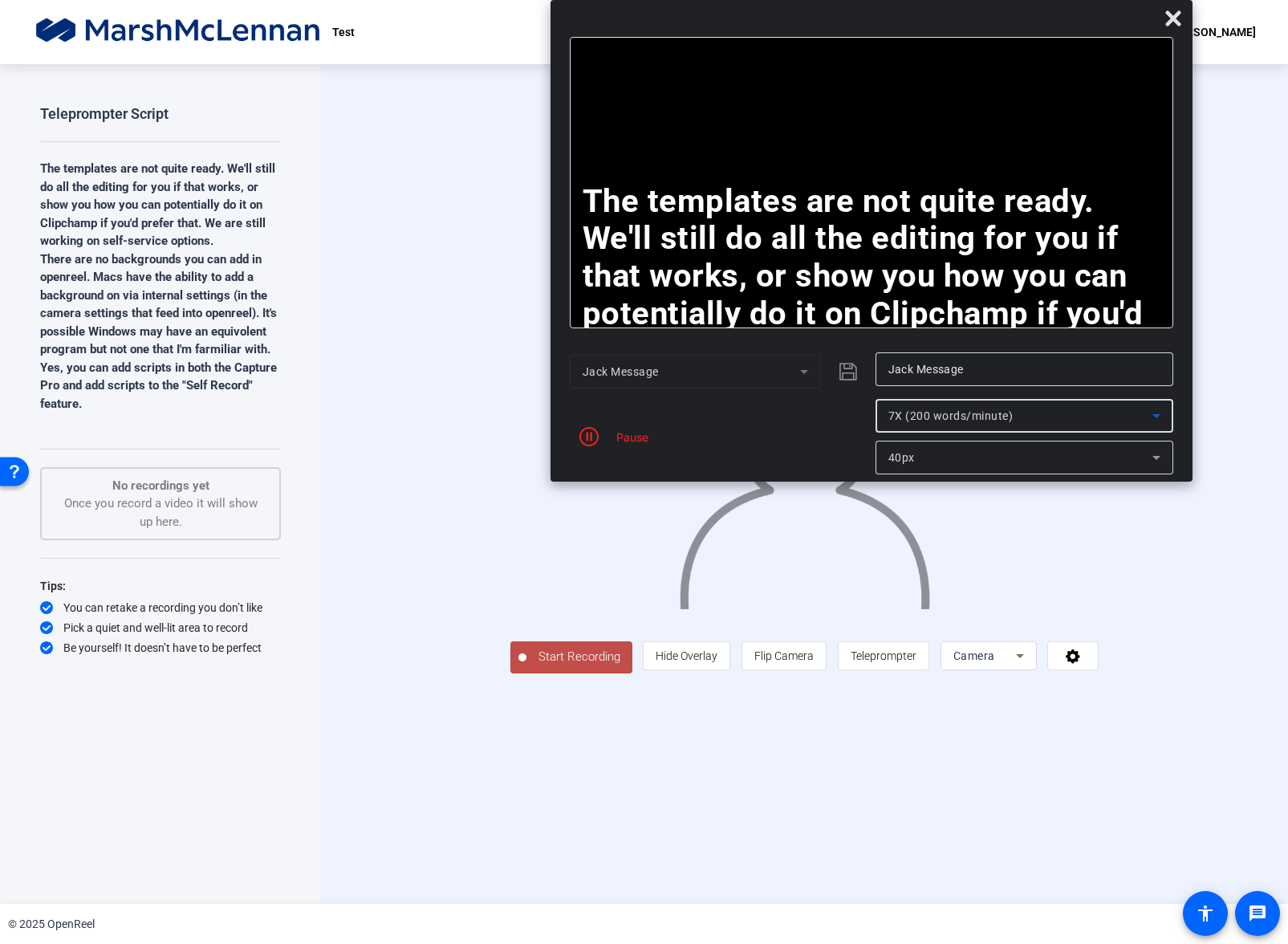
click at [1163, 410] on icon at bounding box center [1156, 416] width 19 height 19
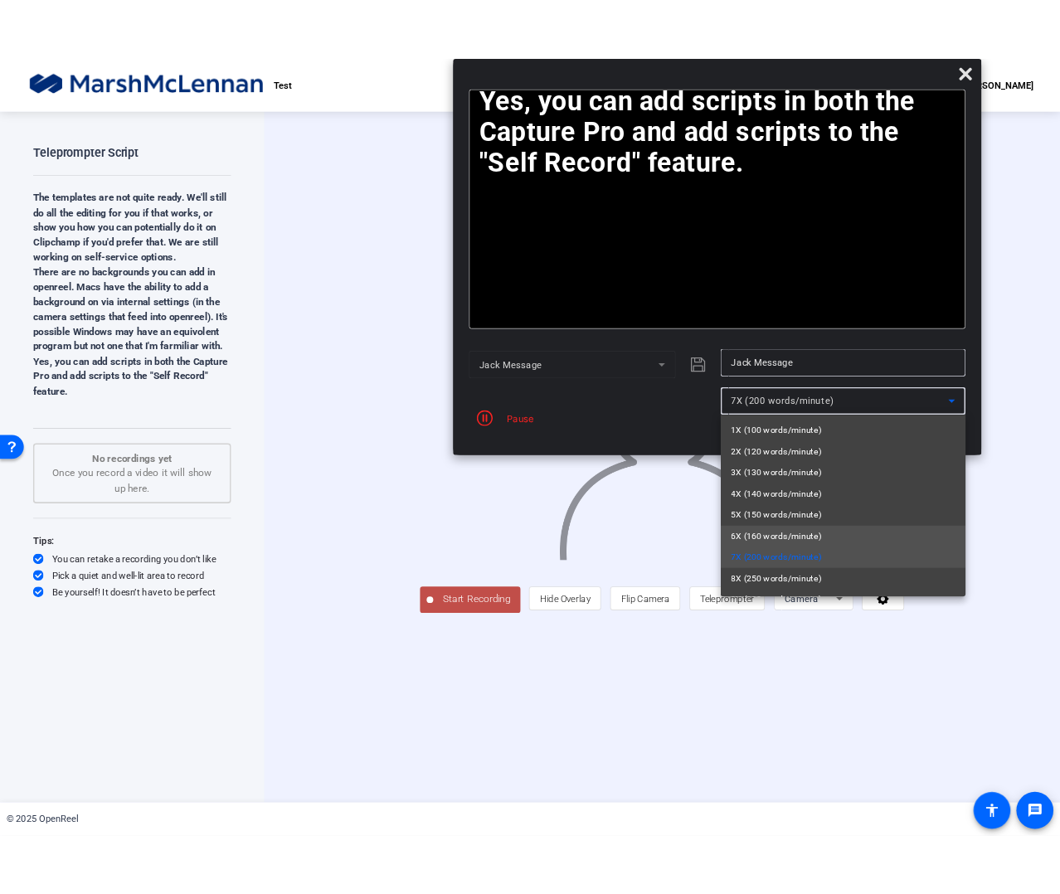
scroll to position [24, 0]
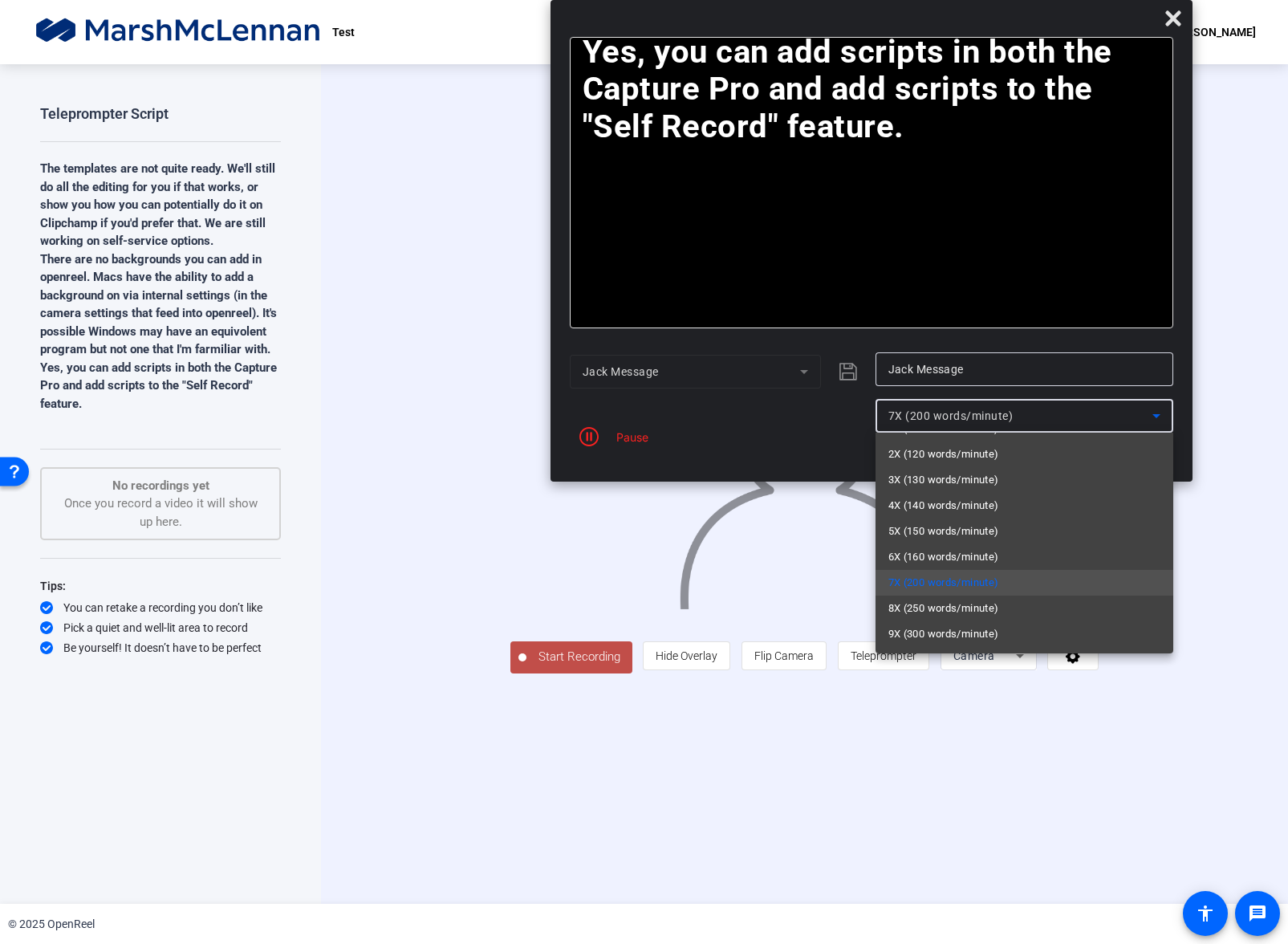
click at [966, 634] on span "9X (300 words/minute)" at bounding box center [944, 634] width 110 height 19
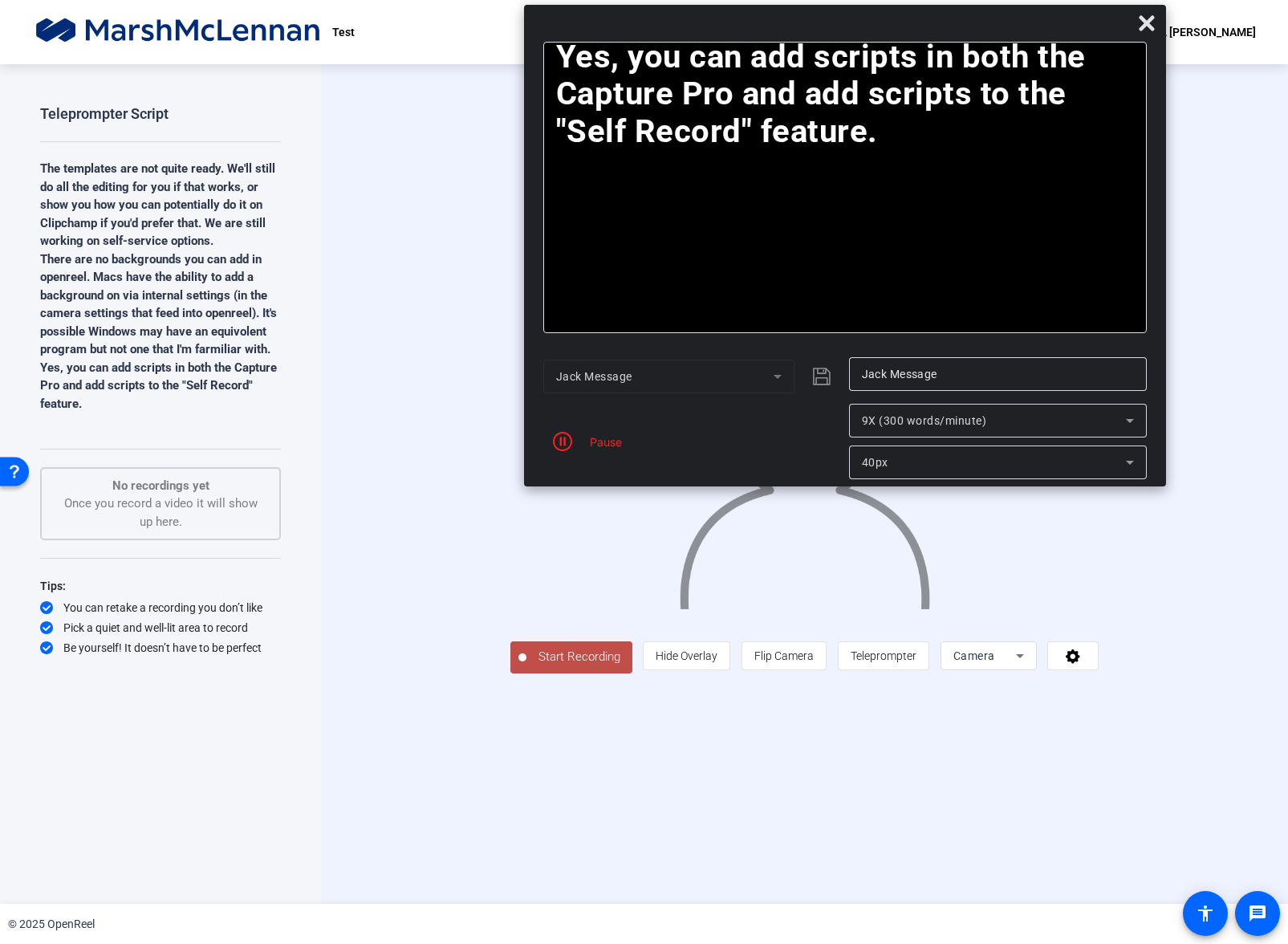
drag, startPoint x: 1190, startPoint y: 476, endPoint x: 1164, endPoint y: 481, distance: 26.5
click at [1164, 481] on mat-dialog-actions "Jack Message Jack Message Pause 9X (300 words/minute) 40px" at bounding box center [844, 418] width 642 height 137
click at [566, 442] on icon "button" at bounding box center [562, 442] width 19 height 19
click at [1142, 16] on icon at bounding box center [1146, 23] width 15 height 15
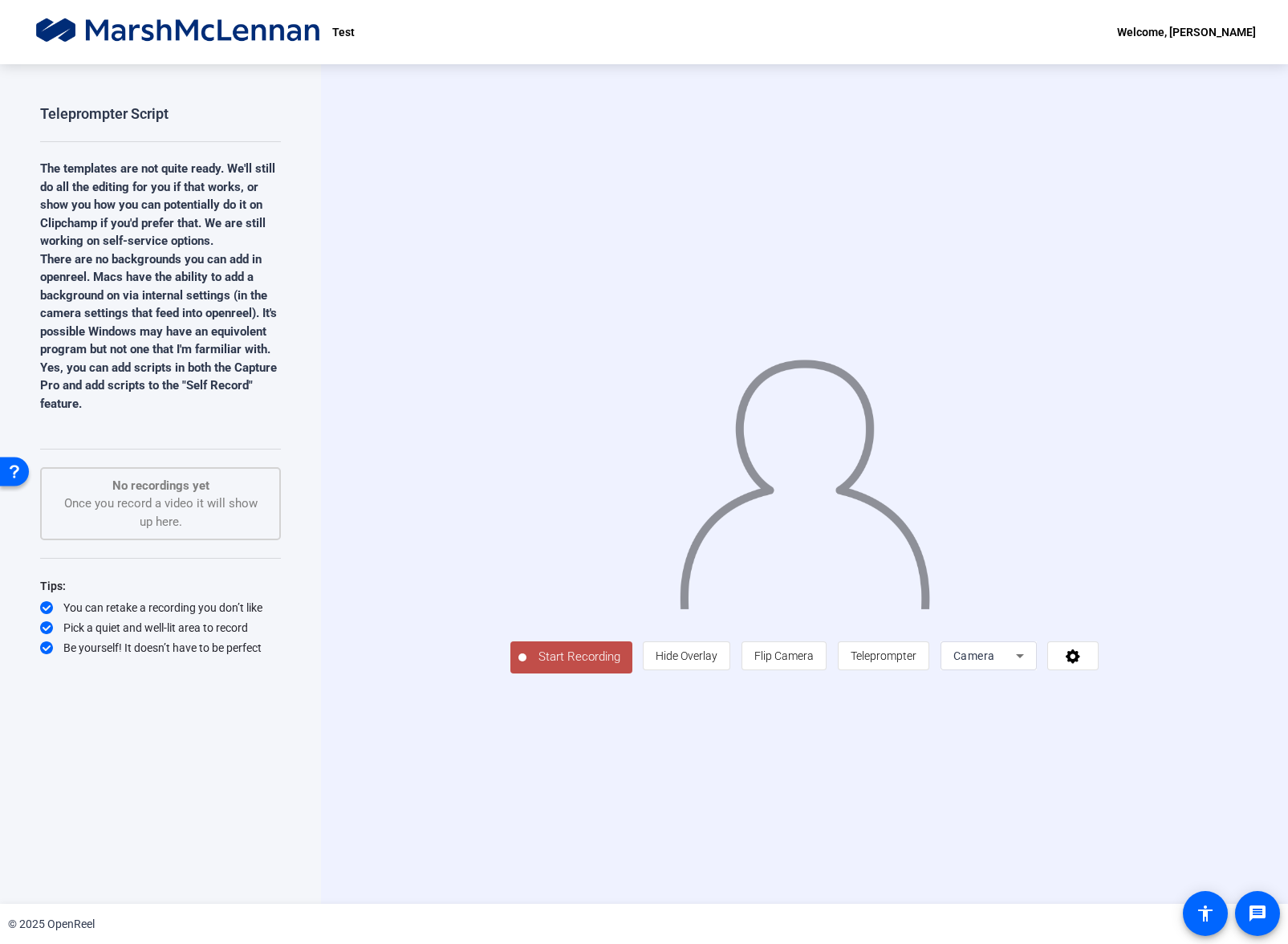
click at [526, 666] on span "Start Recording" at bounding box center [579, 656] width 105 height 18
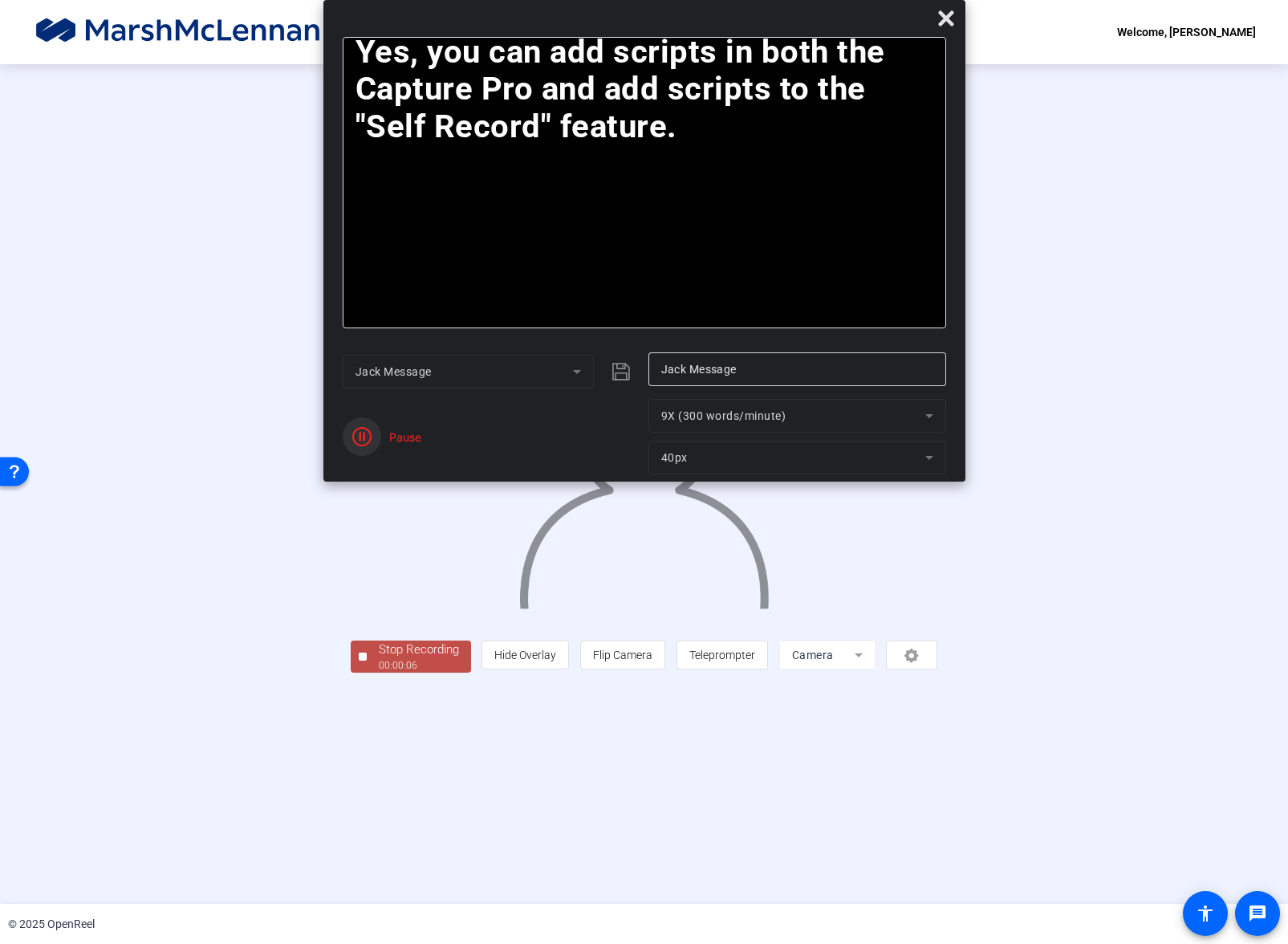
click at [362, 438] on icon "button" at bounding box center [362, 437] width 19 height 19
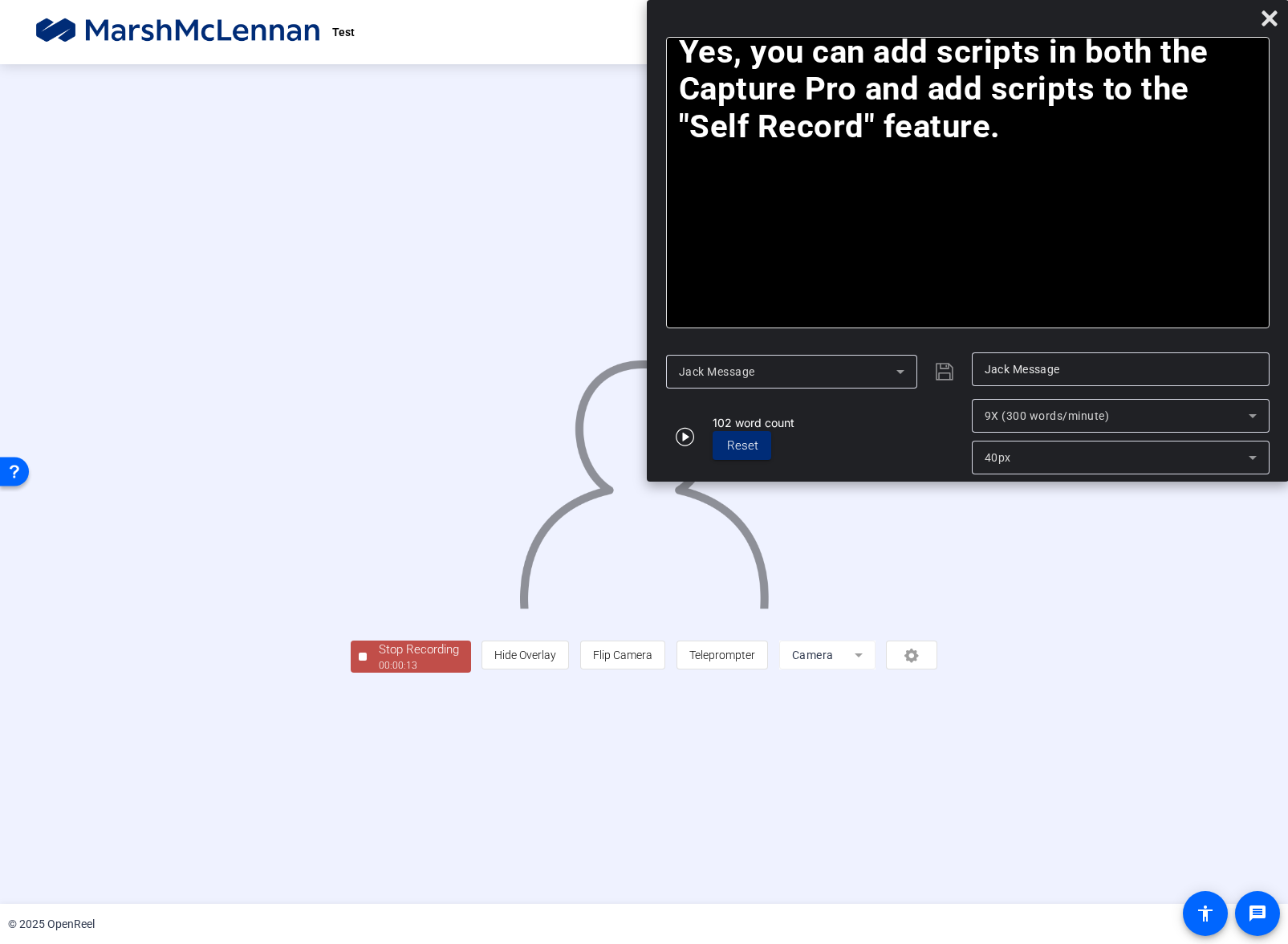
drag, startPoint x: 797, startPoint y: 19, endPoint x: 1223, endPoint y: -31, distance: 428.9
click at [1223, 0] on html "Accessibility Screen-Reader Guide, Feedback, and Issue Reporting | New window T…" at bounding box center [644, 472] width 1288 height 944
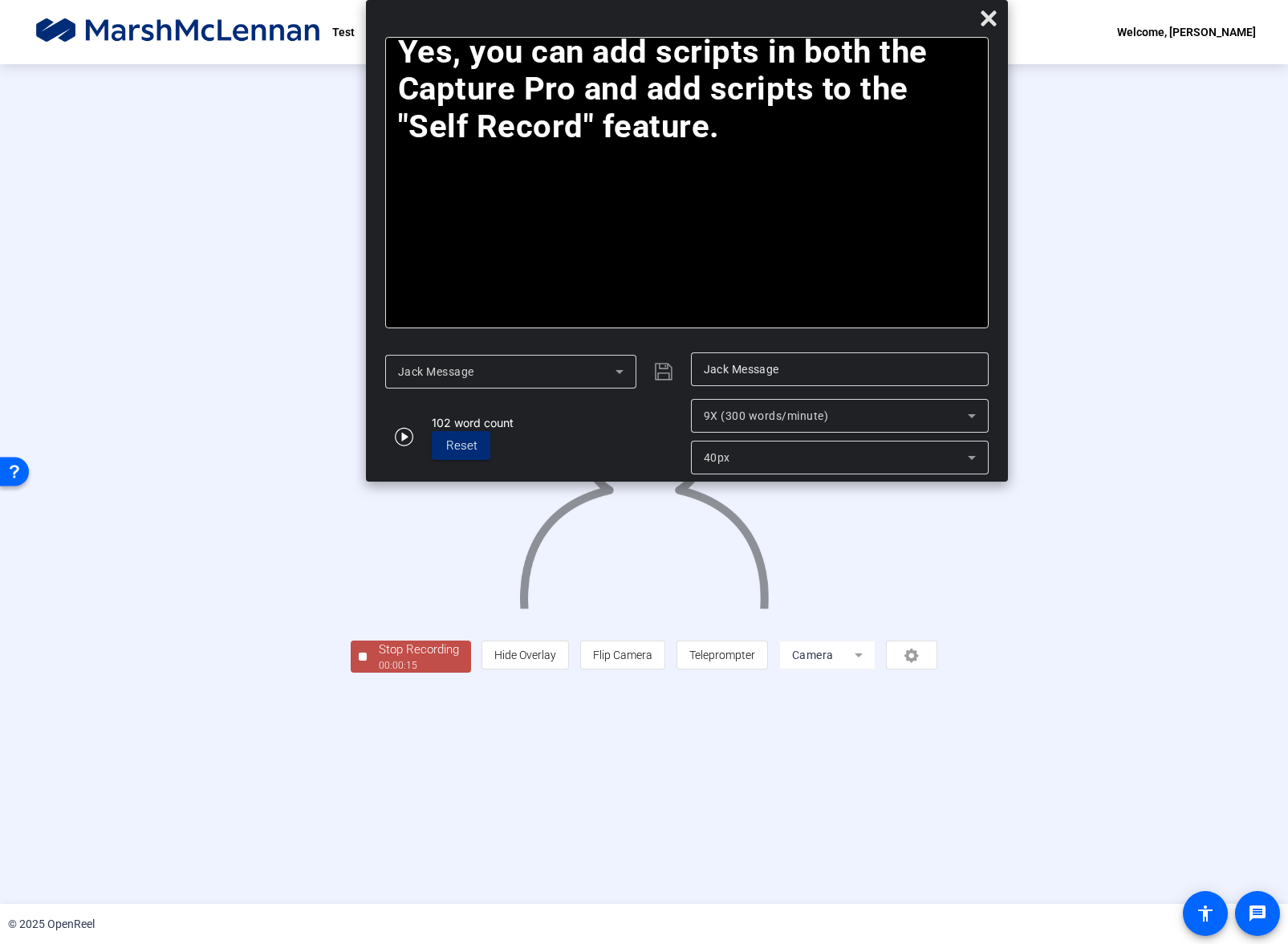
drag, startPoint x: 1102, startPoint y: 11, endPoint x: 820, endPoint y: -5, distance: 282.5
click at [820, 0] on html "Accessibility Screen-Reader Guide, Feedback, and Issue Reporting | New window T…" at bounding box center [644, 472] width 1288 height 944
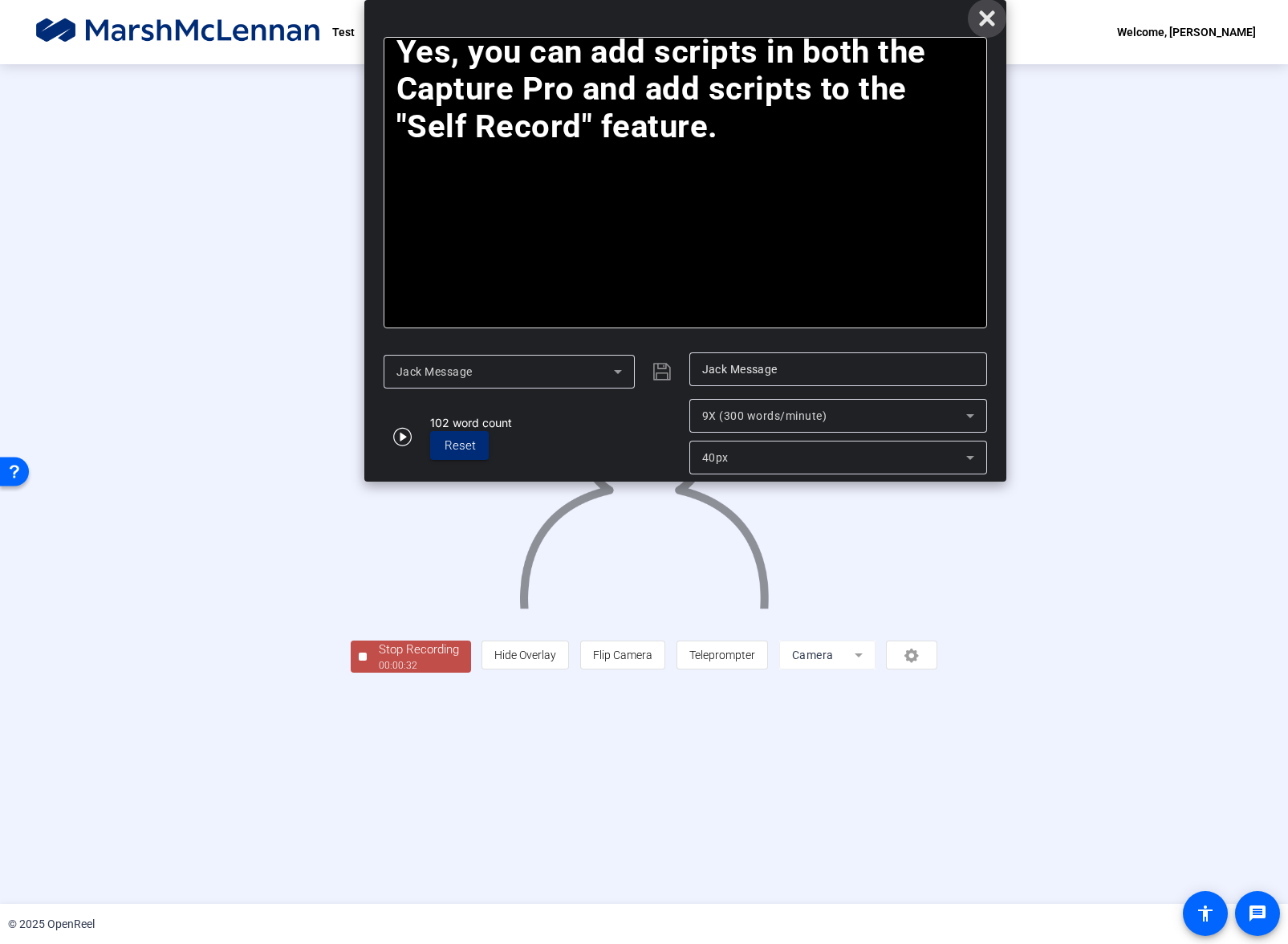
click at [981, 25] on icon at bounding box center [986, 18] width 15 height 15
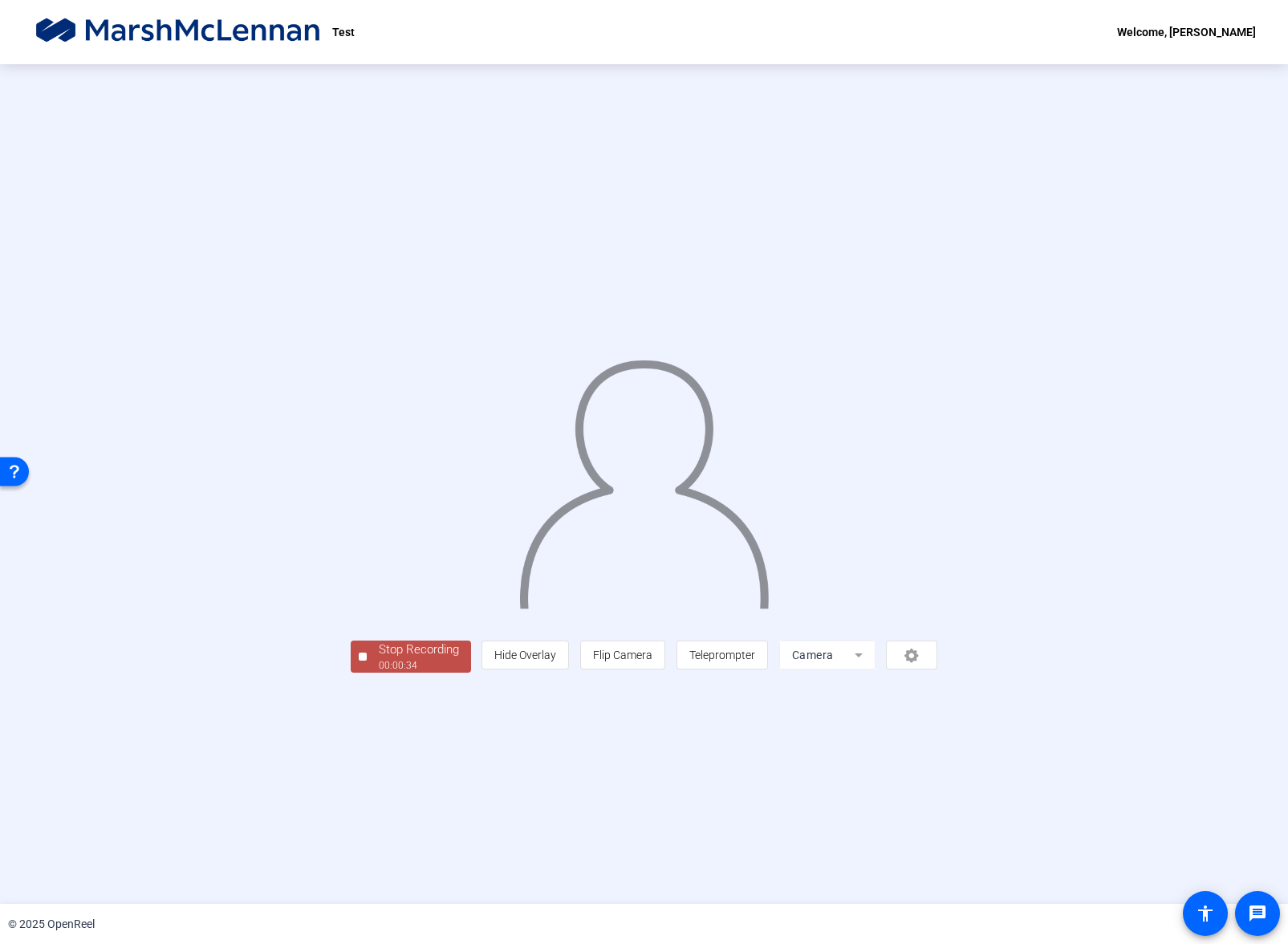
click at [350, 674] on button "Stop Recording 00:00:34" at bounding box center [410, 657] width 120 height 33
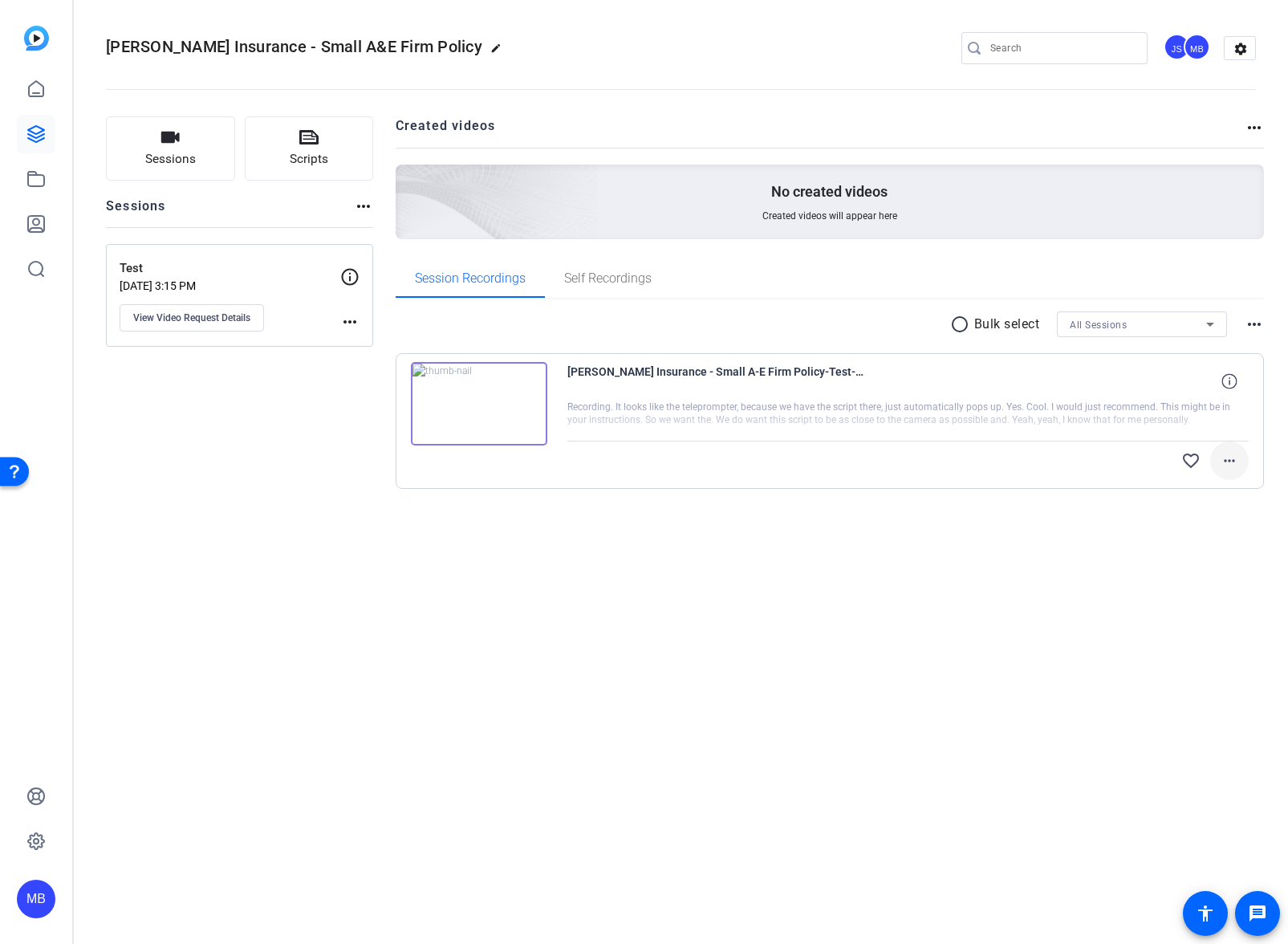
click at [1236, 463] on mat-icon "more_horiz" at bounding box center [1229, 461] width 19 height 19
click at [1199, 597] on span "Delete clip" at bounding box center [1186, 594] width 96 height 19
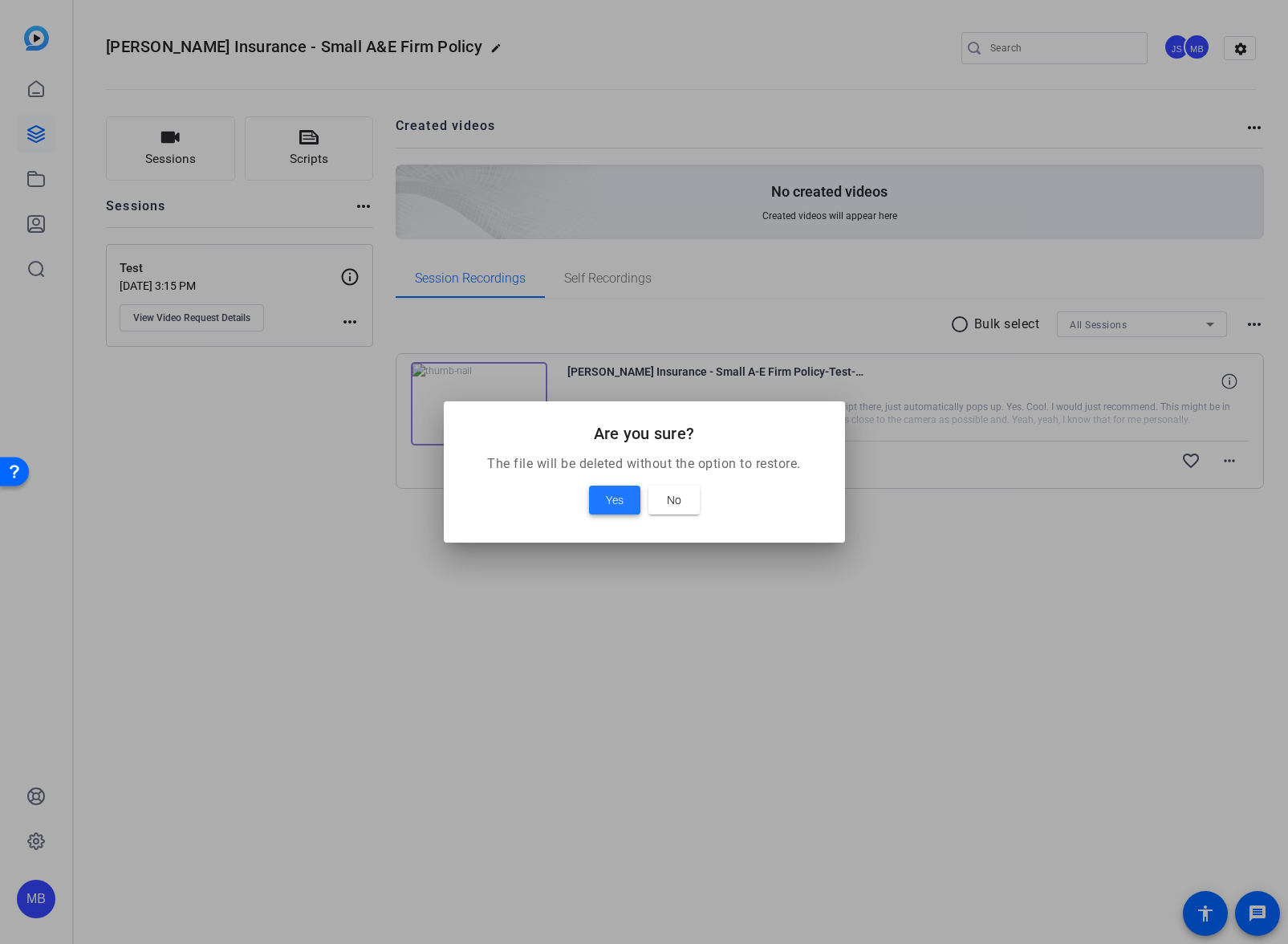
click at [603, 500] on span at bounding box center [614, 501] width 51 height 39
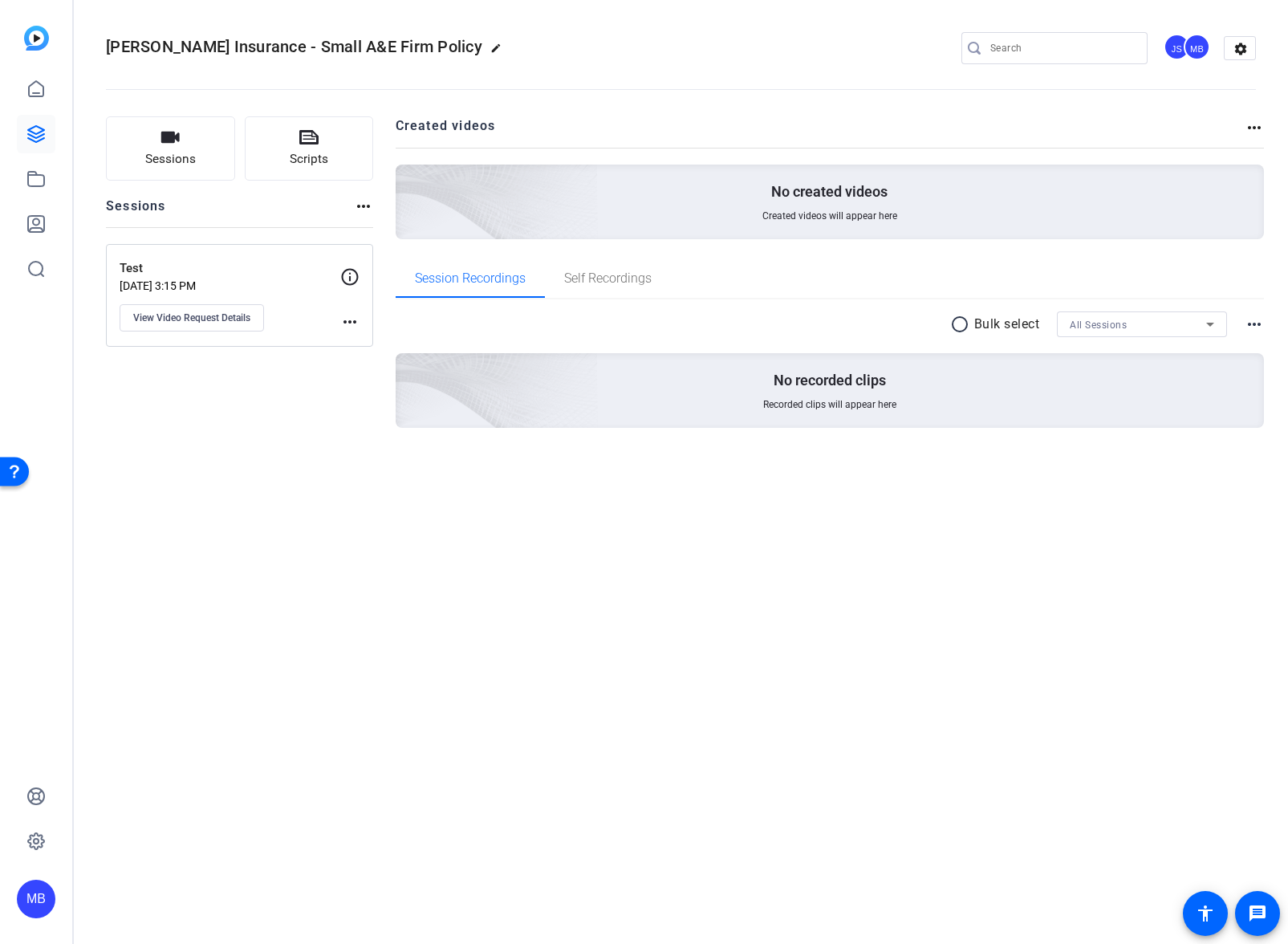
click at [350, 325] on mat-icon "more_horiz" at bounding box center [350, 322] width 19 height 19
click at [347, 321] on div at bounding box center [644, 472] width 1288 height 944
click at [358, 329] on mat-icon "more_horiz" at bounding box center [350, 322] width 19 height 19
click at [567, 641] on div at bounding box center [644, 472] width 1288 height 944
click at [353, 321] on mat-icon "more_horiz" at bounding box center [350, 322] width 19 height 19
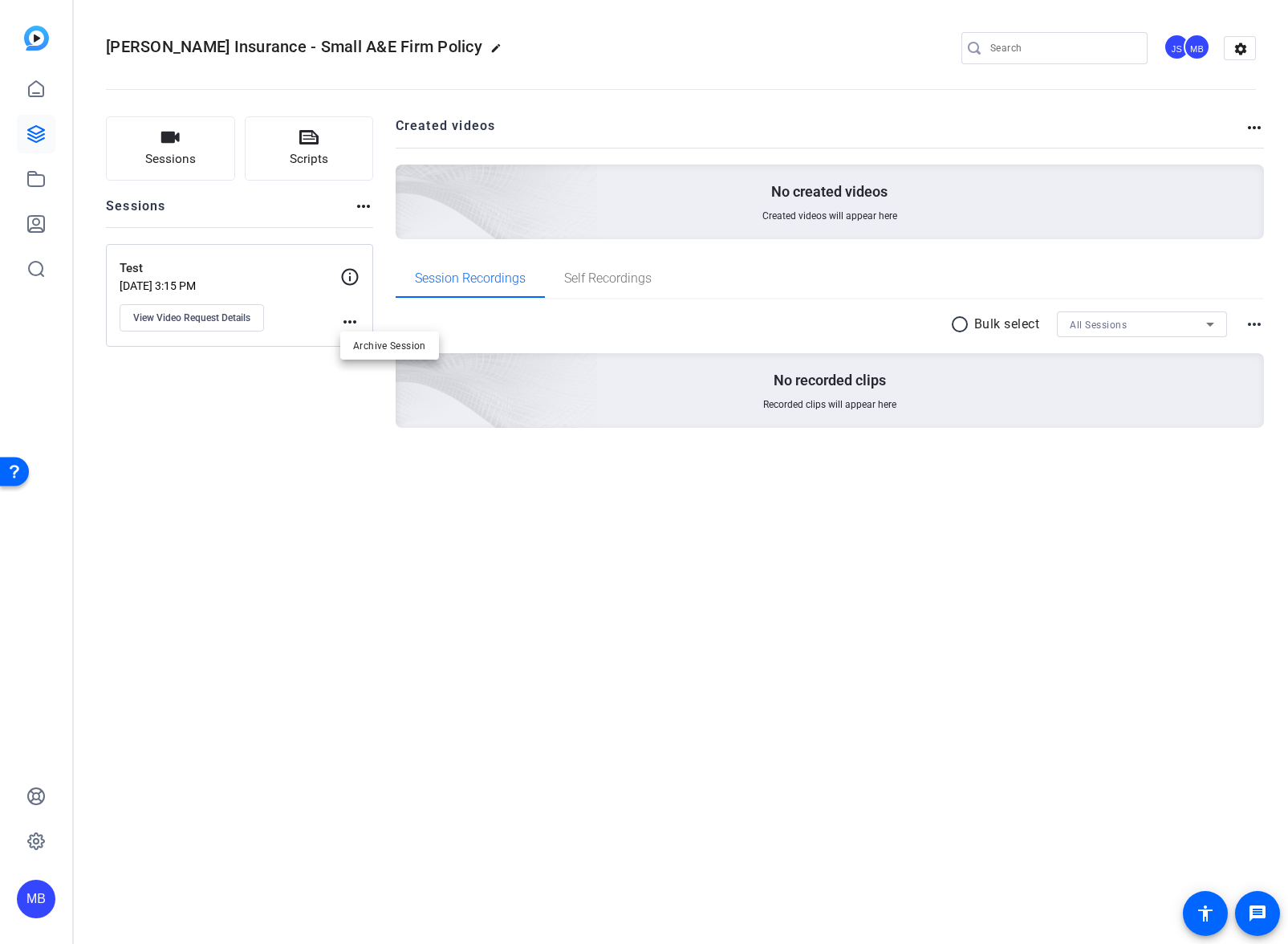
click at [489, 331] on div at bounding box center [644, 472] width 1288 height 944
click at [41, 138] on icon at bounding box center [36, 134] width 16 height 16
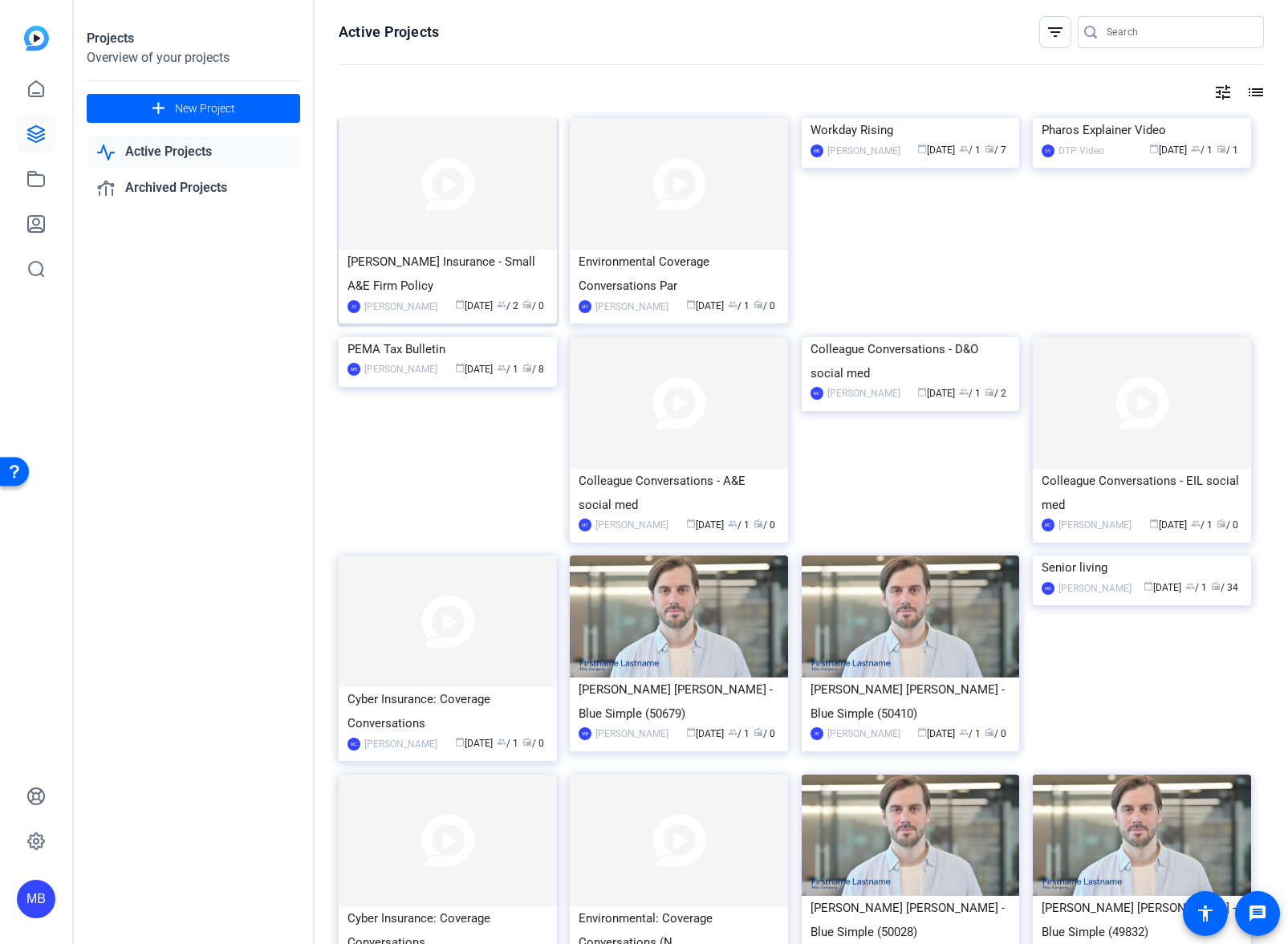
click at [449, 200] on img at bounding box center [448, 184] width 219 height 132
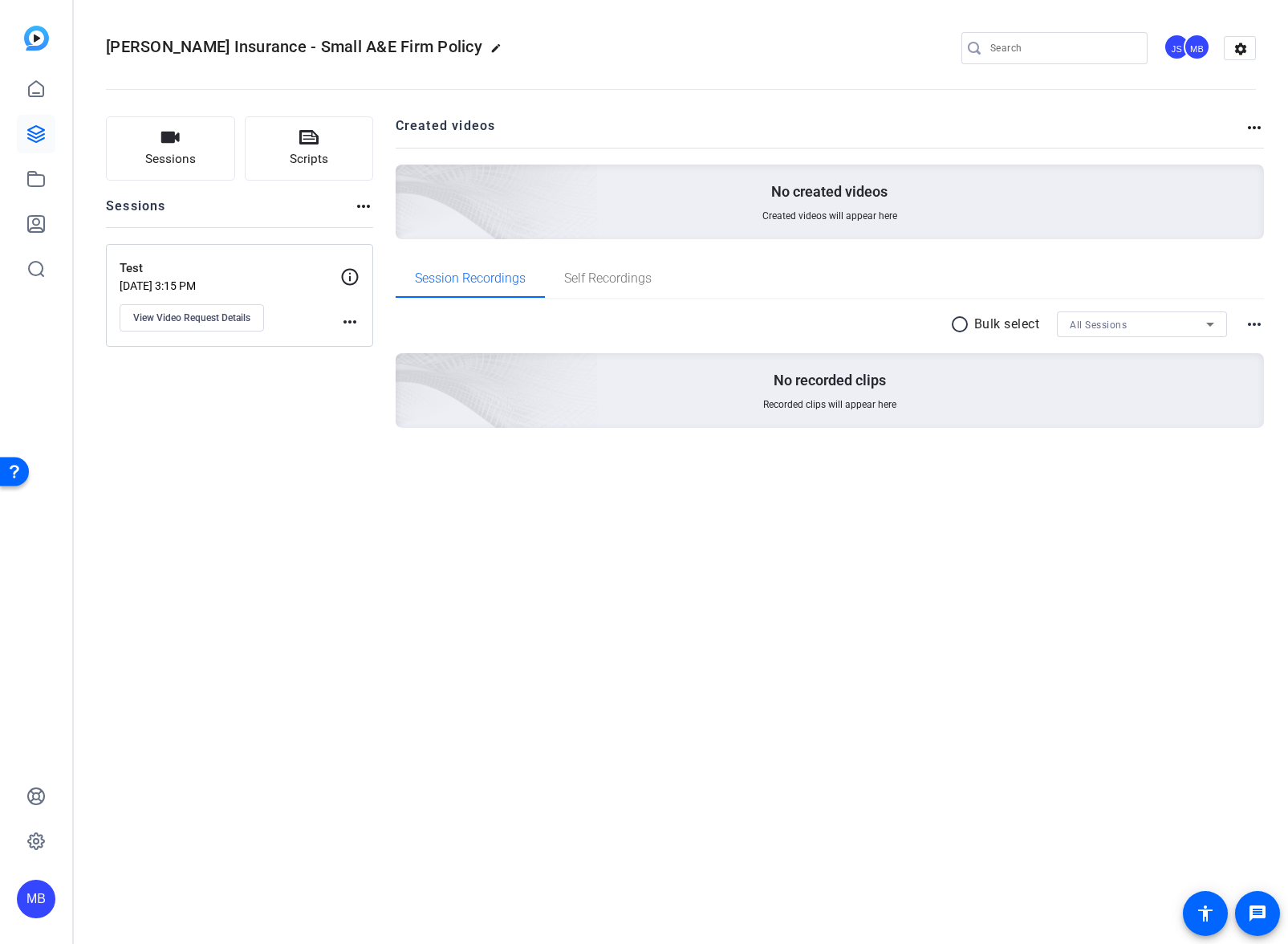
click at [355, 320] on mat-icon "more_horiz" at bounding box center [350, 322] width 19 height 19
click at [374, 349] on span "Archive Session" at bounding box center [389, 346] width 73 height 19
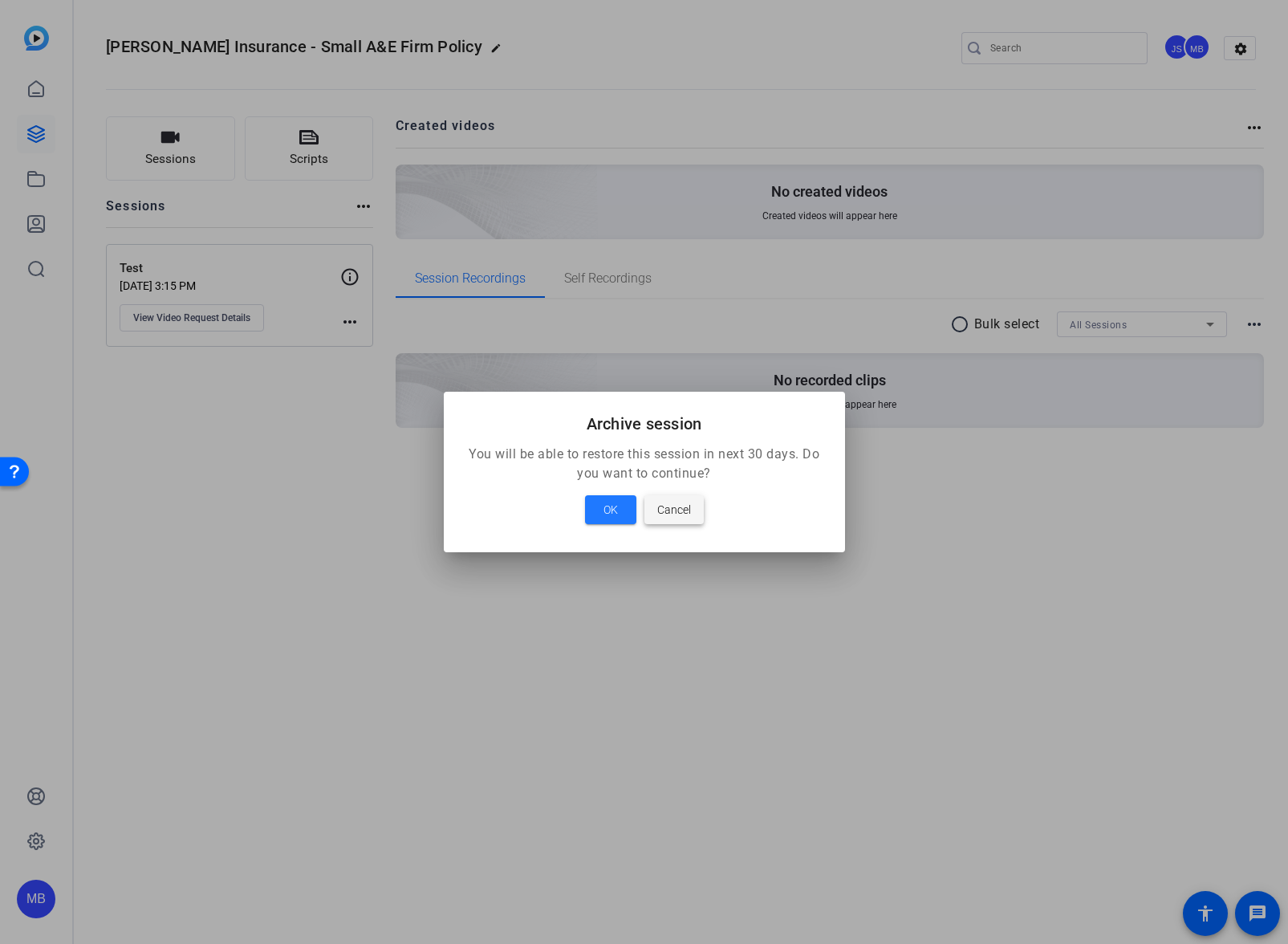
click at [691, 519] on span at bounding box center [674, 510] width 59 height 39
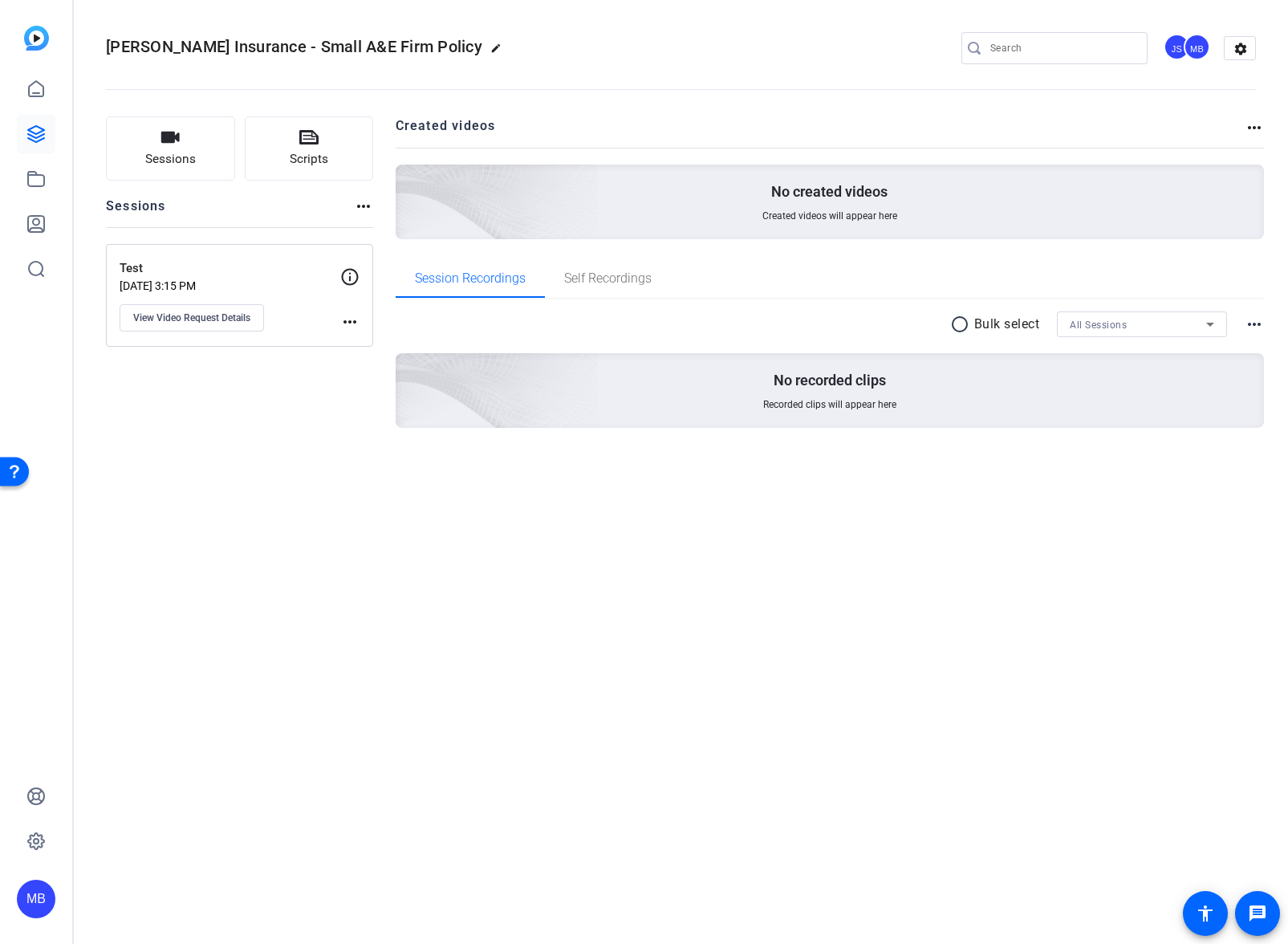
click at [274, 288] on p "[DATE] 3:15 PM" at bounding box center [230, 286] width 221 height 13
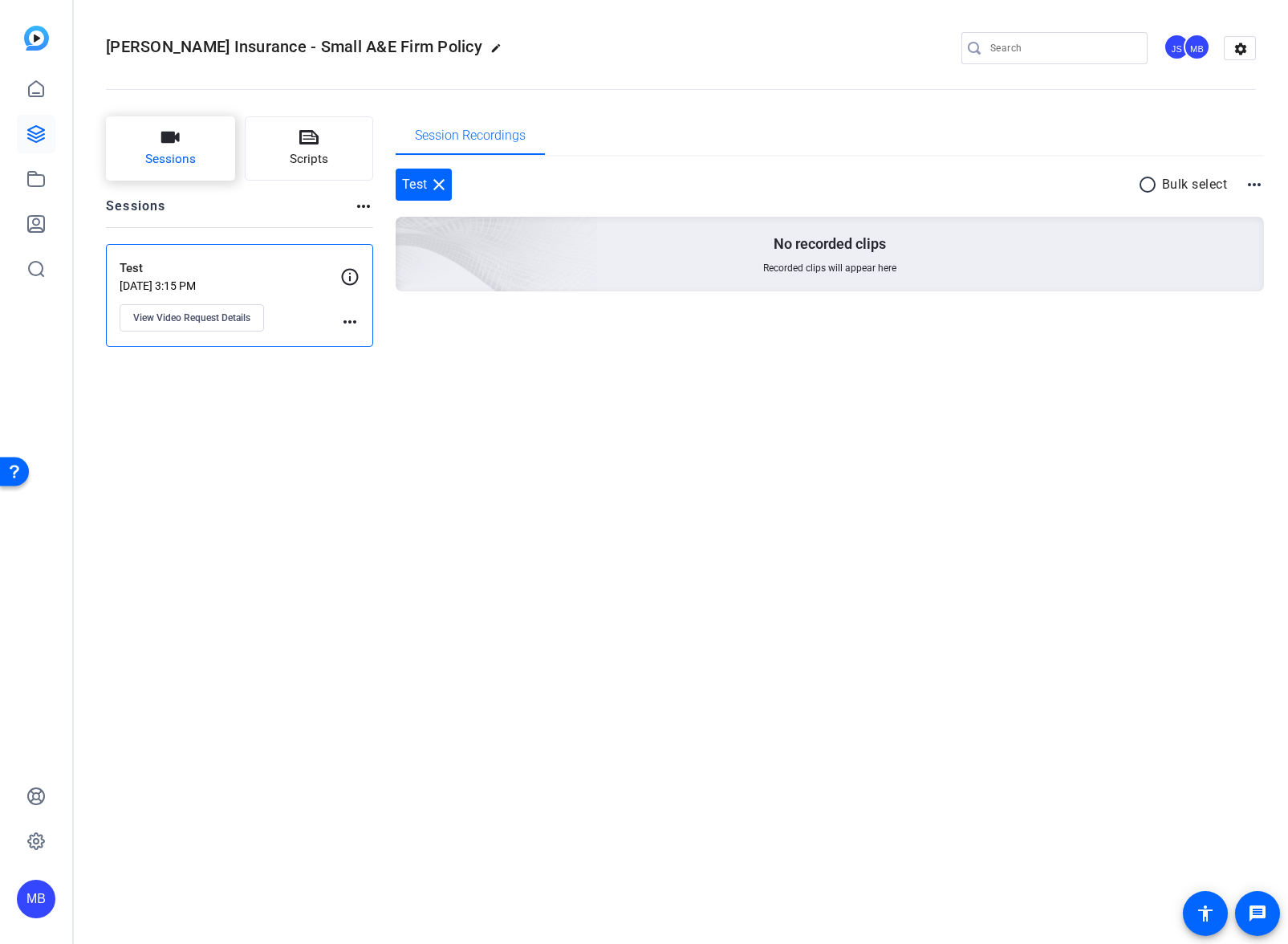
click at [167, 147] on icon "button" at bounding box center [170, 137] width 19 height 19
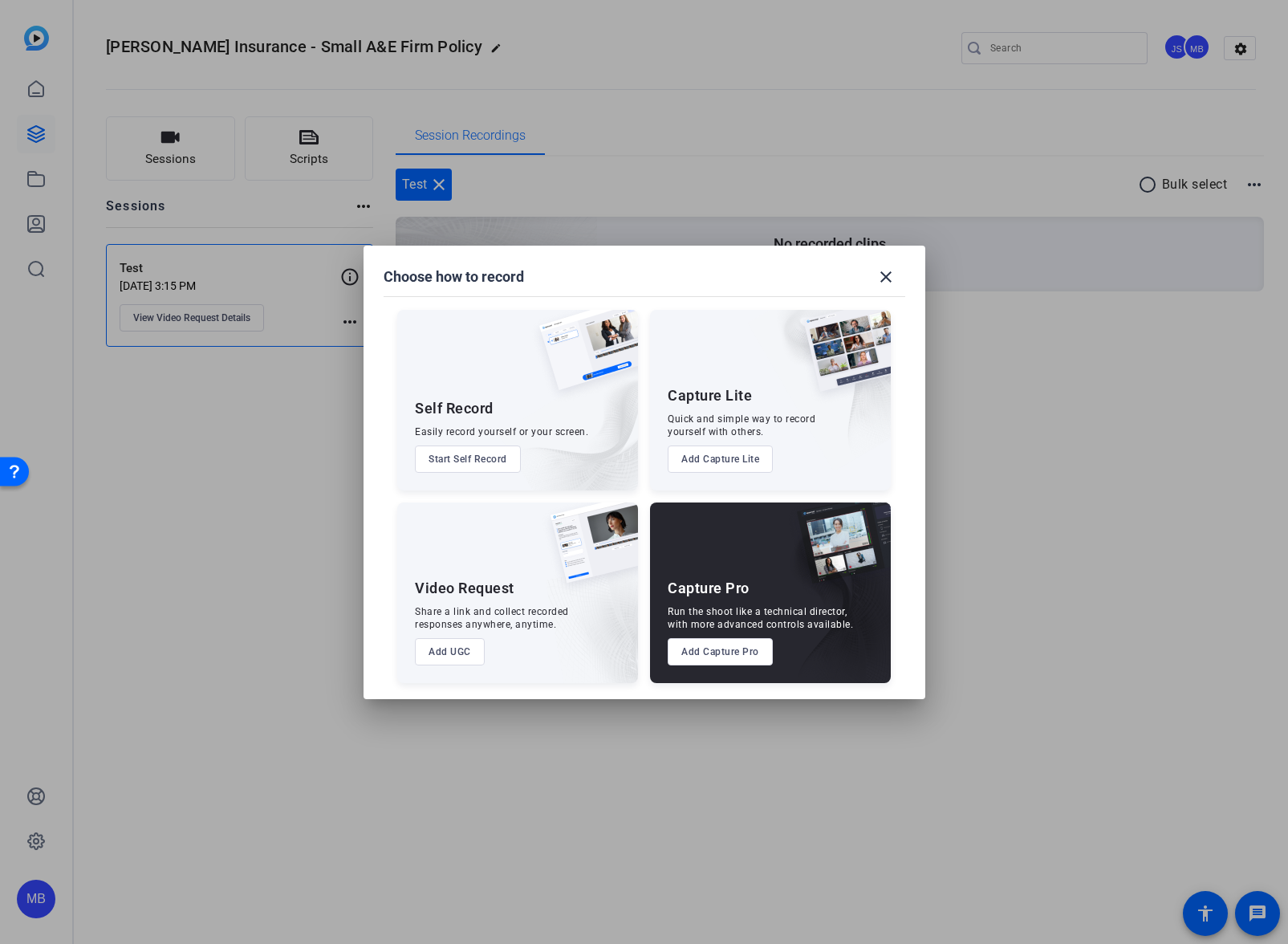
click at [445, 651] on button "Add UGC" at bounding box center [450, 652] width 70 height 27
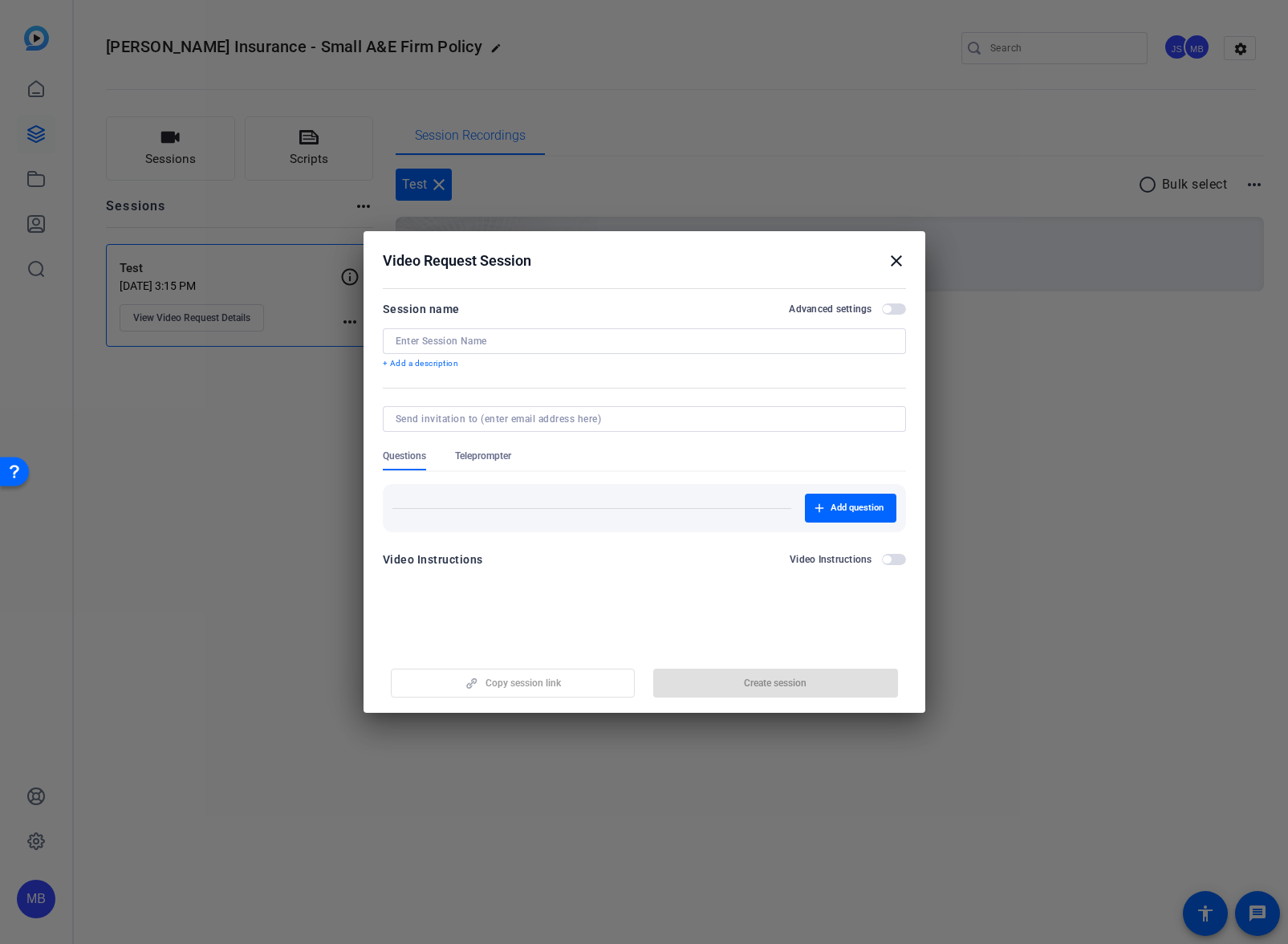
click at [527, 341] on input at bounding box center [644, 341] width 497 height 13
type input "Test 2"
click at [604, 423] on input at bounding box center [641, 418] width 491 height 13
click at [483, 450] on span "Teleprompter" at bounding box center [483, 455] width 56 height 13
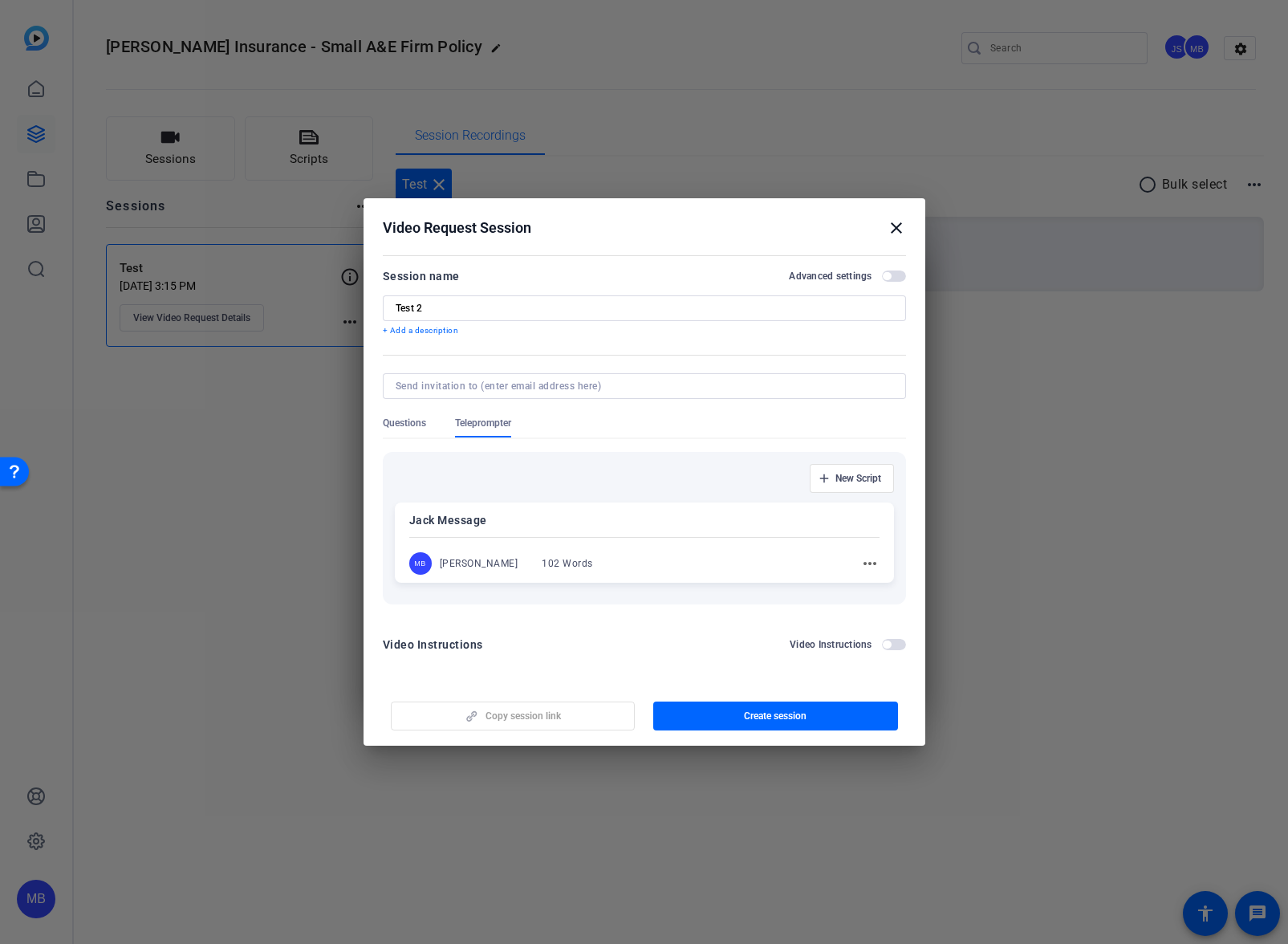
click at [871, 563] on mat-icon "more_horiz" at bounding box center [870, 563] width 19 height 19
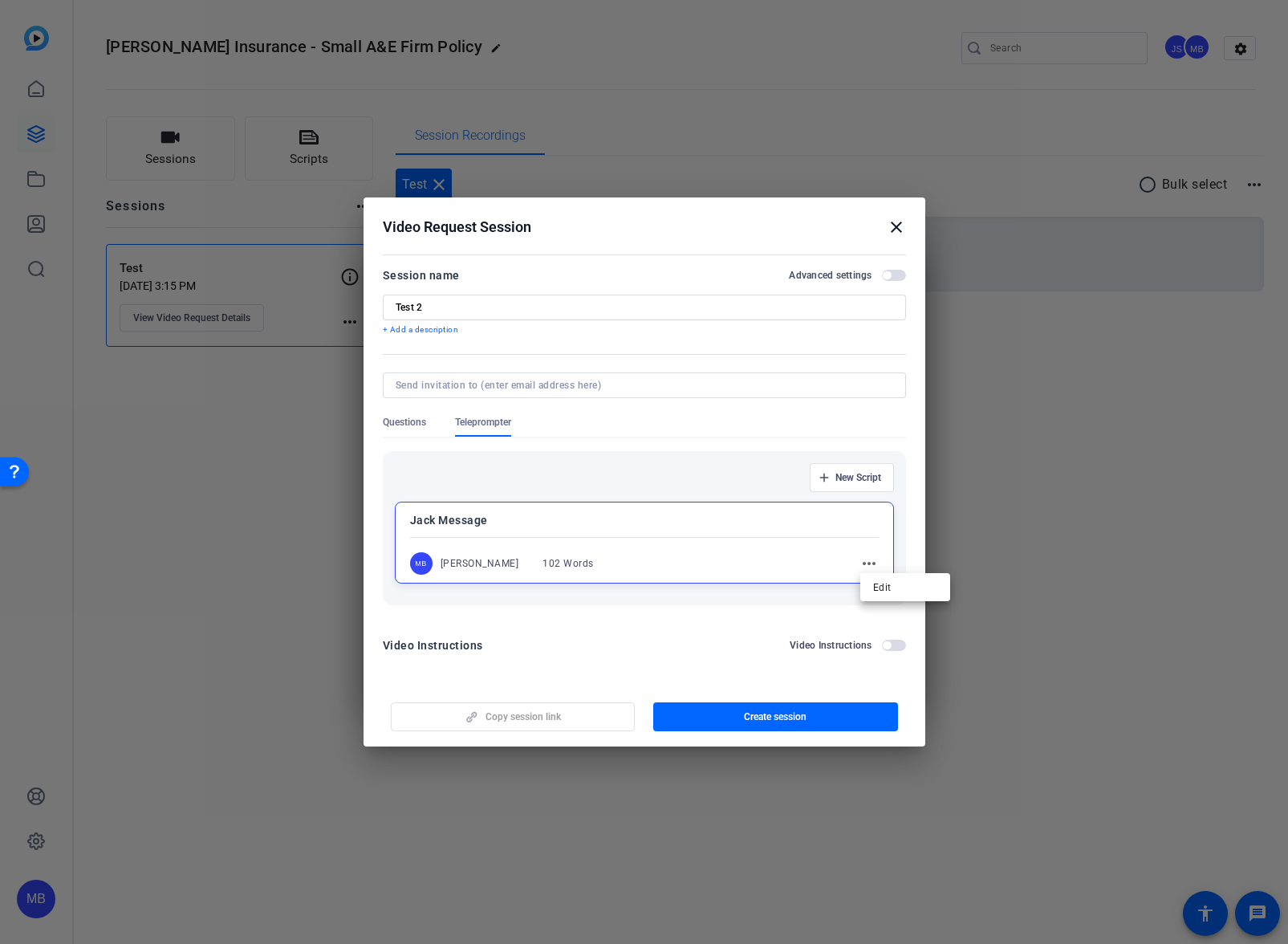
click at [812, 569] on div at bounding box center [644, 472] width 1288 height 944
click at [869, 565] on mat-icon "more_horiz" at bounding box center [869, 563] width 19 height 19
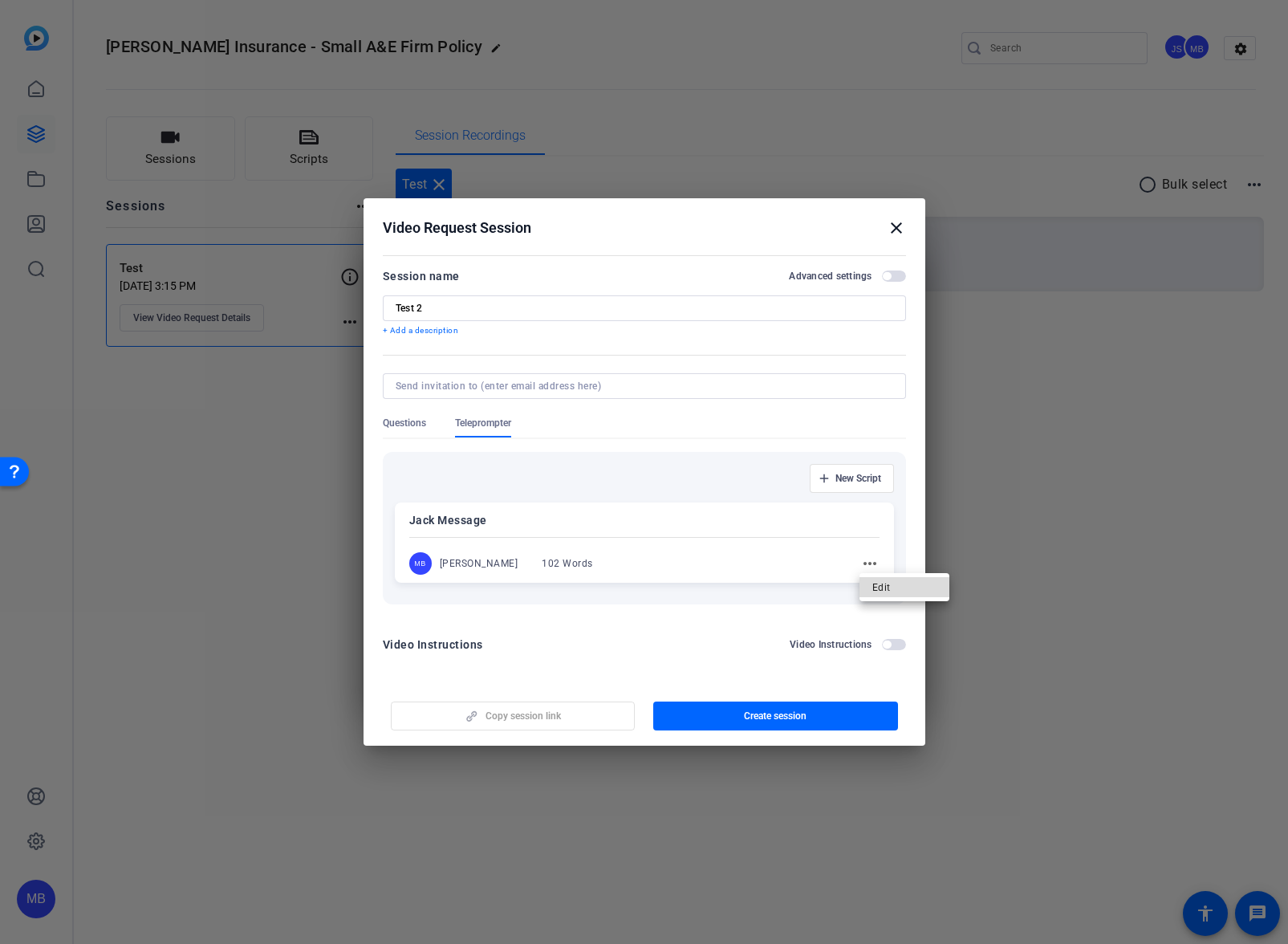
click at [888, 588] on span "Edit" at bounding box center [904, 588] width 64 height 19
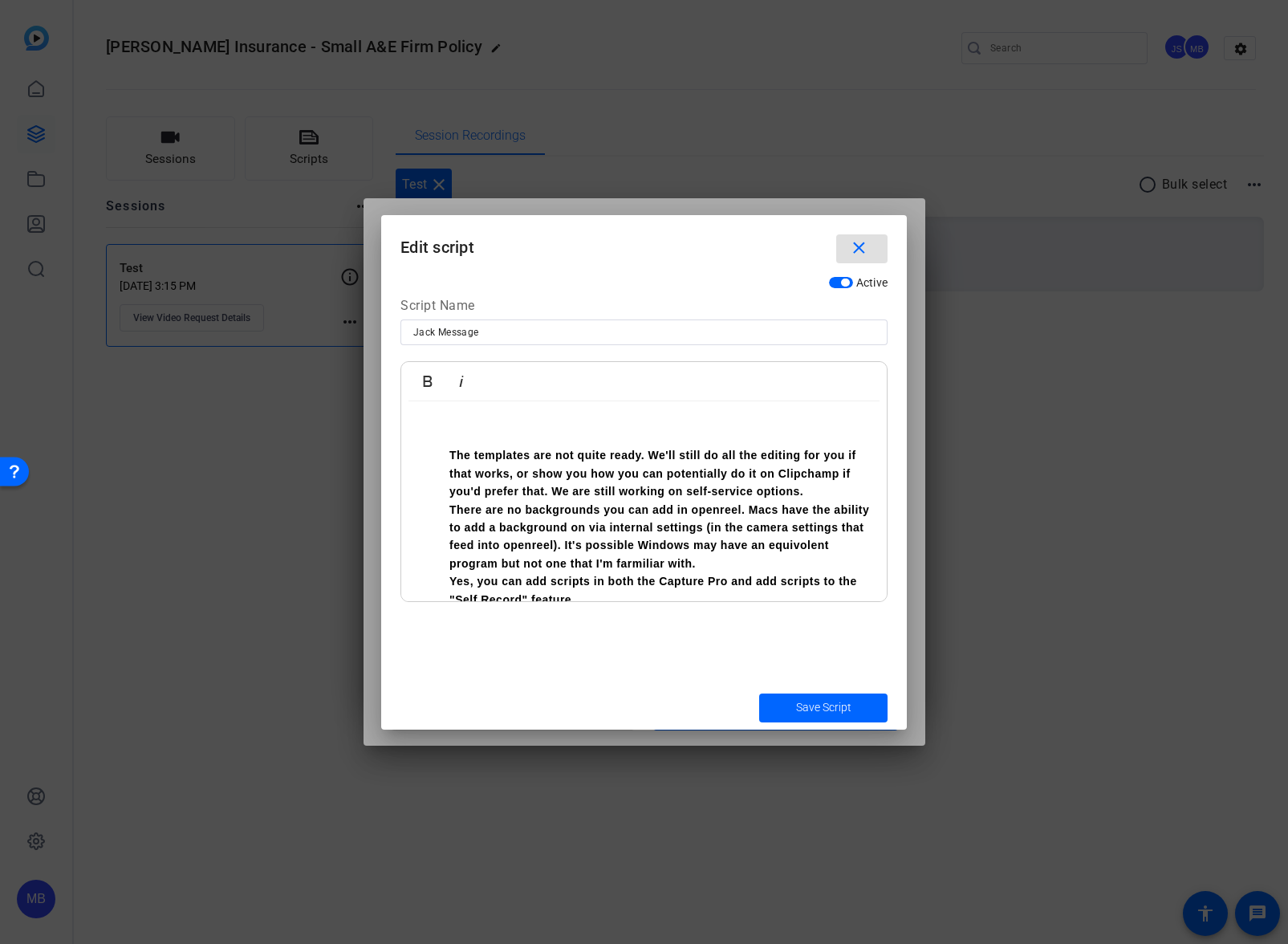
click at [843, 285] on span "button" at bounding box center [845, 283] width 8 height 8
click at [859, 250] on mat-icon "close" at bounding box center [858, 248] width 20 height 20
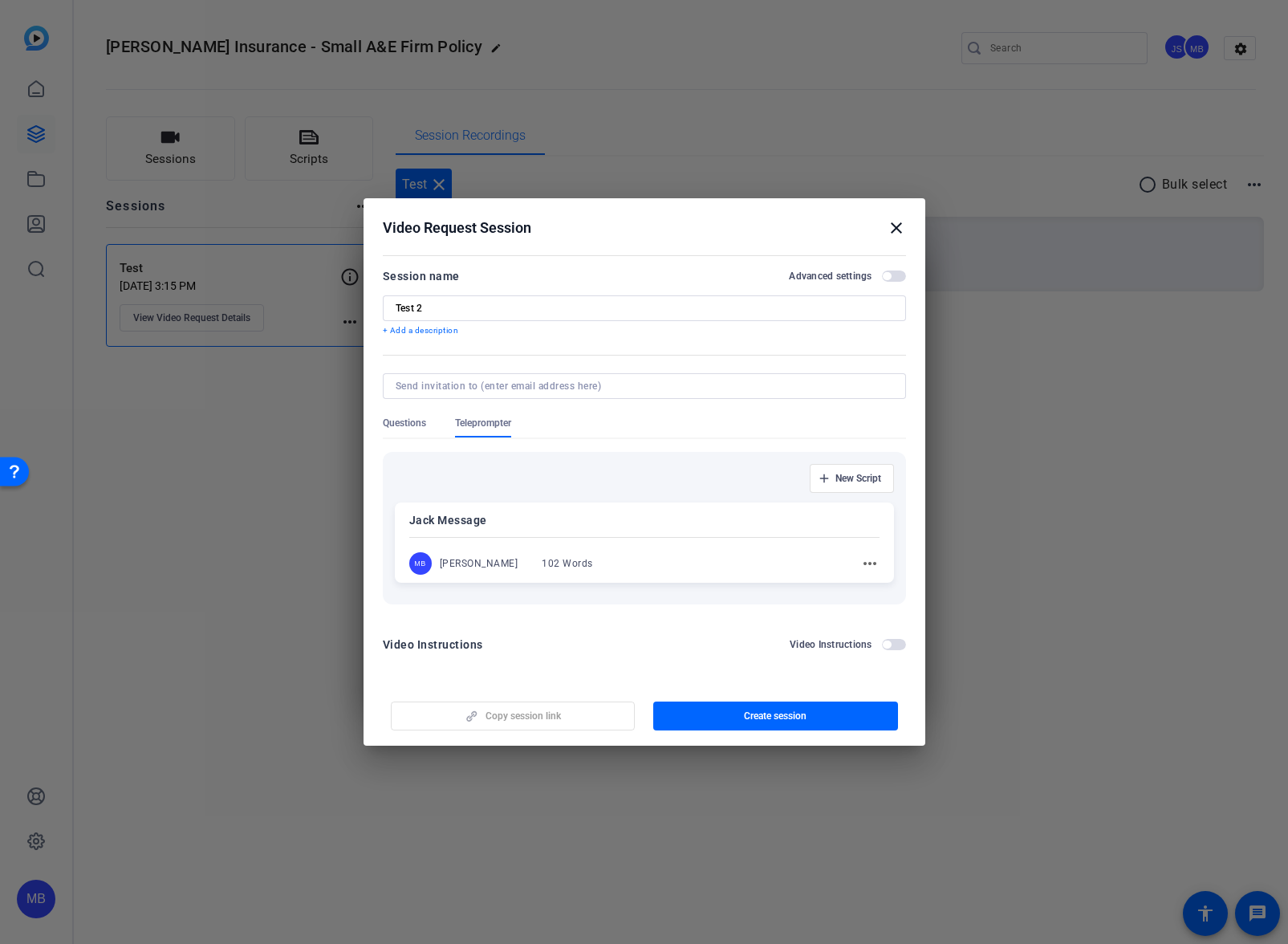
click at [873, 566] on mat-icon "more_horiz" at bounding box center [870, 563] width 19 height 19
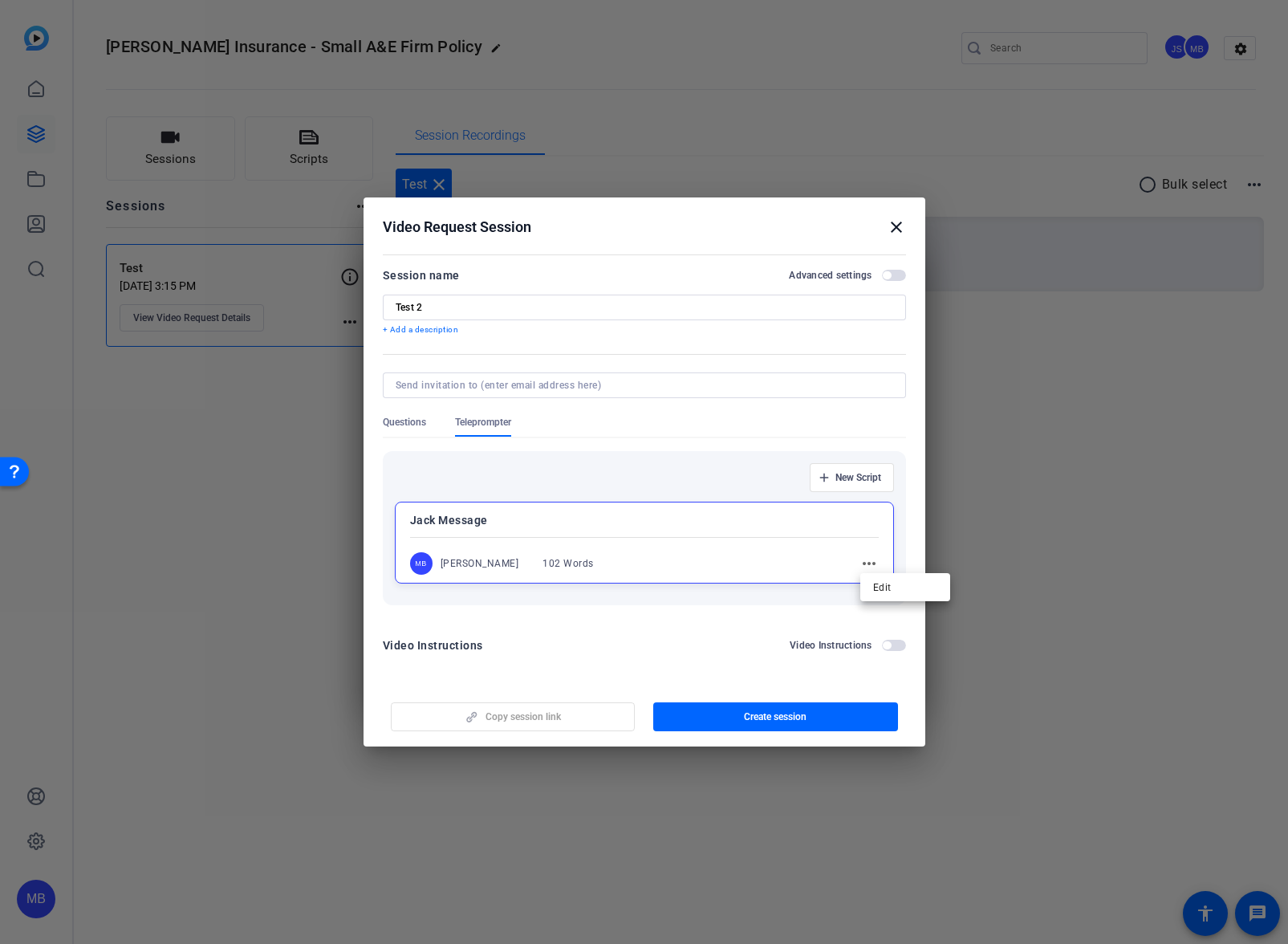
click at [770, 529] on div at bounding box center [644, 472] width 1288 height 944
click at [877, 481] on span "New Script" at bounding box center [857, 477] width 45 height 13
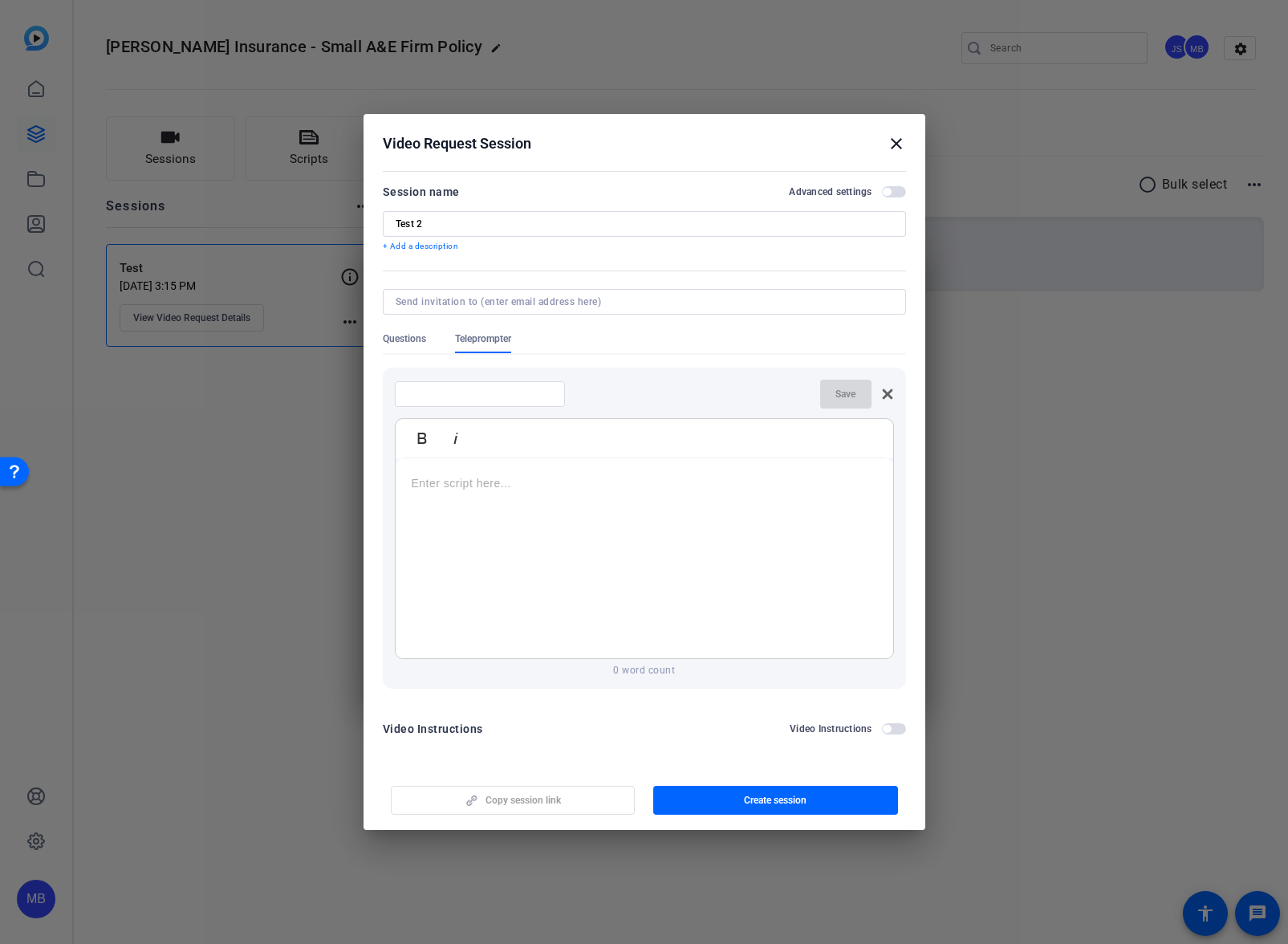
click at [894, 192] on span "button" at bounding box center [893, 192] width 24 height 12
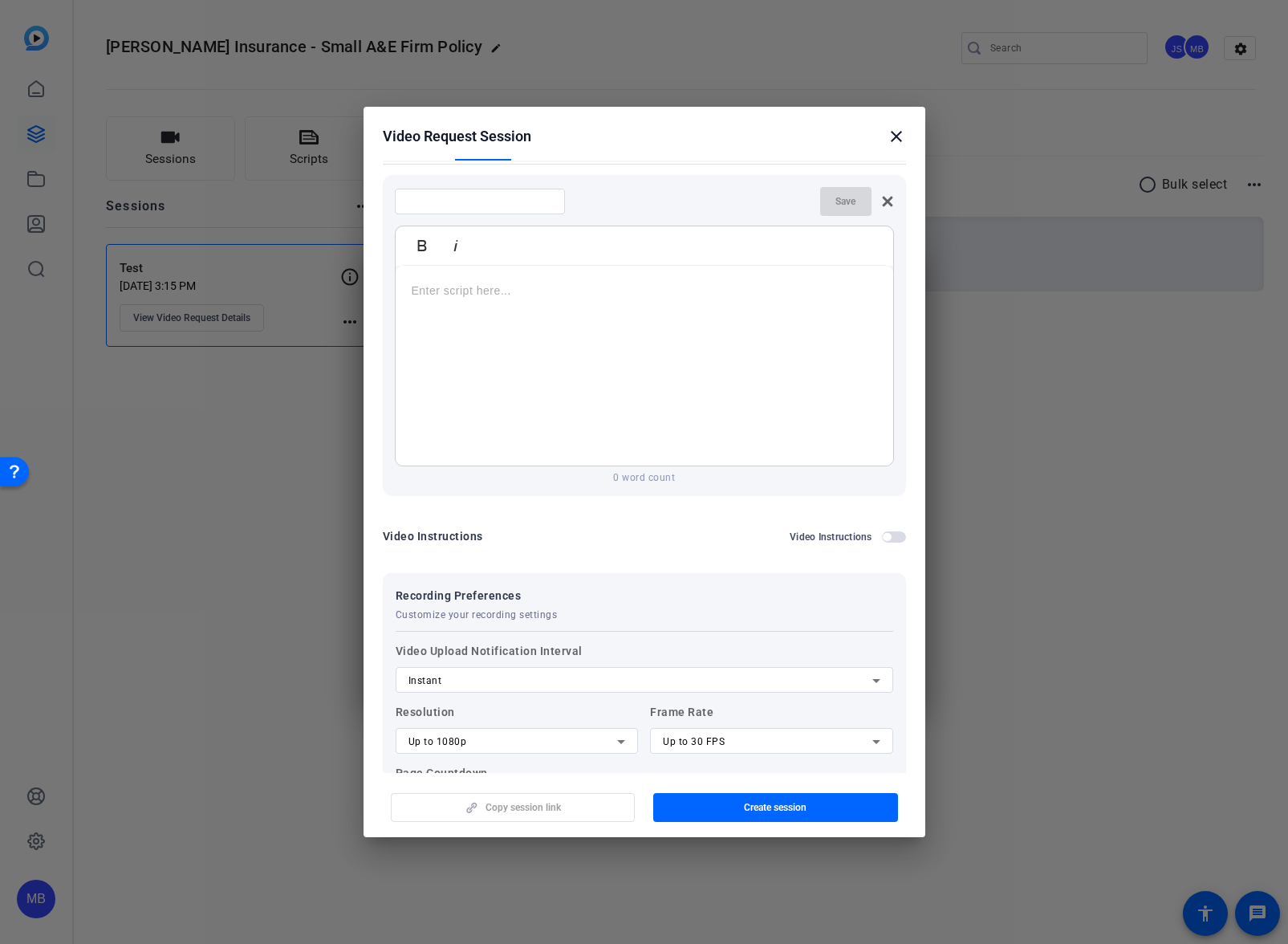
scroll to position [154, 0]
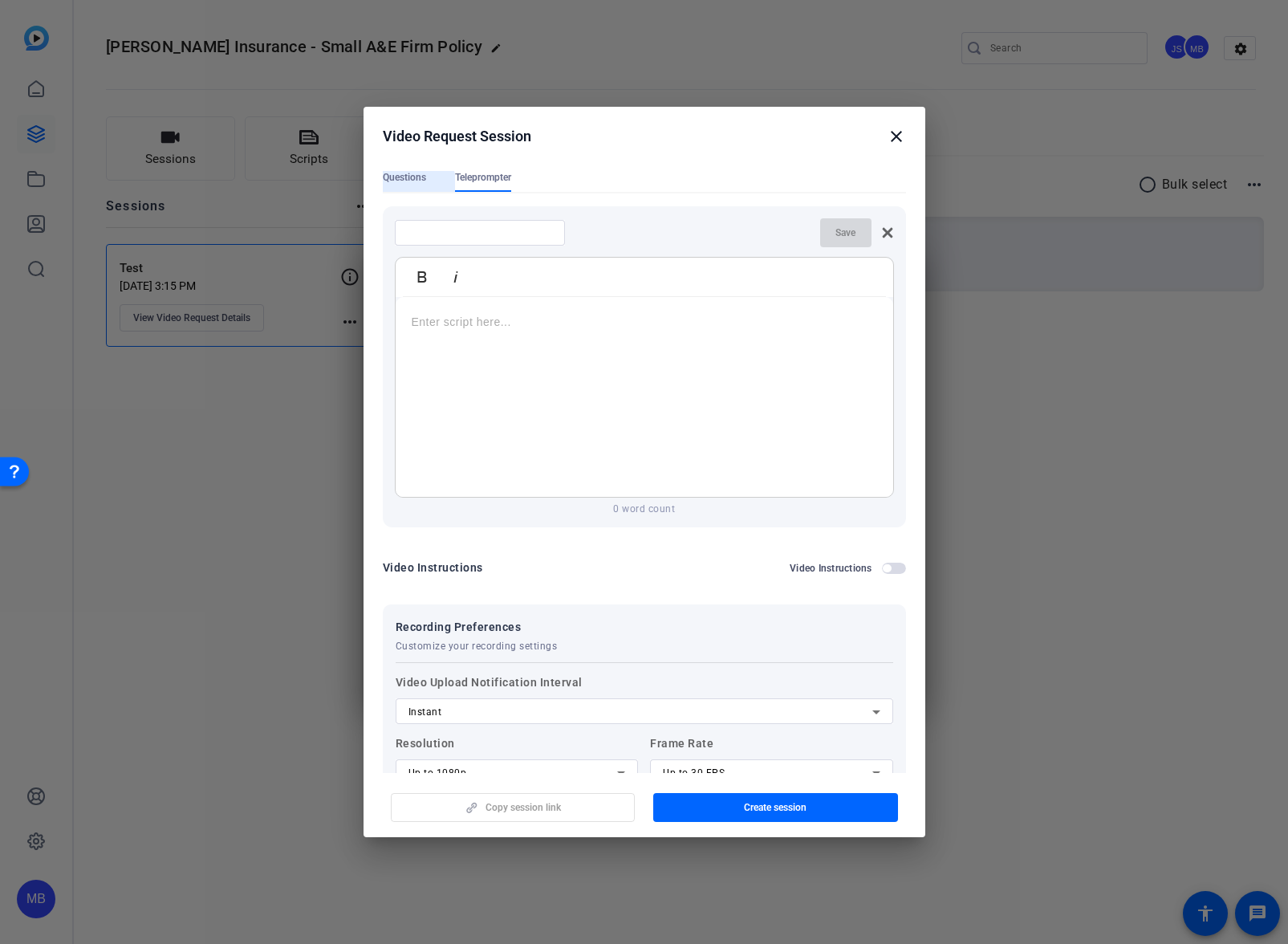
click at [408, 183] on span "Questions" at bounding box center [404, 182] width 44 height 21
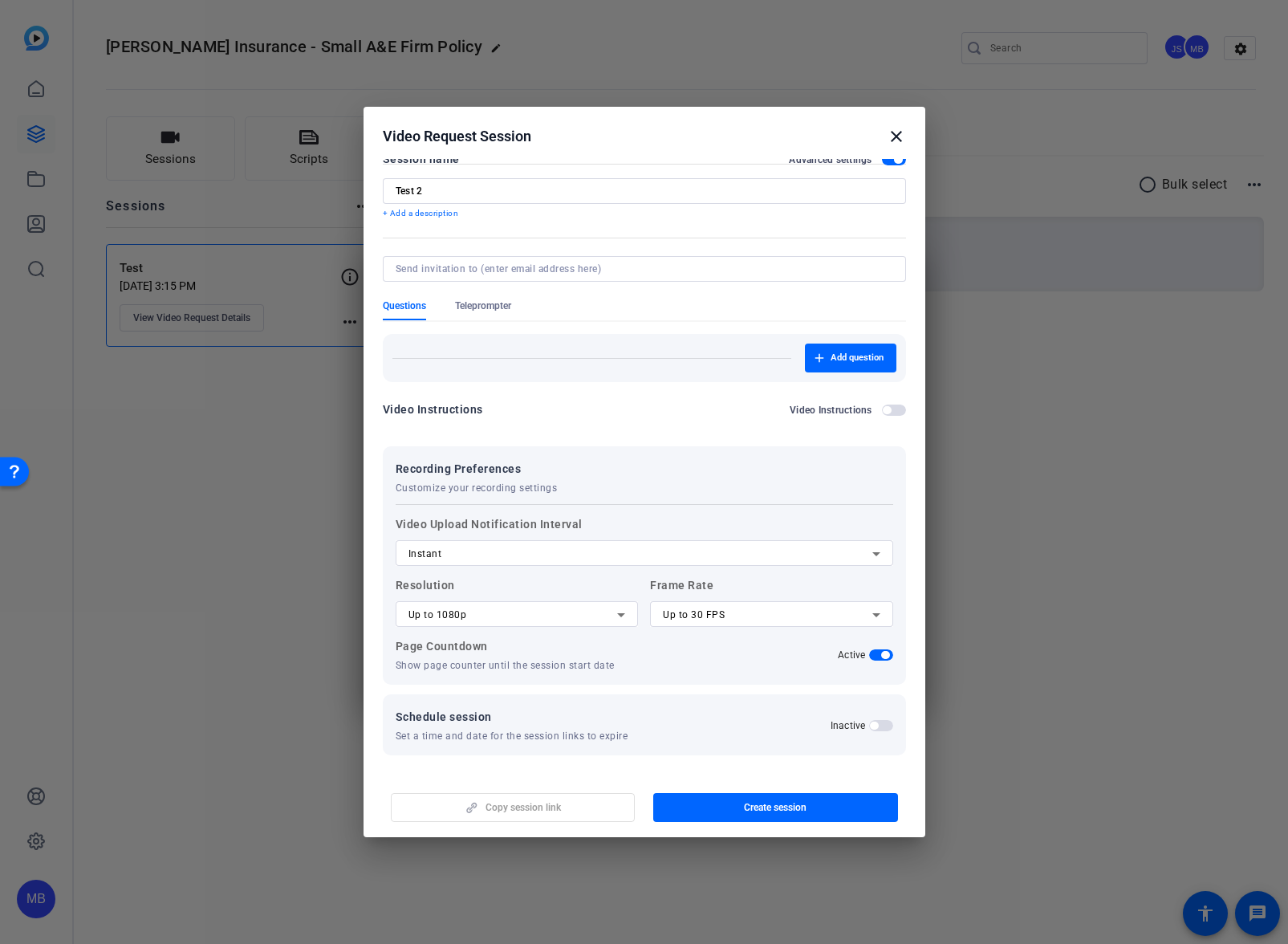
scroll to position [0, 0]
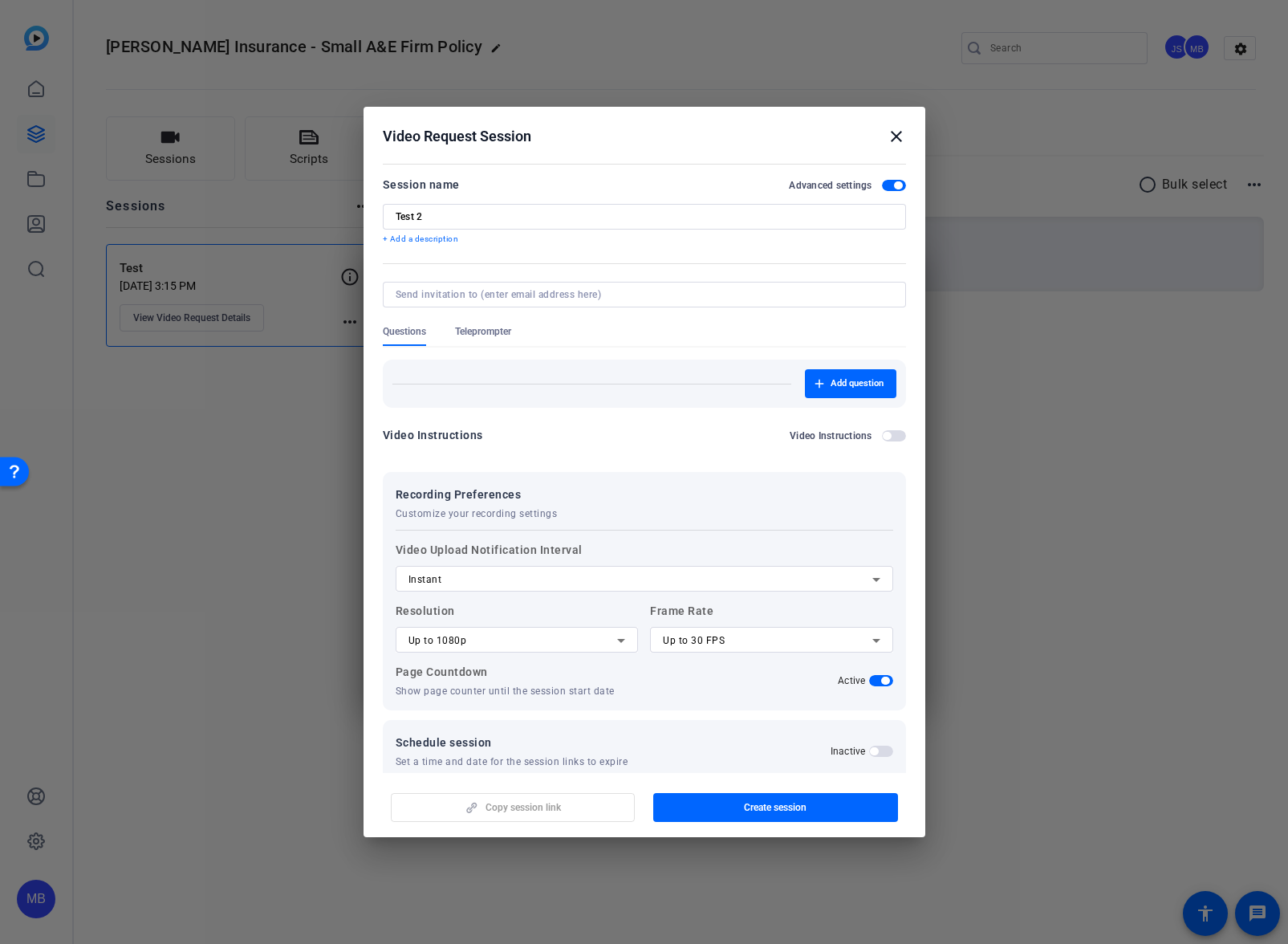
click at [569, 290] on input at bounding box center [641, 294] width 491 height 13
type input "Jack.stenner@victor.com"
click at [815, 807] on span "button" at bounding box center [775, 807] width 245 height 39
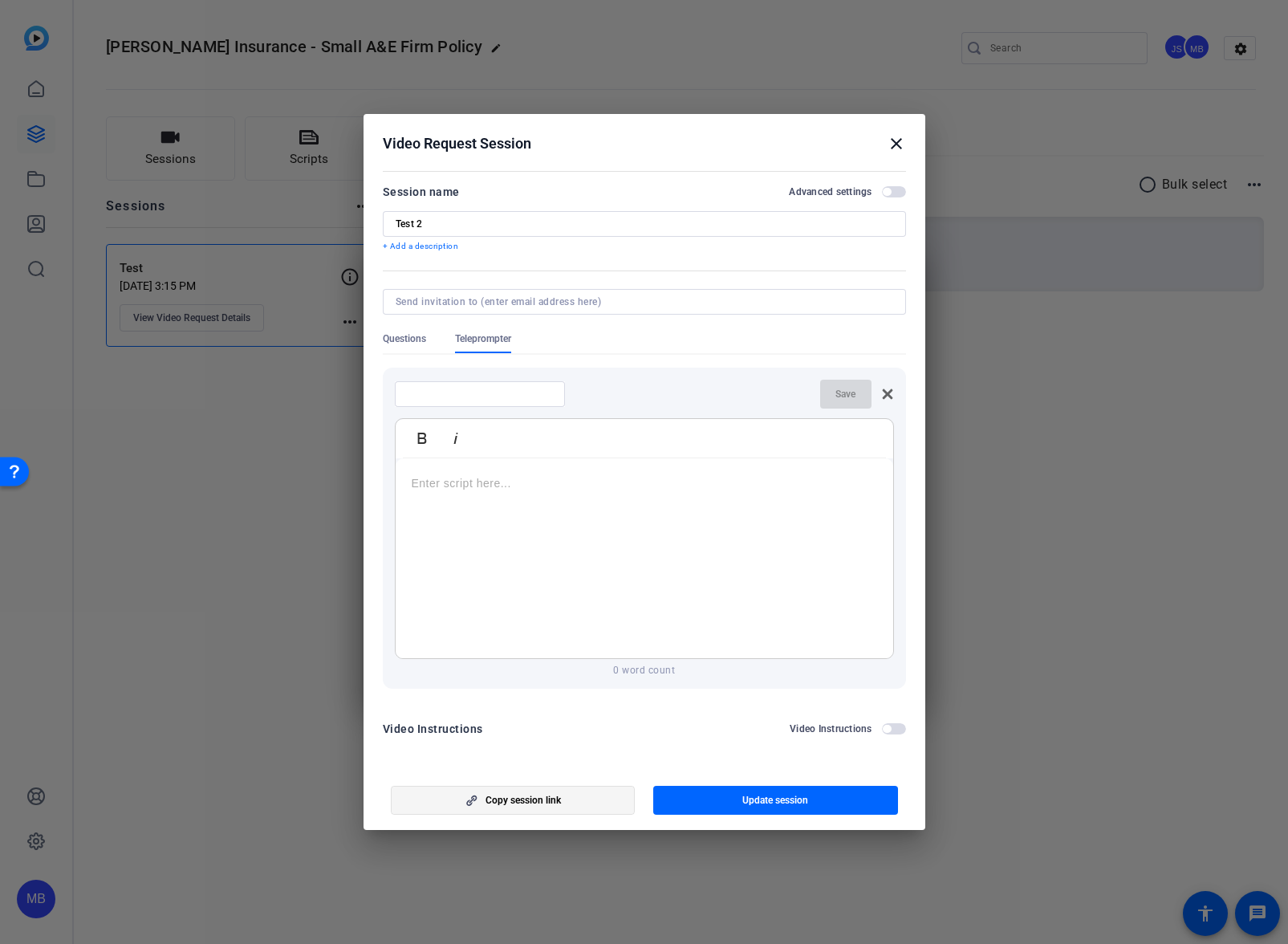
click at [523, 802] on span "Copy session link" at bounding box center [524, 800] width 75 height 13
click at [496, 299] on input at bounding box center [641, 301] width 491 height 13
click at [894, 145] on mat-icon "close" at bounding box center [896, 143] width 19 height 19
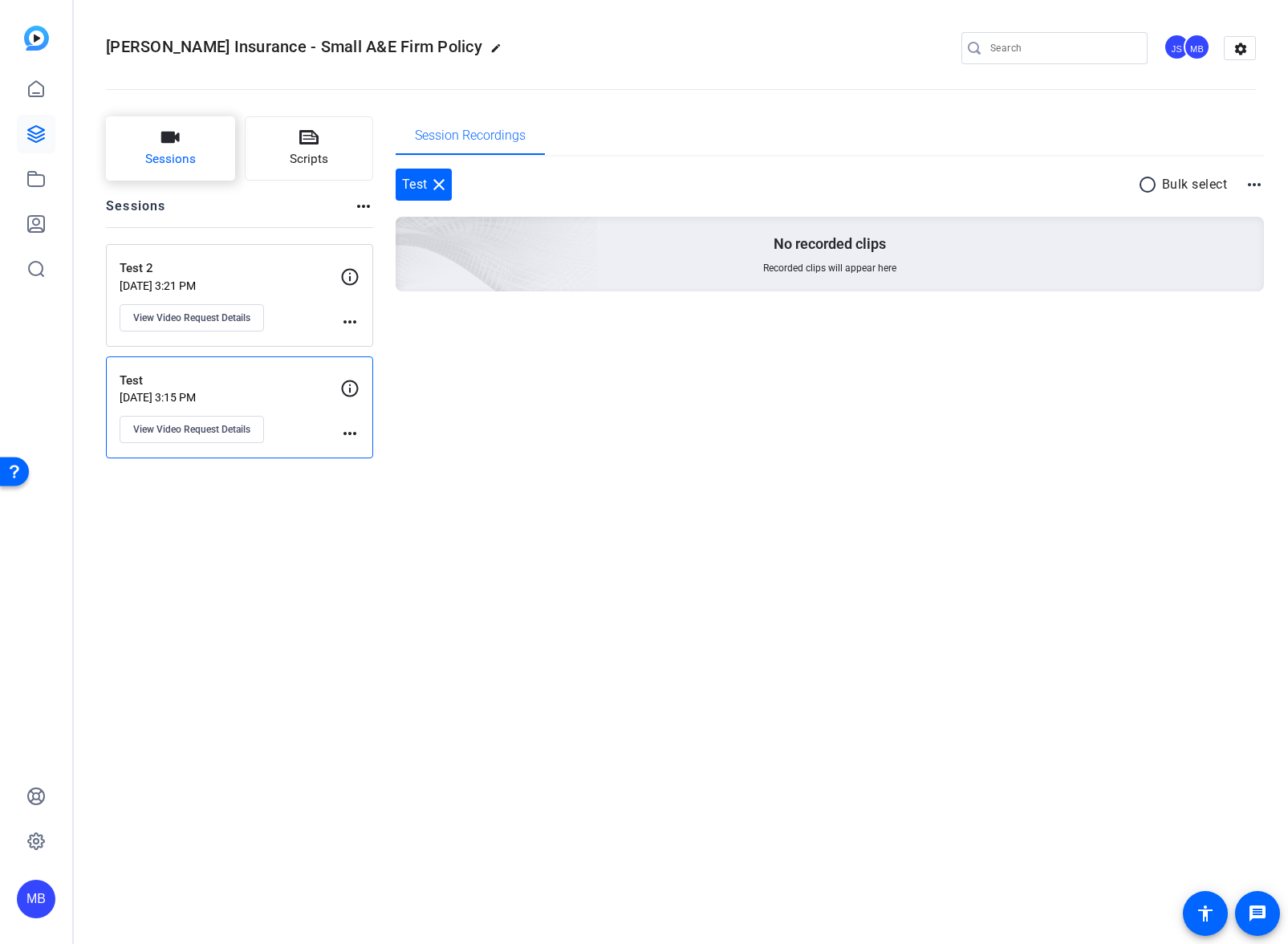
click at [180, 139] on button "Sessions" at bounding box center [169, 148] width 129 height 64
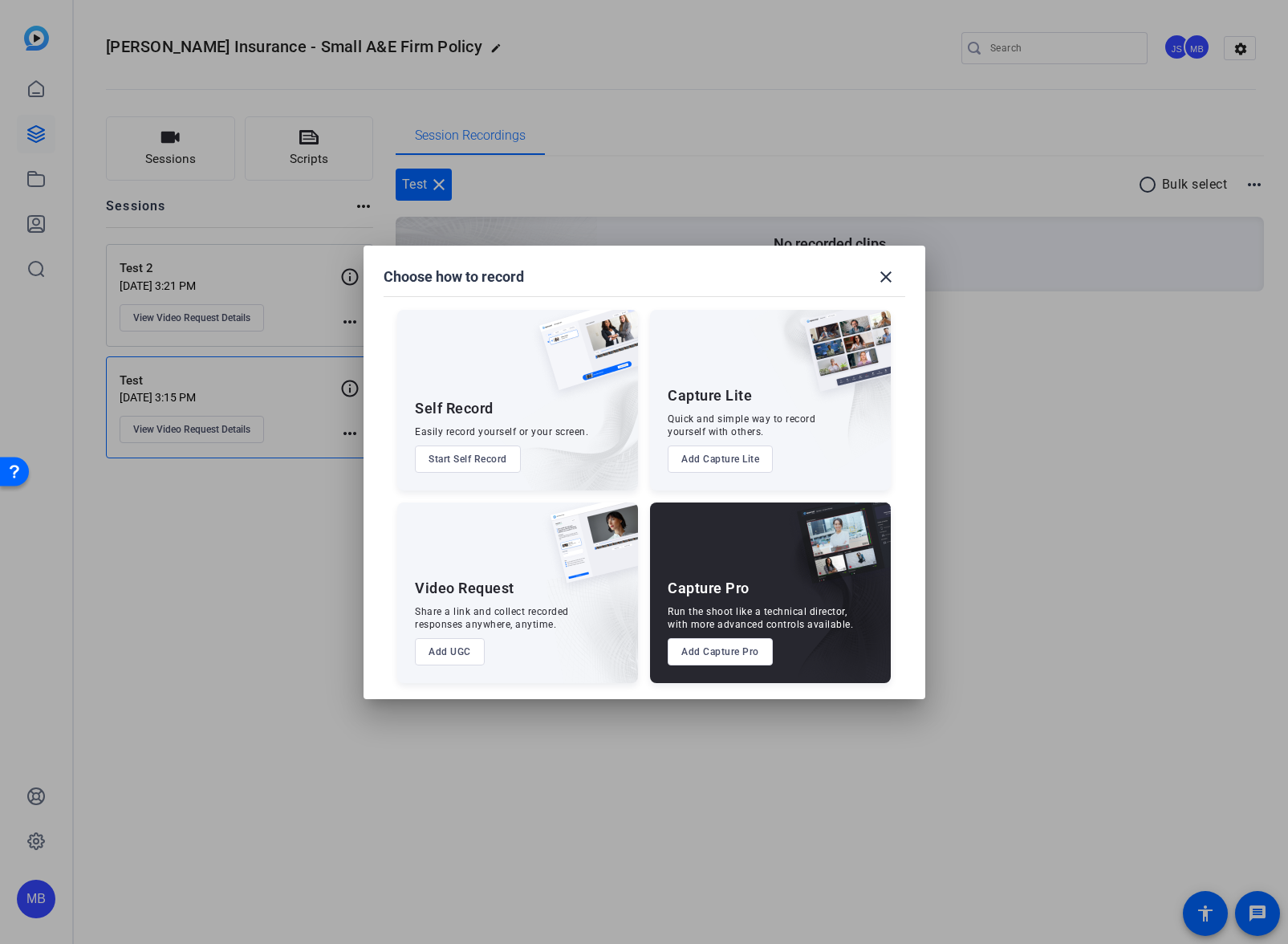
click at [736, 653] on button "Add Capture Pro" at bounding box center [720, 652] width 105 height 27
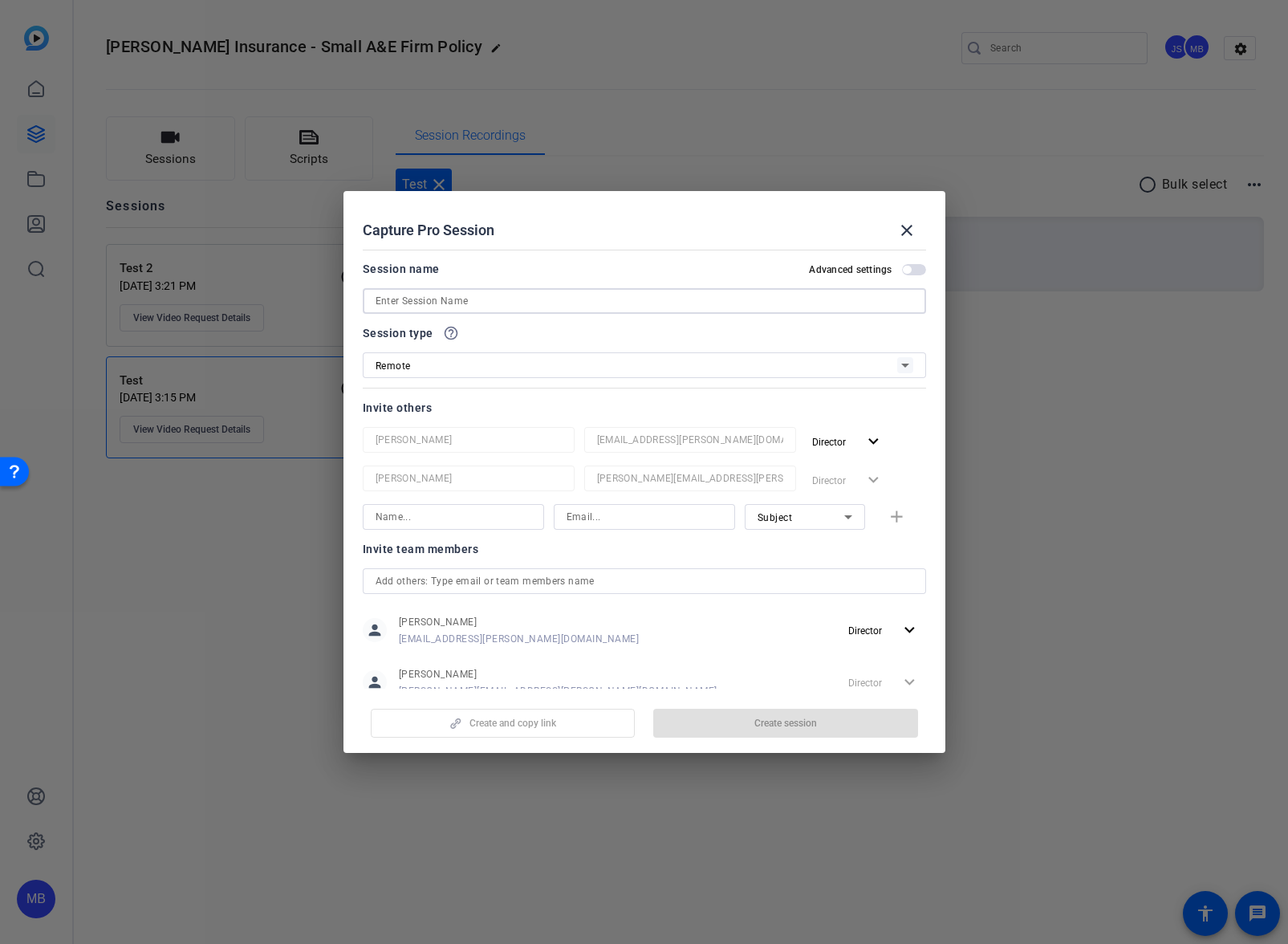
click at [475, 295] on input at bounding box center [644, 301] width 537 height 19
type input "Feature 1"
click at [914, 535] on openreel-capture-pro-session-invite-users "Invite others Jack Stenner jack.stenner@victorinsurance.com Director expand_mor…" at bounding box center [644, 558] width 563 height 320
click at [887, 516] on div "Subject add" at bounding box center [644, 517] width 563 height 26
click at [479, 518] on input at bounding box center [453, 517] width 156 height 19
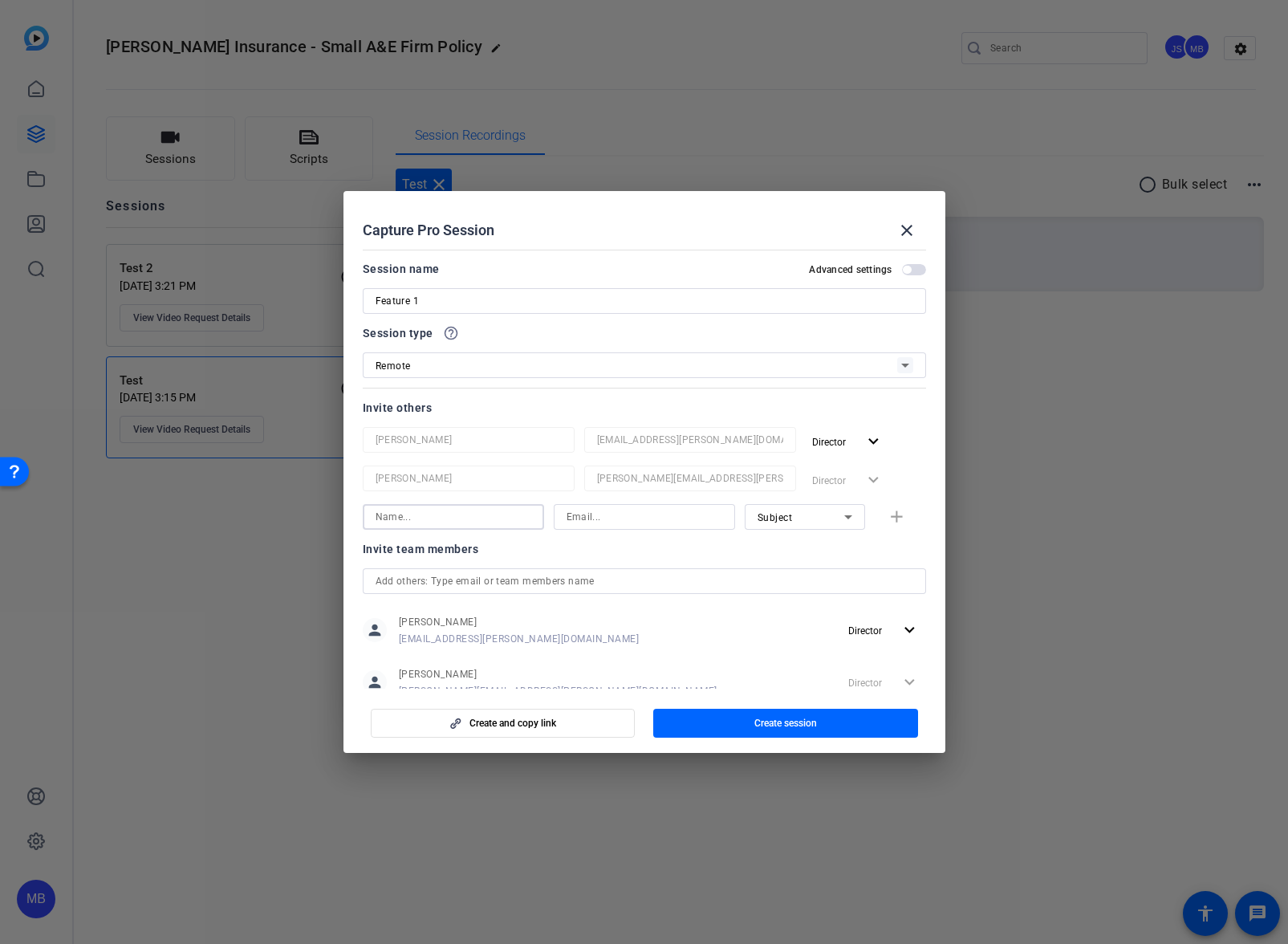
click at [591, 514] on input at bounding box center [644, 517] width 156 height 19
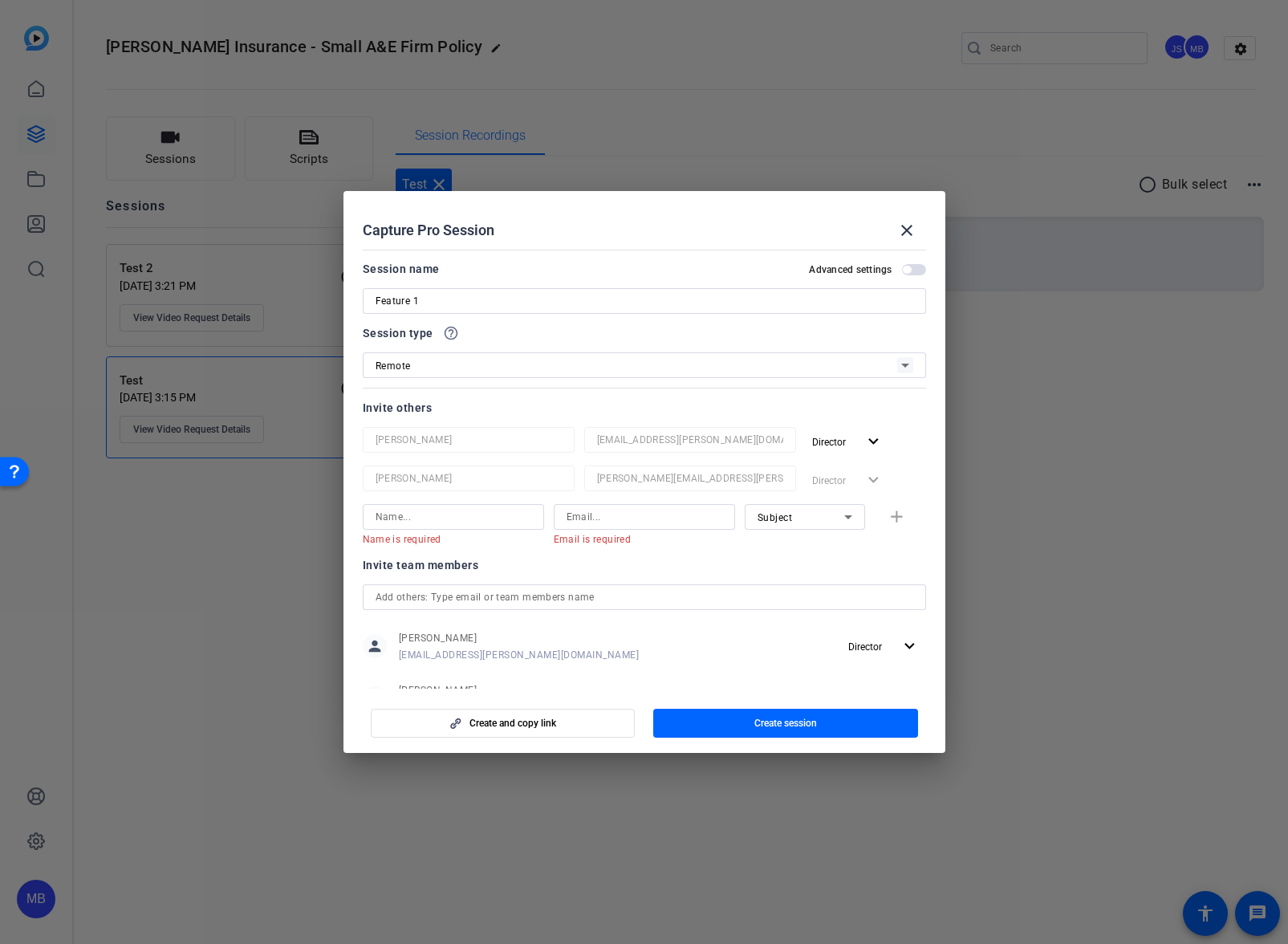
click at [885, 515] on div "Name is required Email is required Subject add" at bounding box center [644, 525] width 563 height 42
click at [547, 716] on span "Create and copy link" at bounding box center [513, 722] width 87 height 13
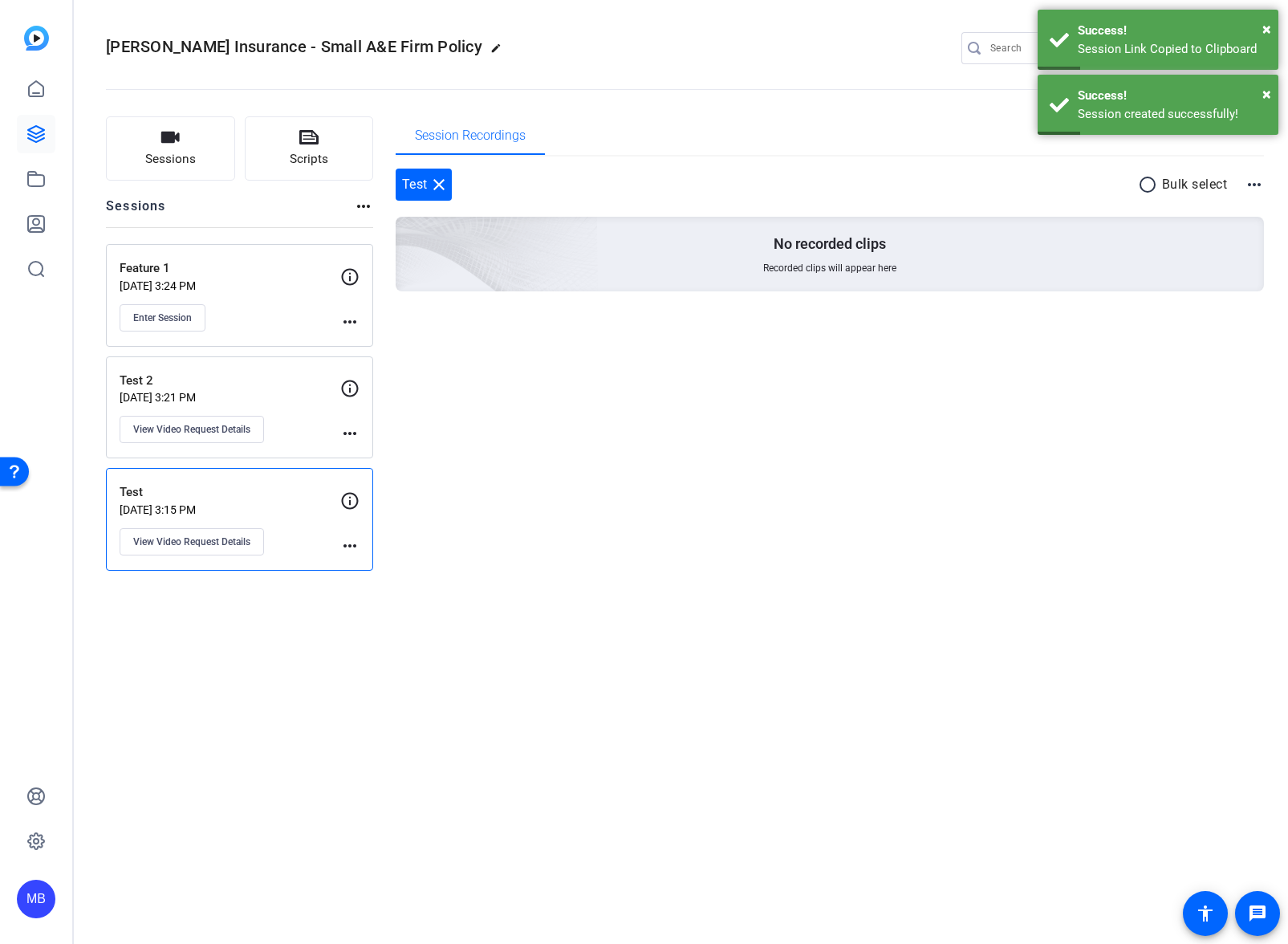
click at [219, 299] on div "Feature 1 Sep 18, 2025 @ 3:24 PM Enter Session" at bounding box center [230, 295] width 221 height 73
click at [158, 320] on span "Enter Session" at bounding box center [163, 318] width 59 height 13
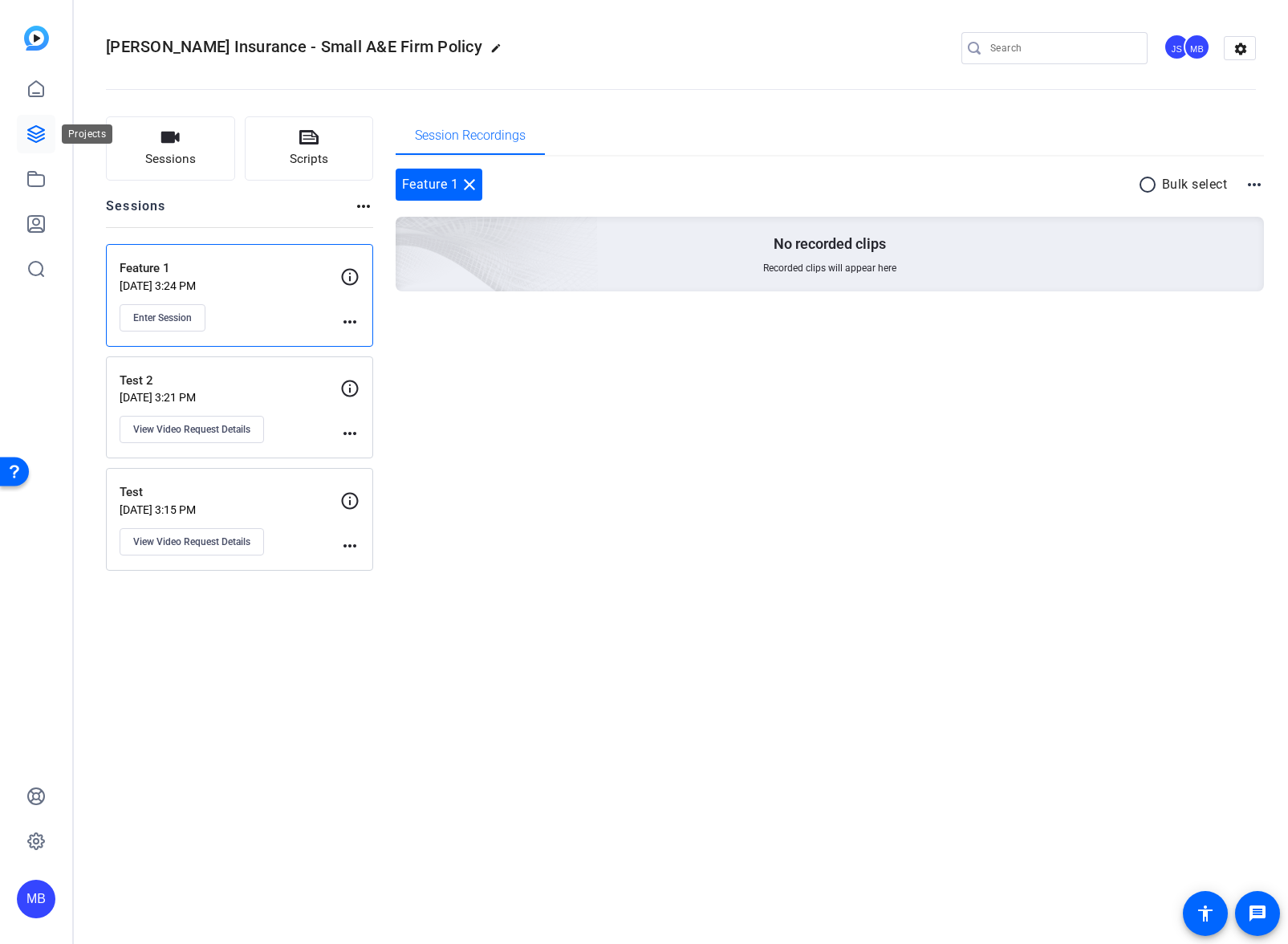
click at [48, 132] on link at bounding box center [36, 135] width 39 height 39
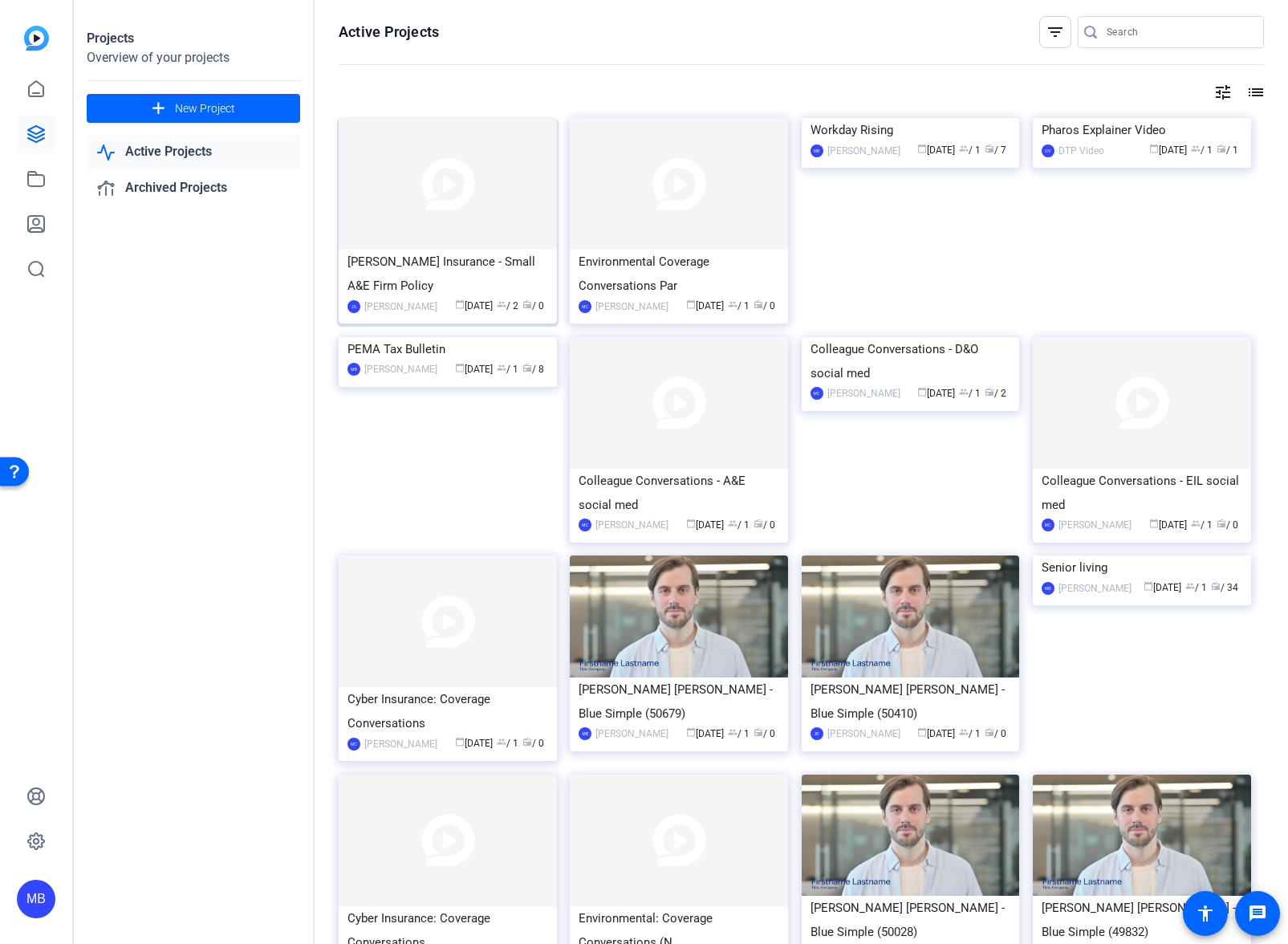
click at [431, 241] on img at bounding box center [448, 184] width 219 height 132
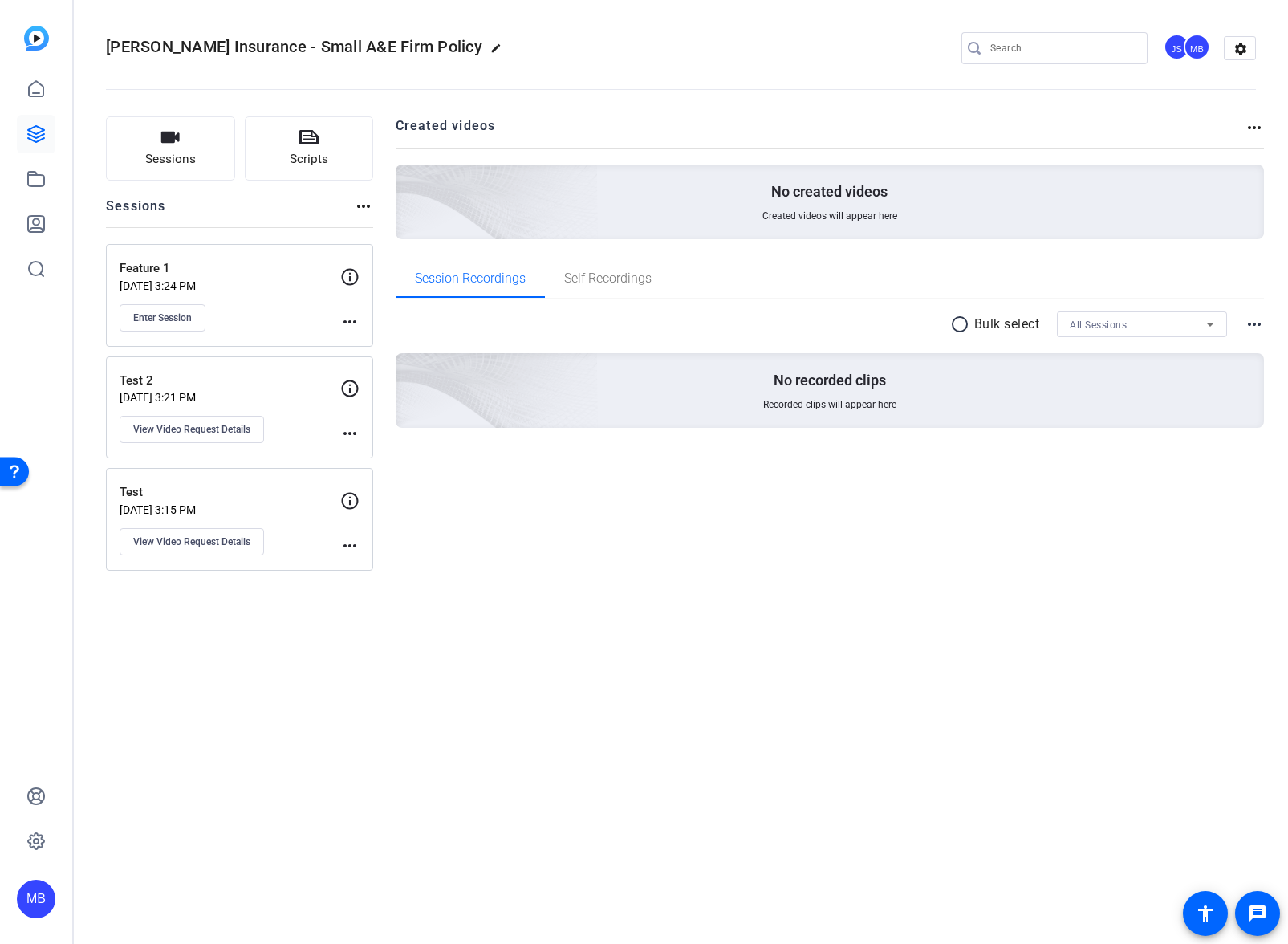
click at [350, 318] on mat-icon "more_horiz" at bounding box center [350, 322] width 19 height 19
click at [377, 366] on span "Archive Session" at bounding box center [389, 365] width 73 height 19
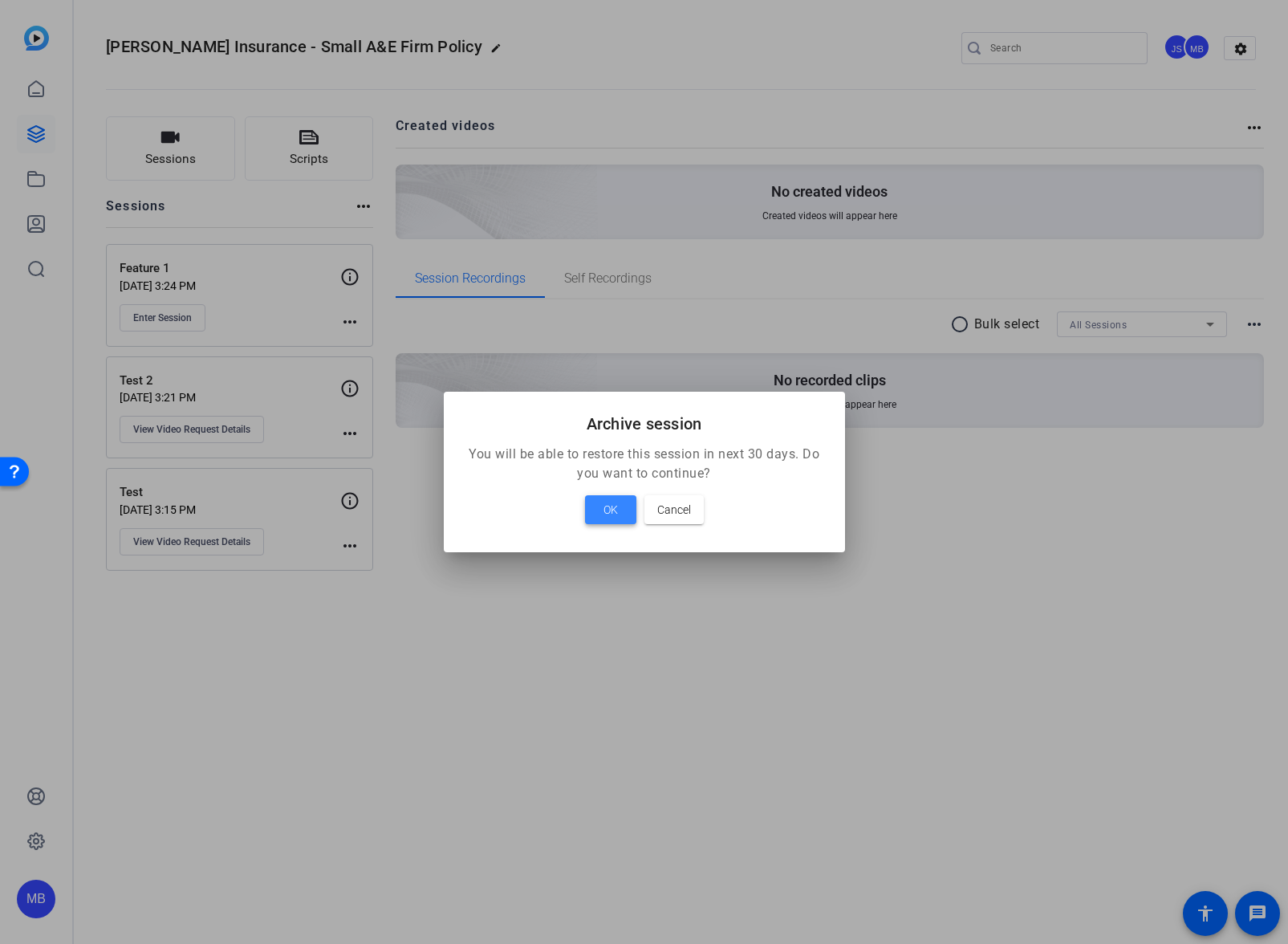
click at [621, 515] on span at bounding box center [610, 510] width 51 height 39
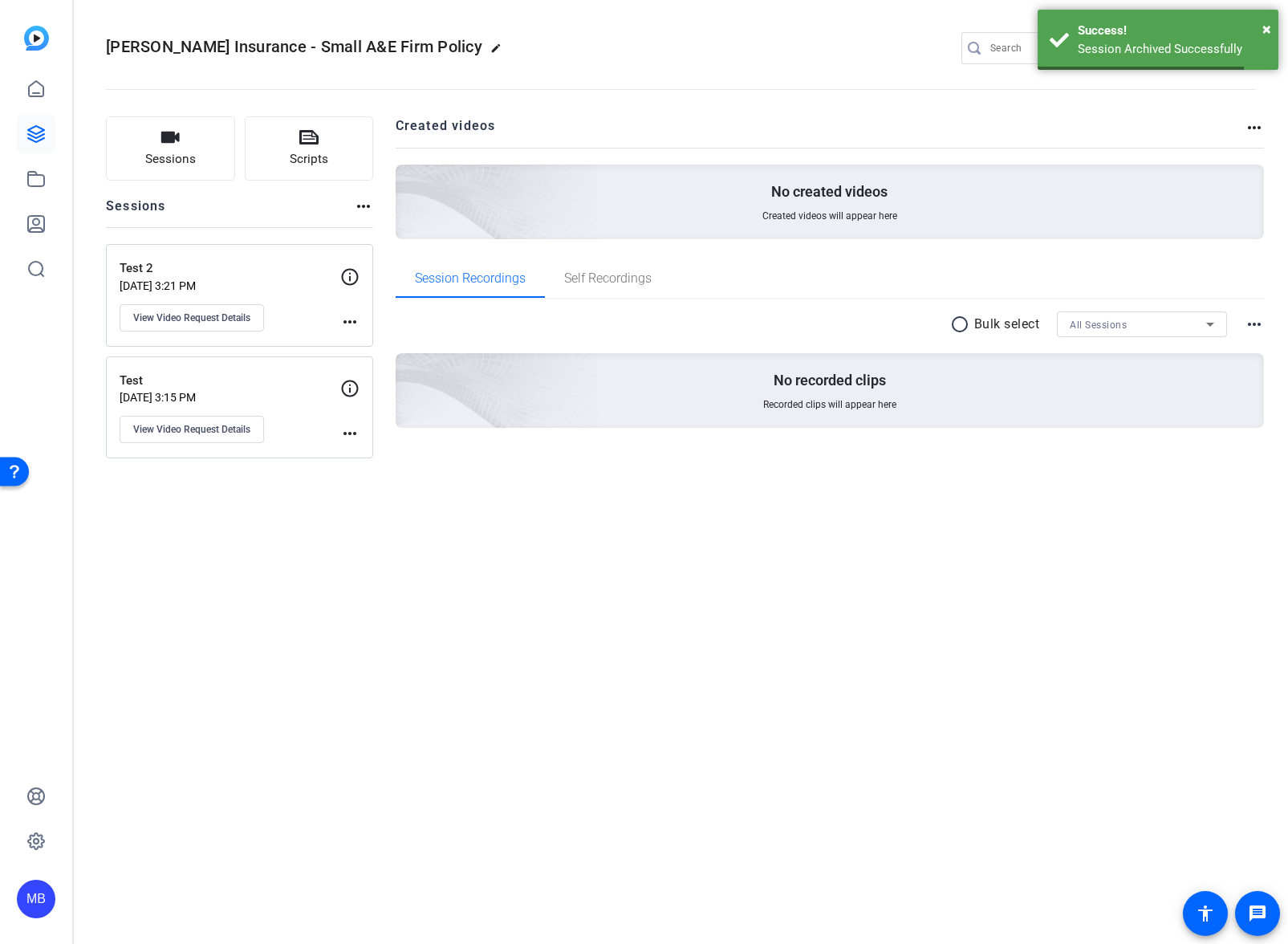
click at [354, 325] on mat-icon "more_horiz" at bounding box center [350, 322] width 19 height 19
click at [374, 345] on span "Archive Session" at bounding box center [389, 346] width 73 height 19
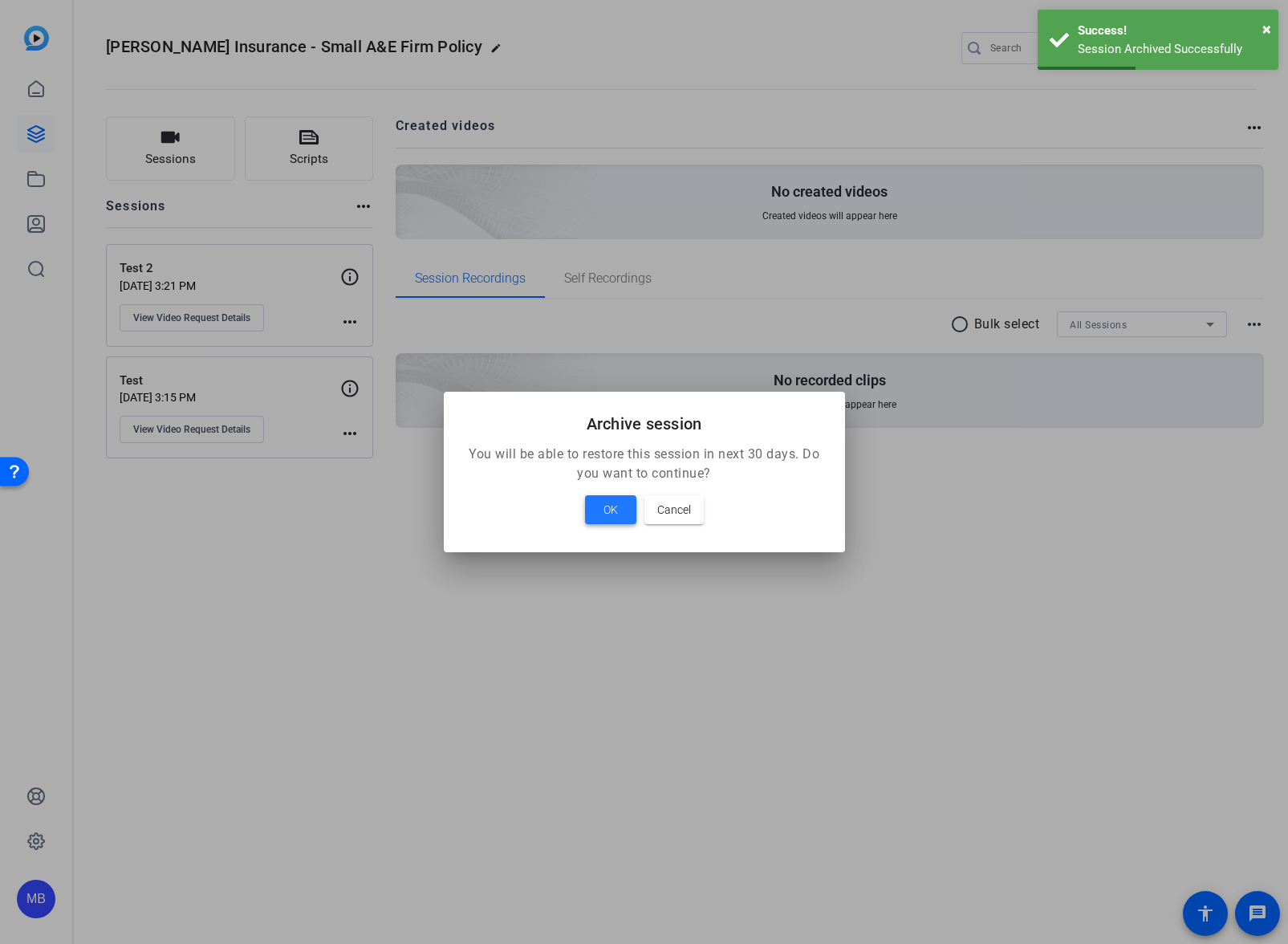
click at [607, 506] on span "OK" at bounding box center [610, 510] width 15 height 19
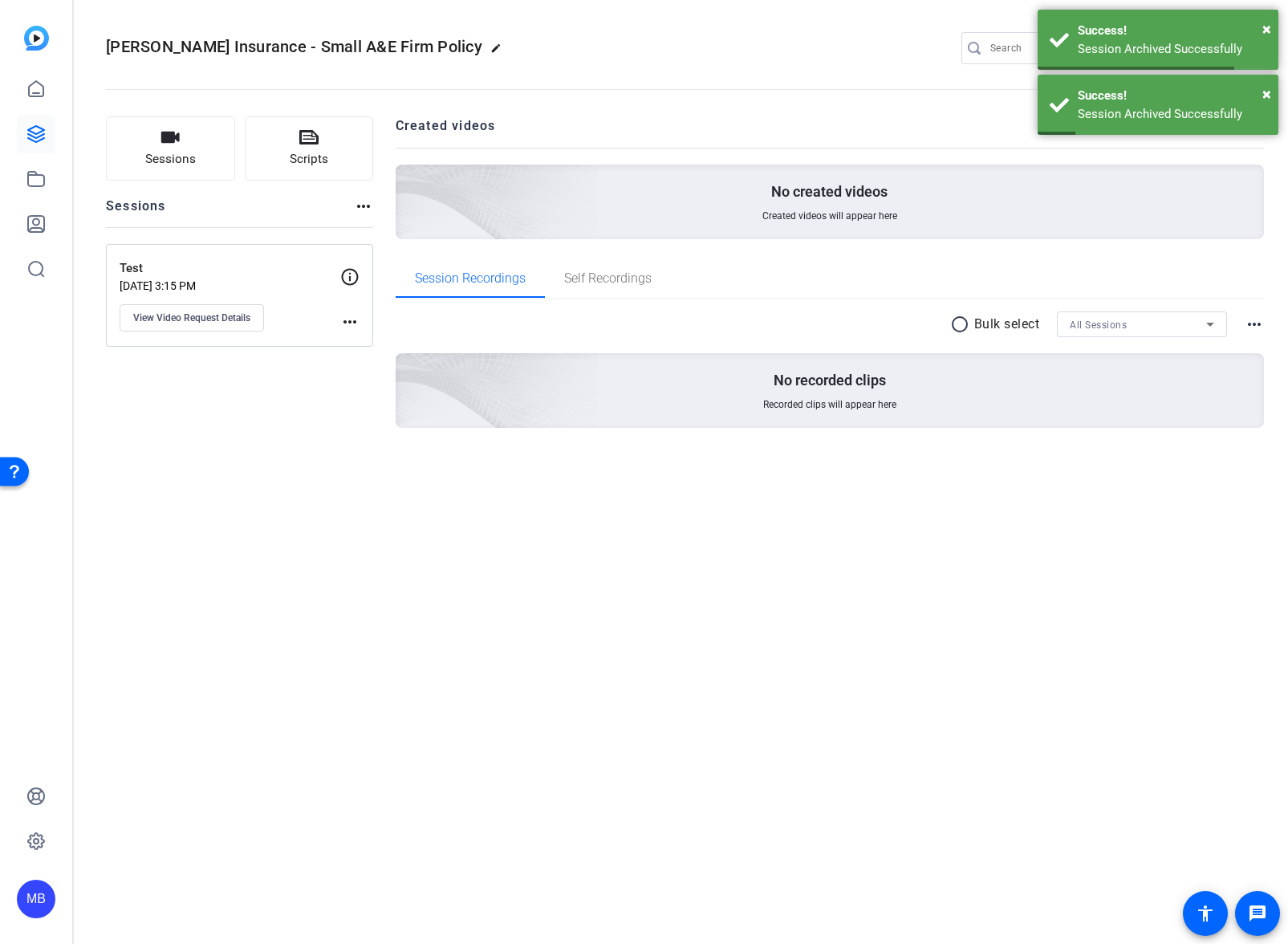
click at [352, 327] on mat-icon "more_horiz" at bounding box center [350, 322] width 19 height 19
click at [387, 340] on span "Archive Session" at bounding box center [389, 346] width 73 height 19
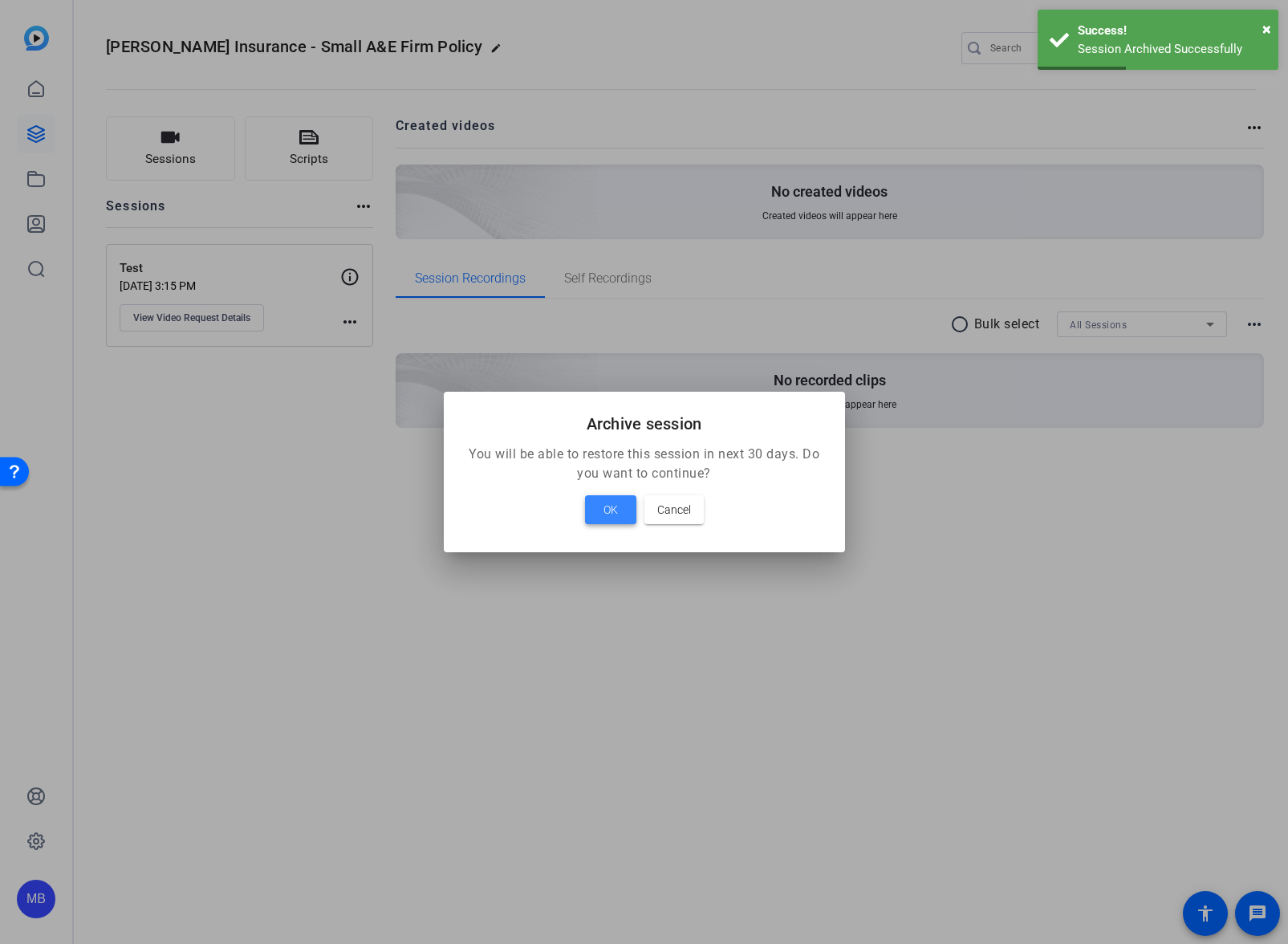
click at [614, 520] on span at bounding box center [610, 510] width 51 height 39
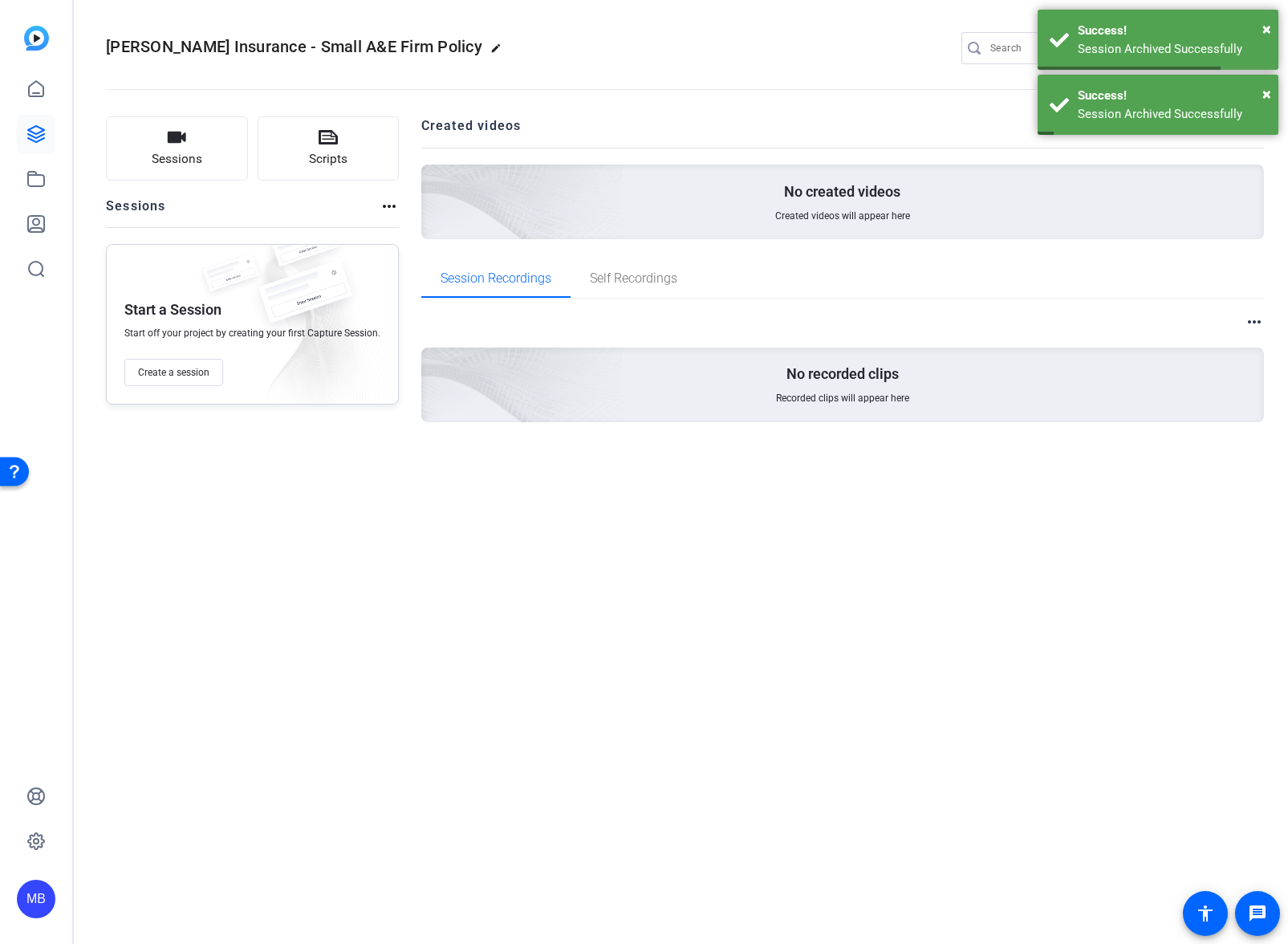
click at [662, 622] on div "Victor Insurance - Small A&E Firm Policy edit JS MB settings Sessions Scripts S…" at bounding box center [680, 472] width 1213 height 944
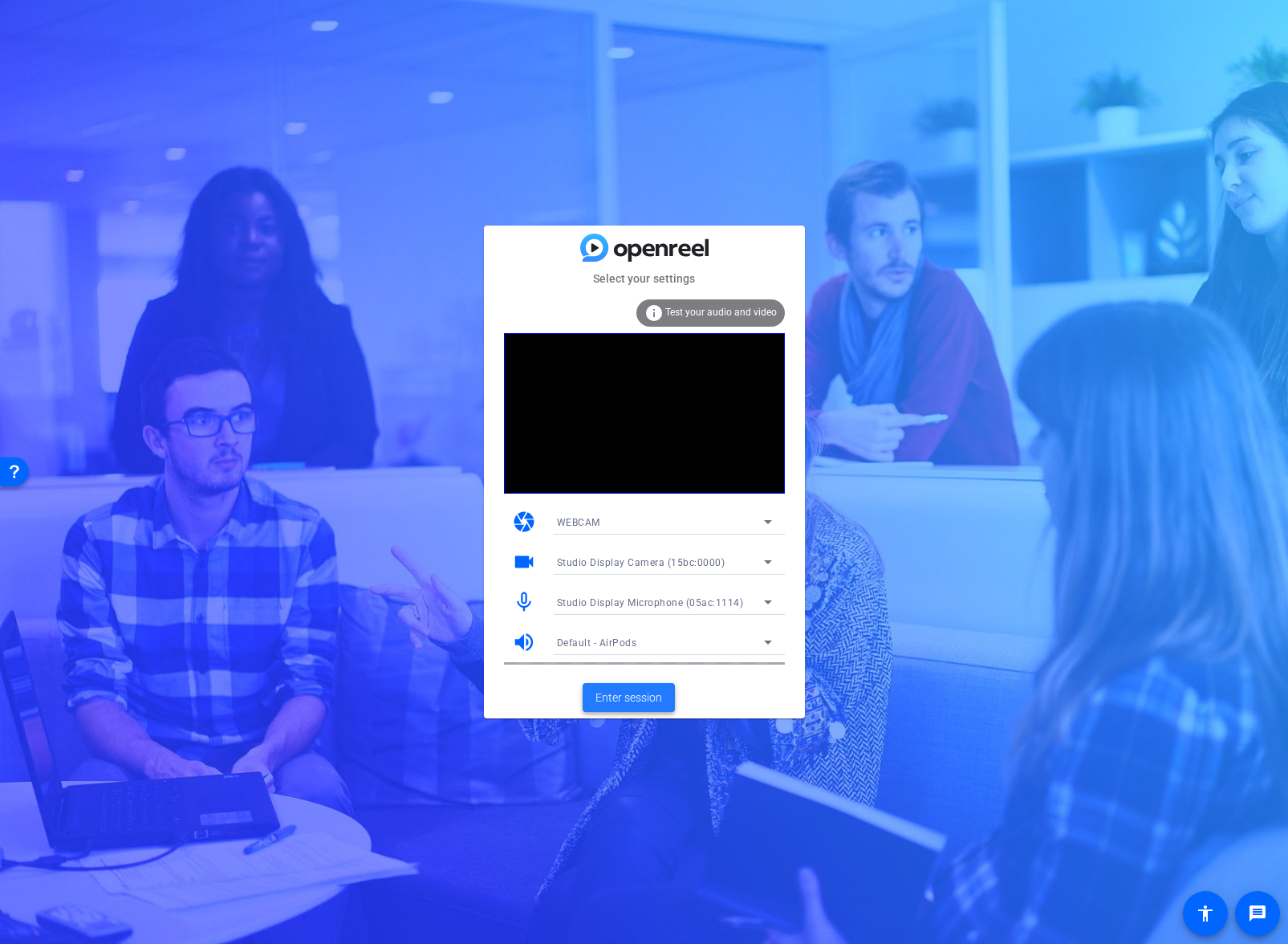
click at [641, 698] on span "Enter session" at bounding box center [628, 697] width 67 height 16
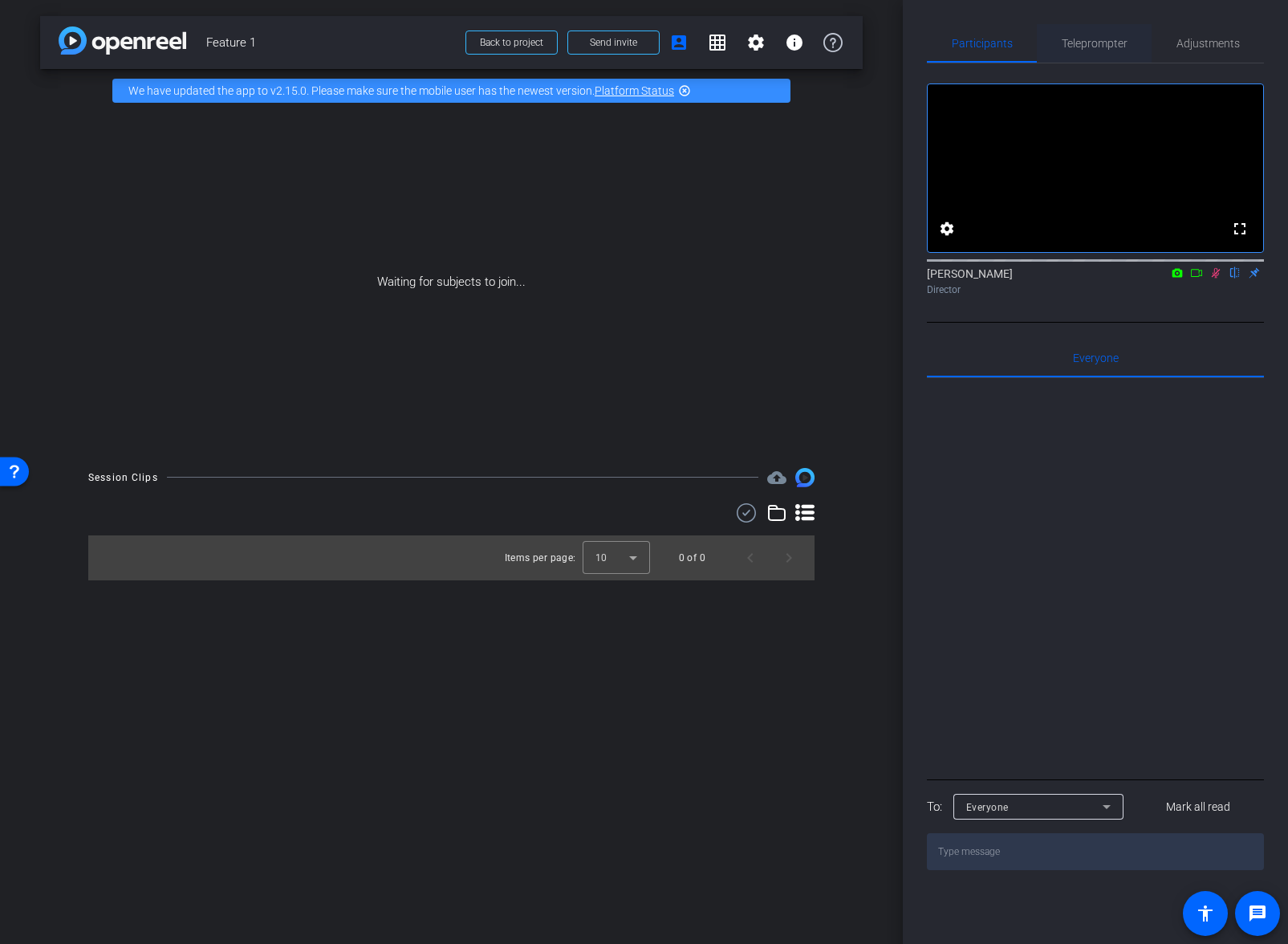
click at [1106, 38] on span "Teleprompter" at bounding box center [1094, 44] width 66 height 12
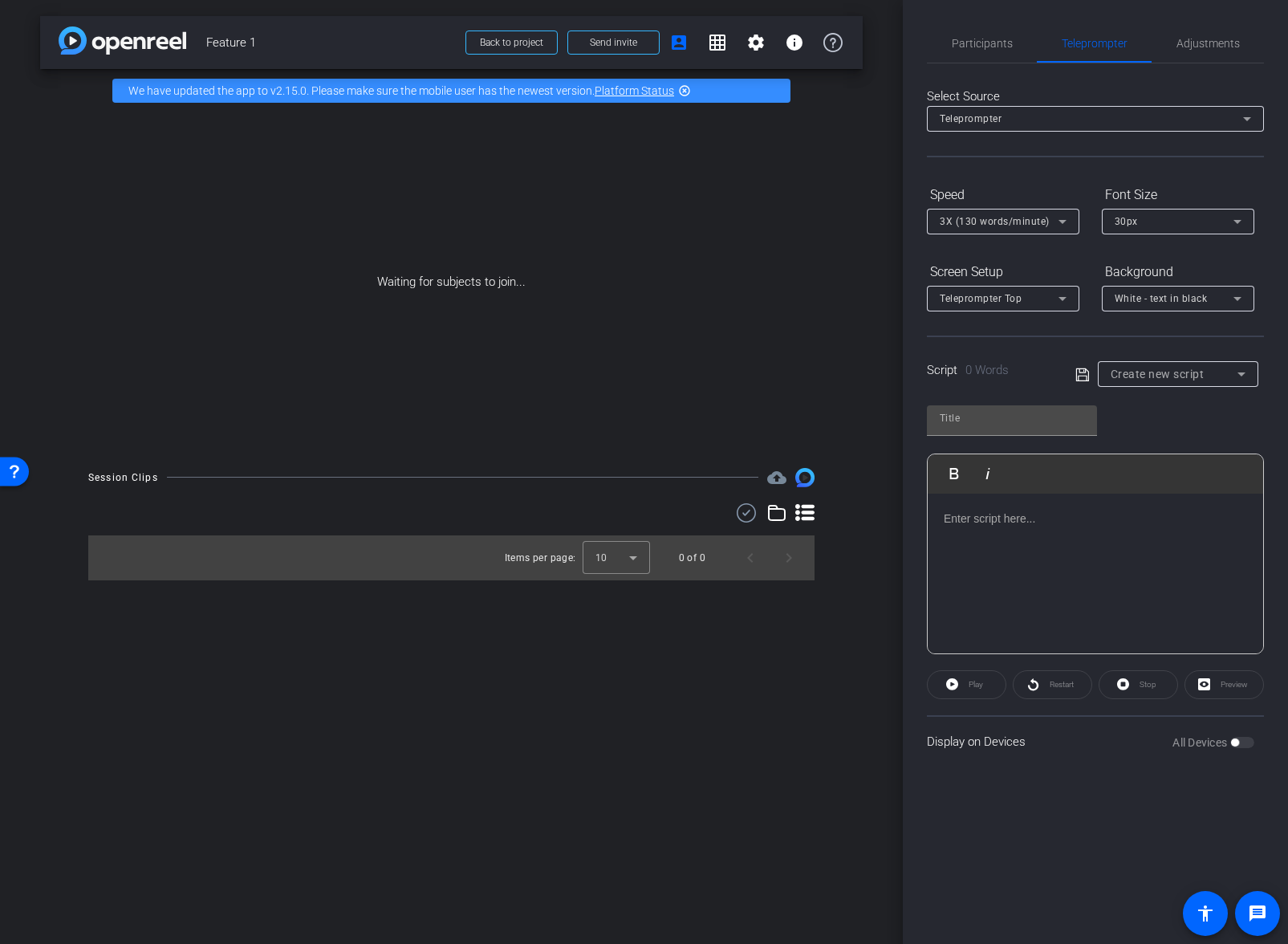
click at [1082, 537] on div at bounding box center [1094, 574] width 336 height 161
click at [1063, 537] on div at bounding box center [1094, 574] width 336 height 161
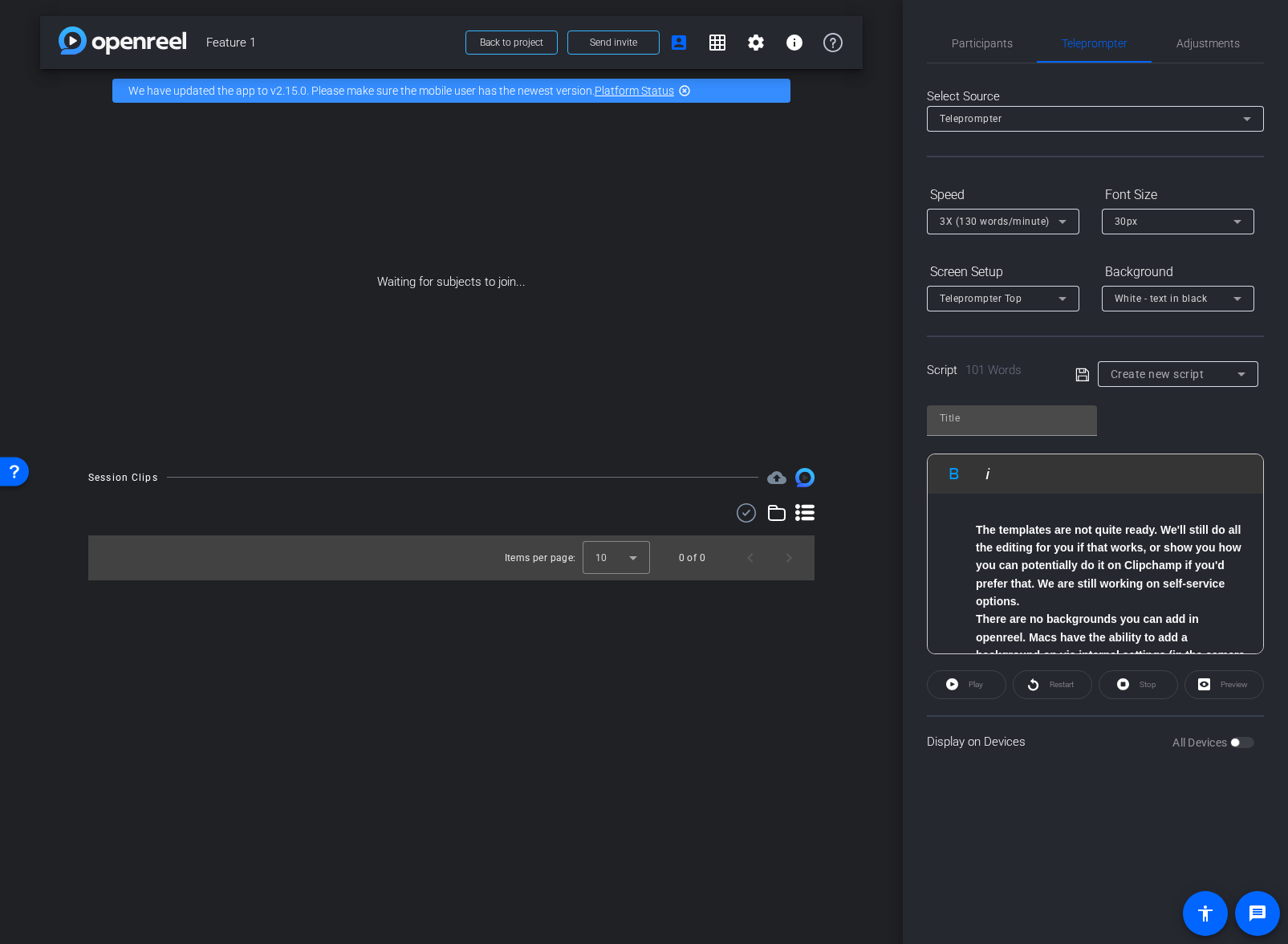
click at [1141, 539] on li "The templates are not quite ready. We'll still do all the editing for you if th…" at bounding box center [1111, 565] width 271 height 90
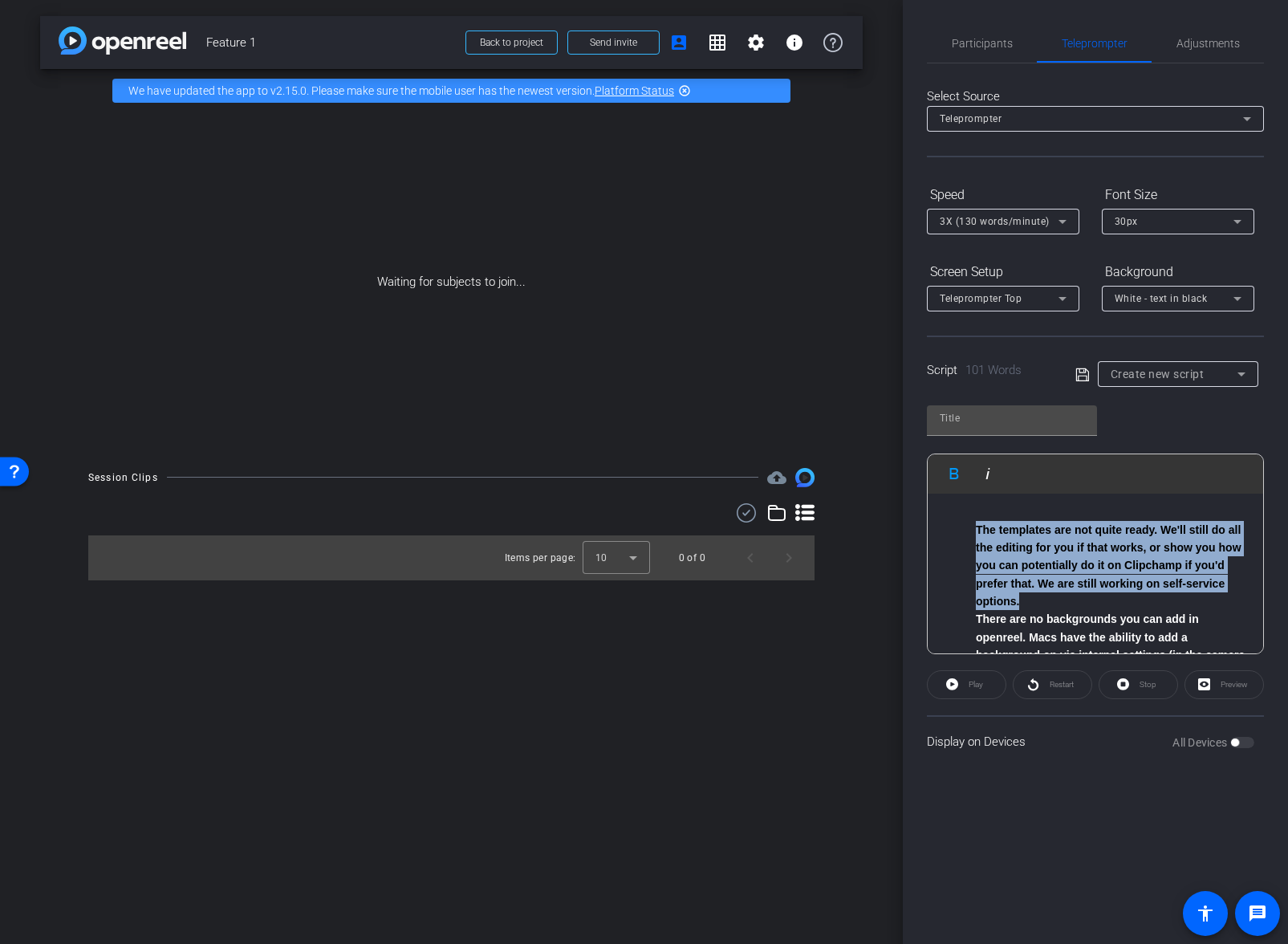
click at [1141, 539] on li "The templates are not quite ready. We'll still do all the editing for you if th…" at bounding box center [1111, 565] width 271 height 90
click at [1145, 594] on li "The templates are not quite ready. We'll still do all the editing for you if th…" at bounding box center [1111, 565] width 271 height 90
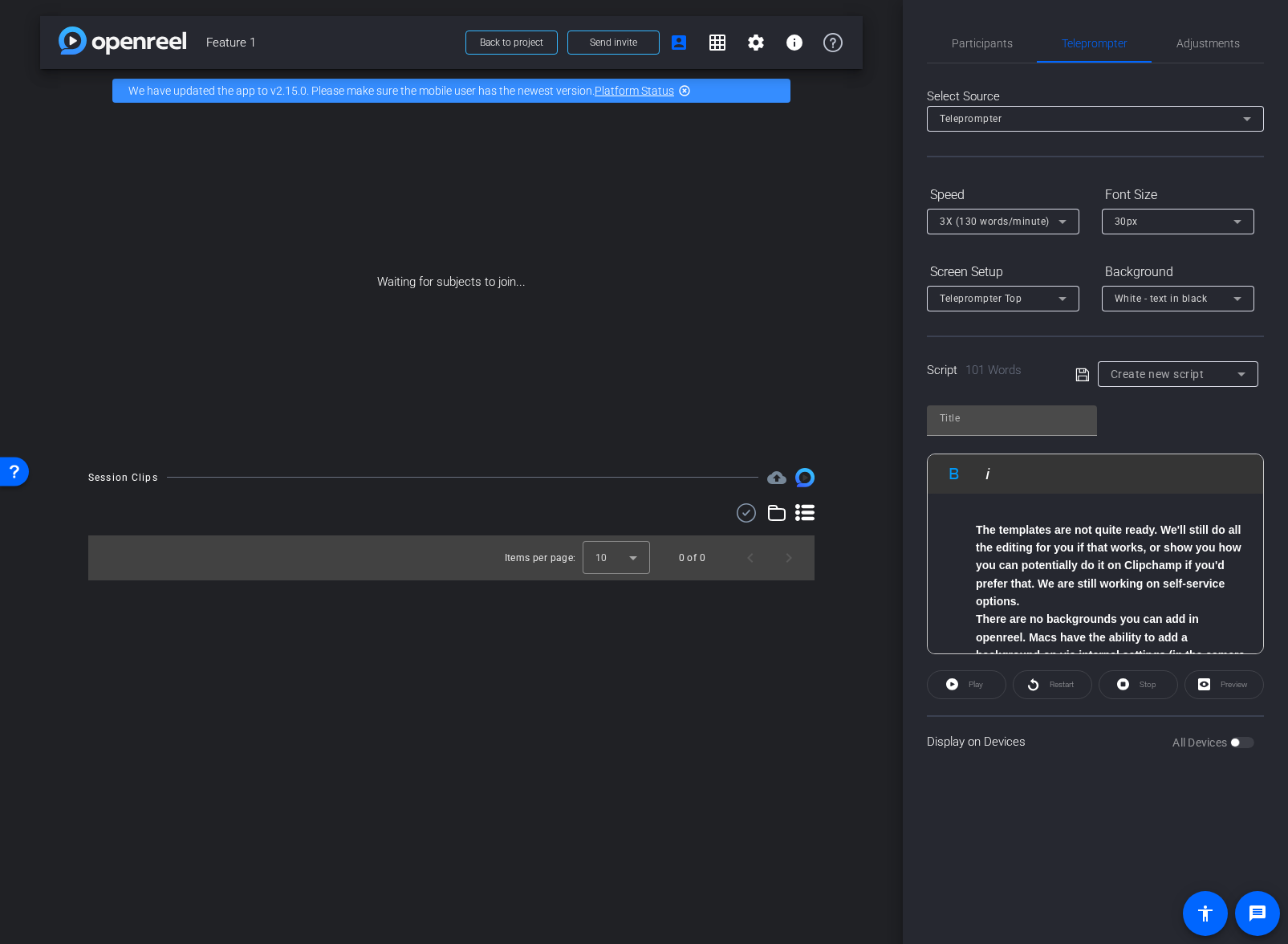
click at [1145, 594] on li "The templates are not quite ready. We'll still do all the editing for you if th…" at bounding box center [1111, 565] width 271 height 90
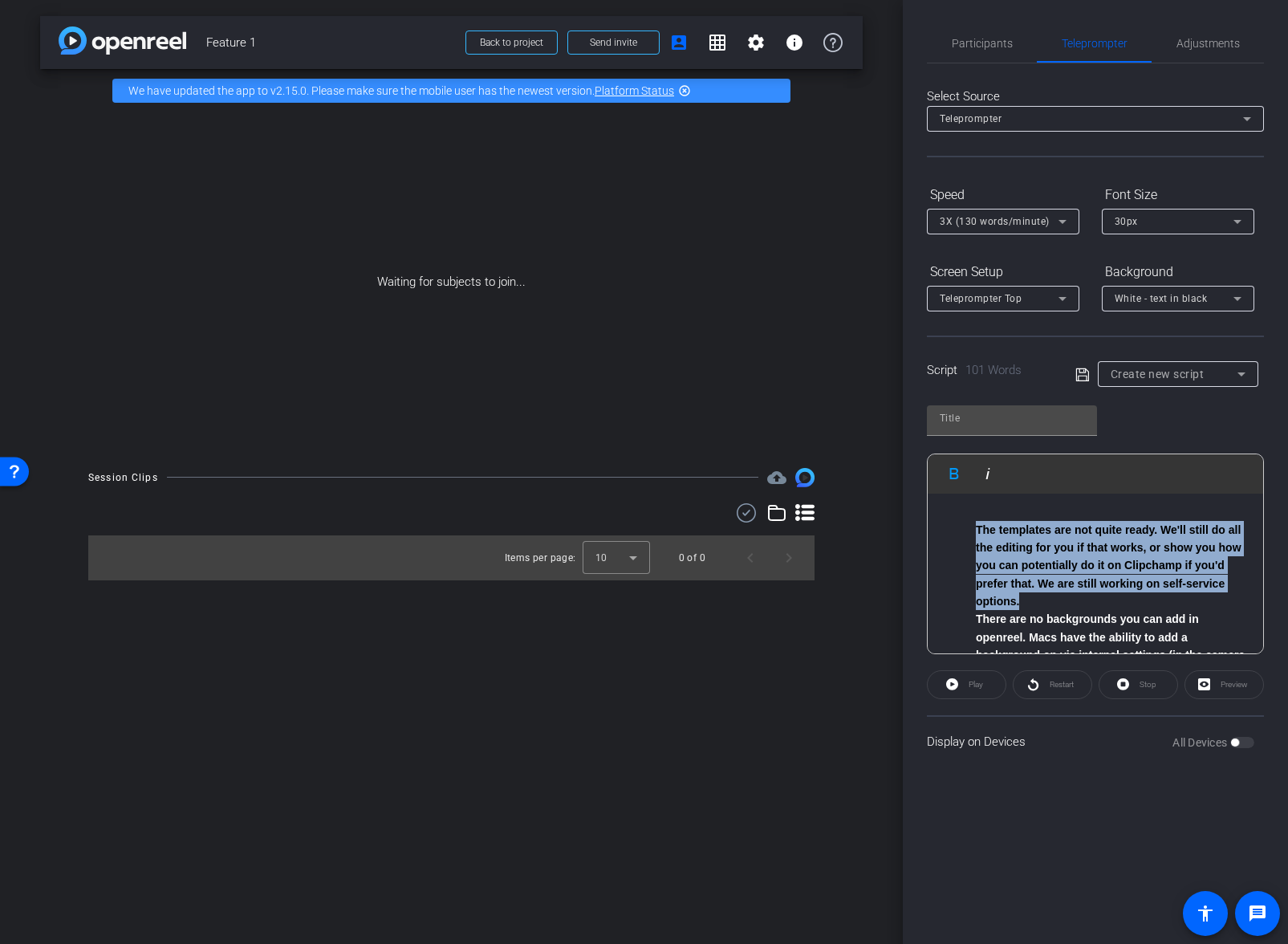
click at [1145, 594] on li "The templates are not quite ready. We'll still do all the editing for you if th…" at bounding box center [1111, 565] width 271 height 90
